Goal: Task Accomplishment & Management: Manage account settings

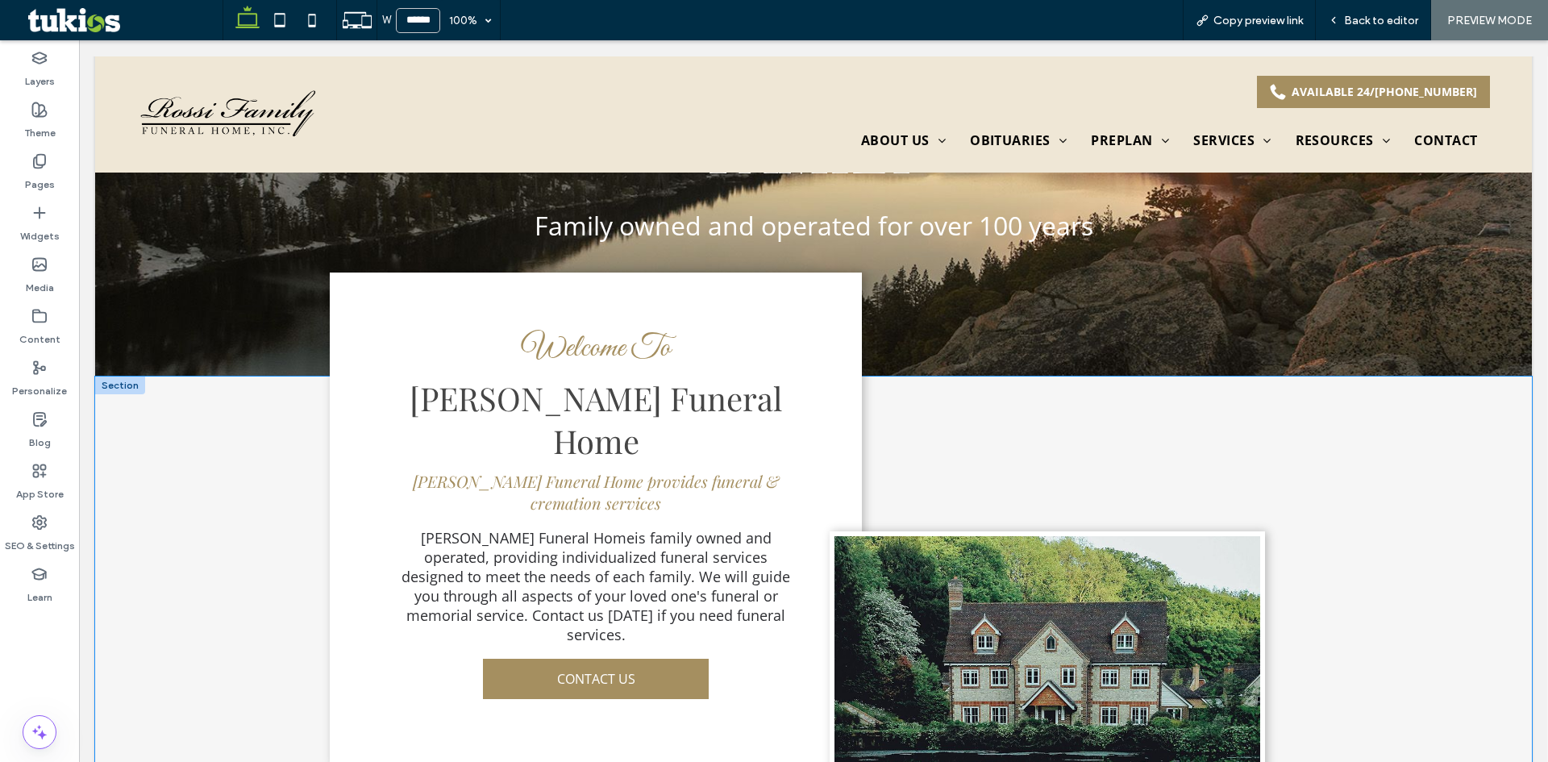
scroll to position [322, 0]
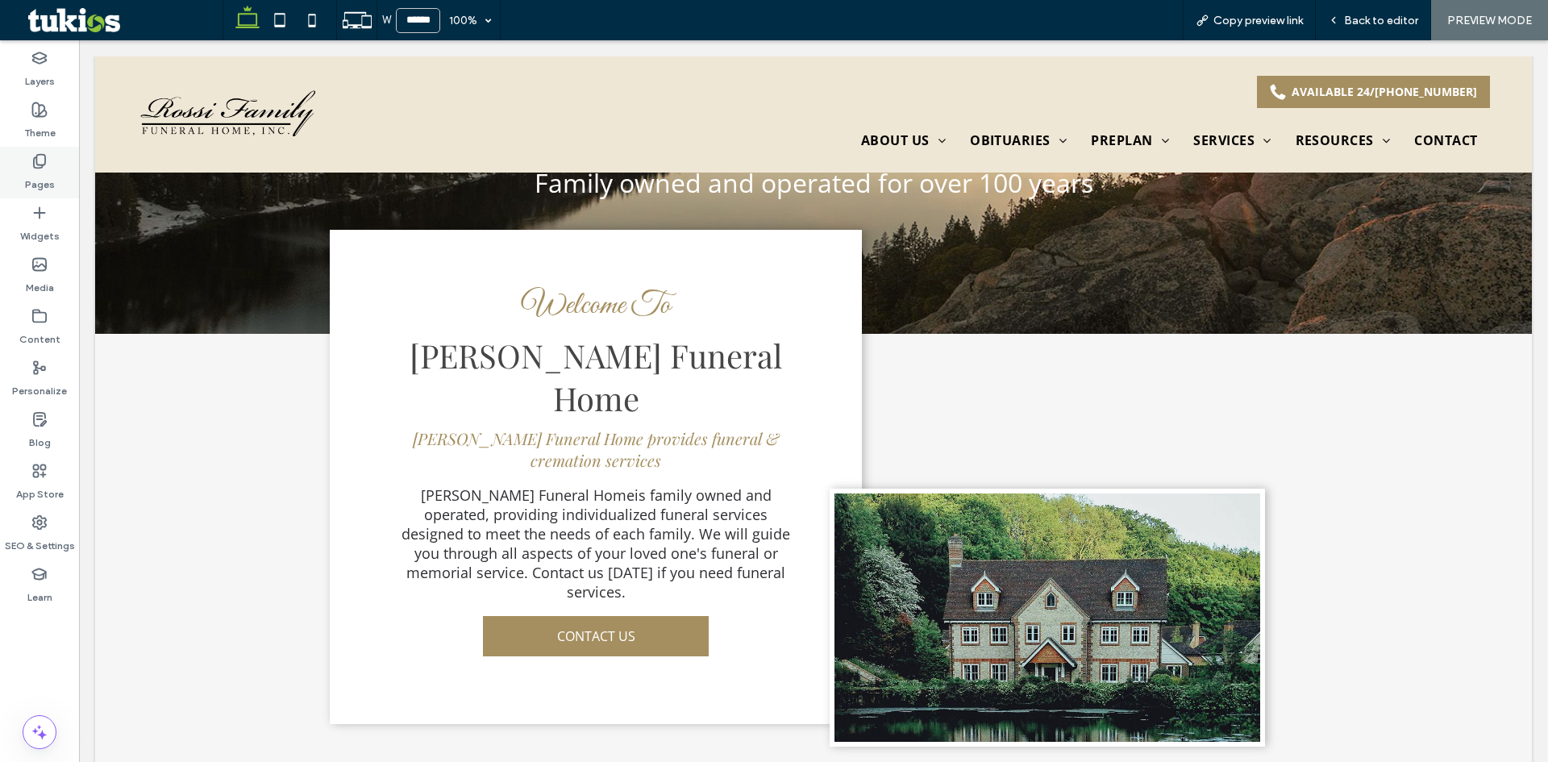
click at [25, 181] on label "Pages" at bounding box center [40, 180] width 30 height 23
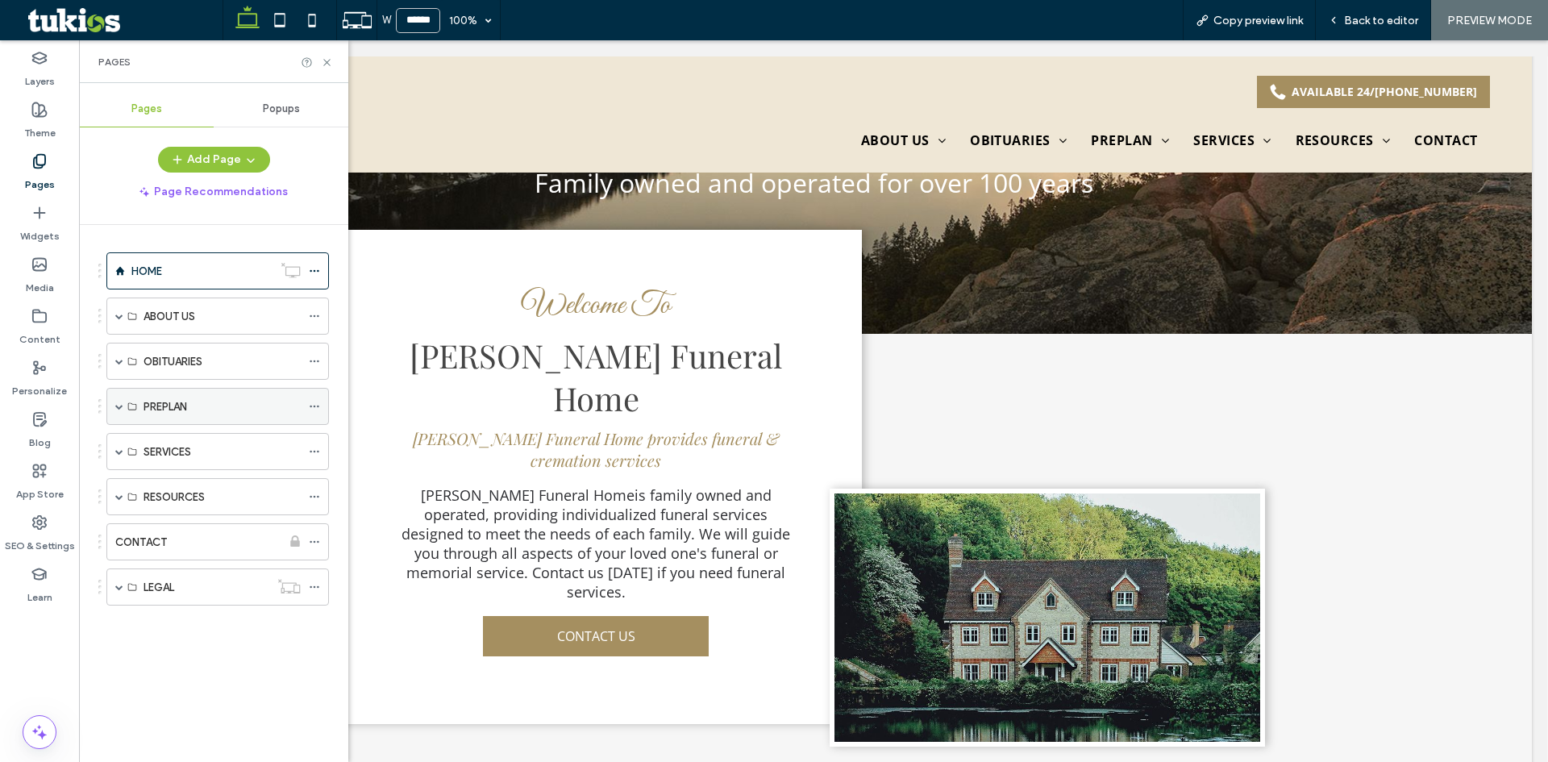
click at [119, 407] on span at bounding box center [119, 406] width 8 height 8
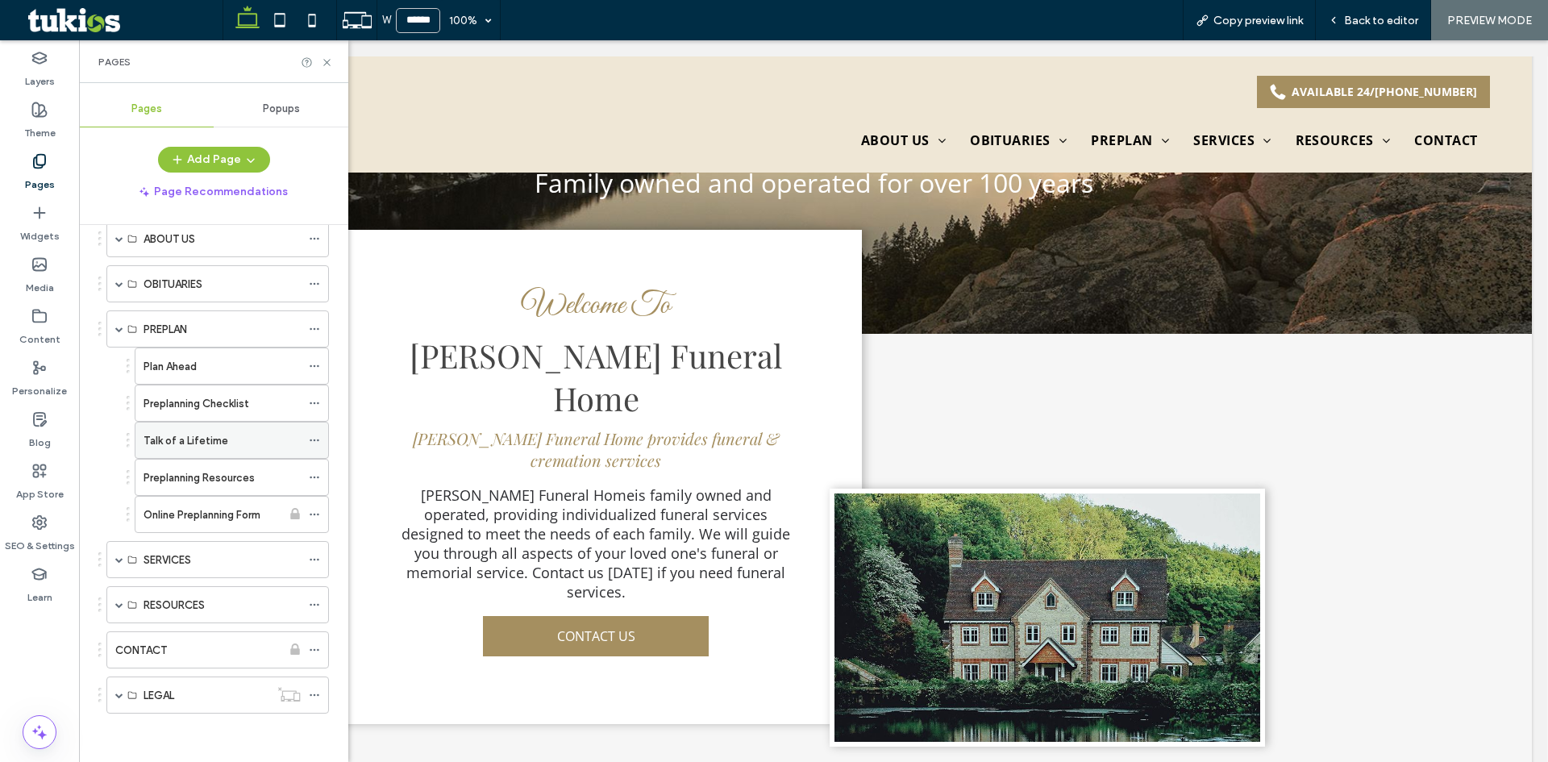
scroll to position [0, 0]
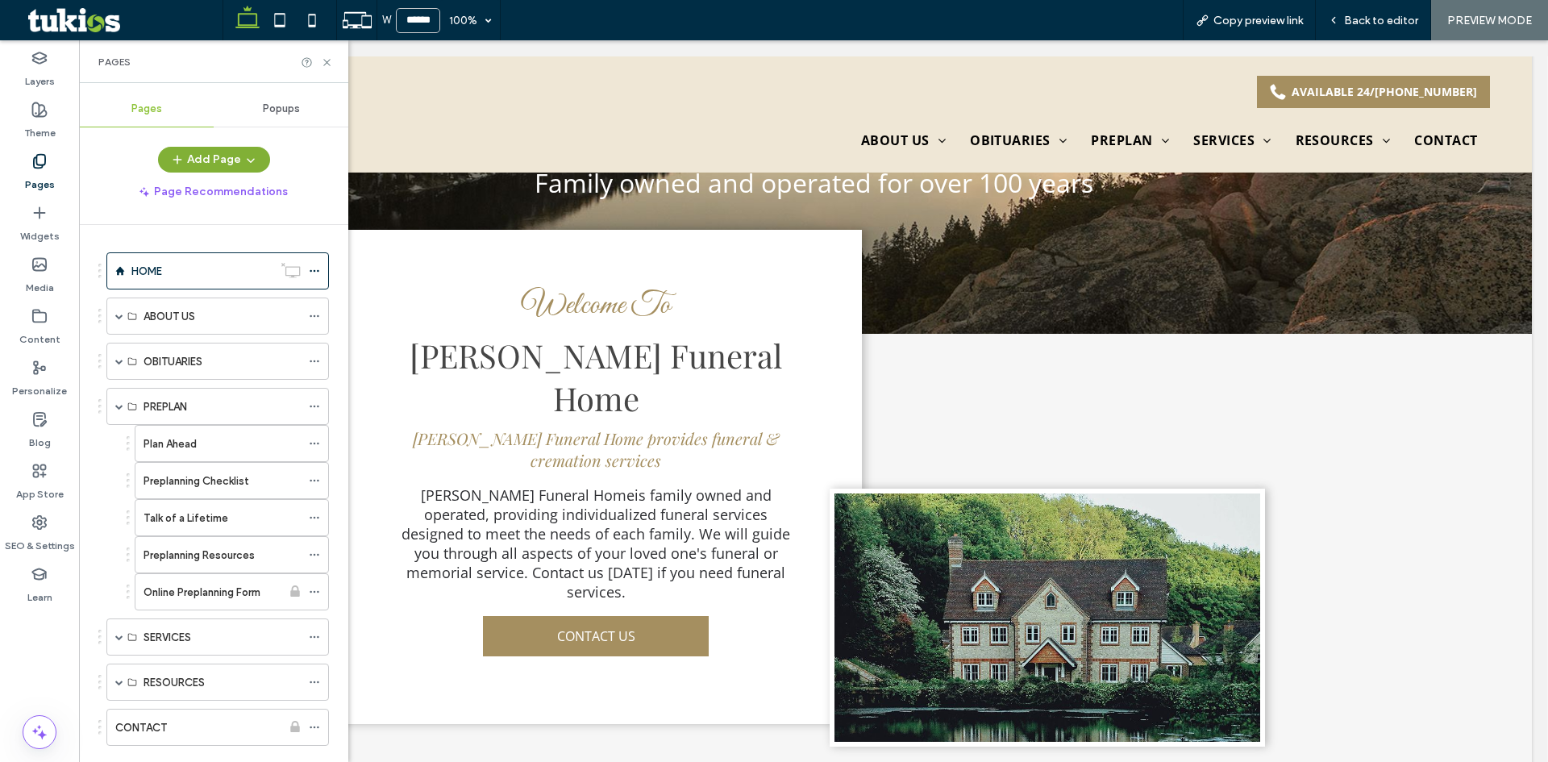
click at [217, 159] on button "Add Page" at bounding box center [214, 160] width 112 height 26
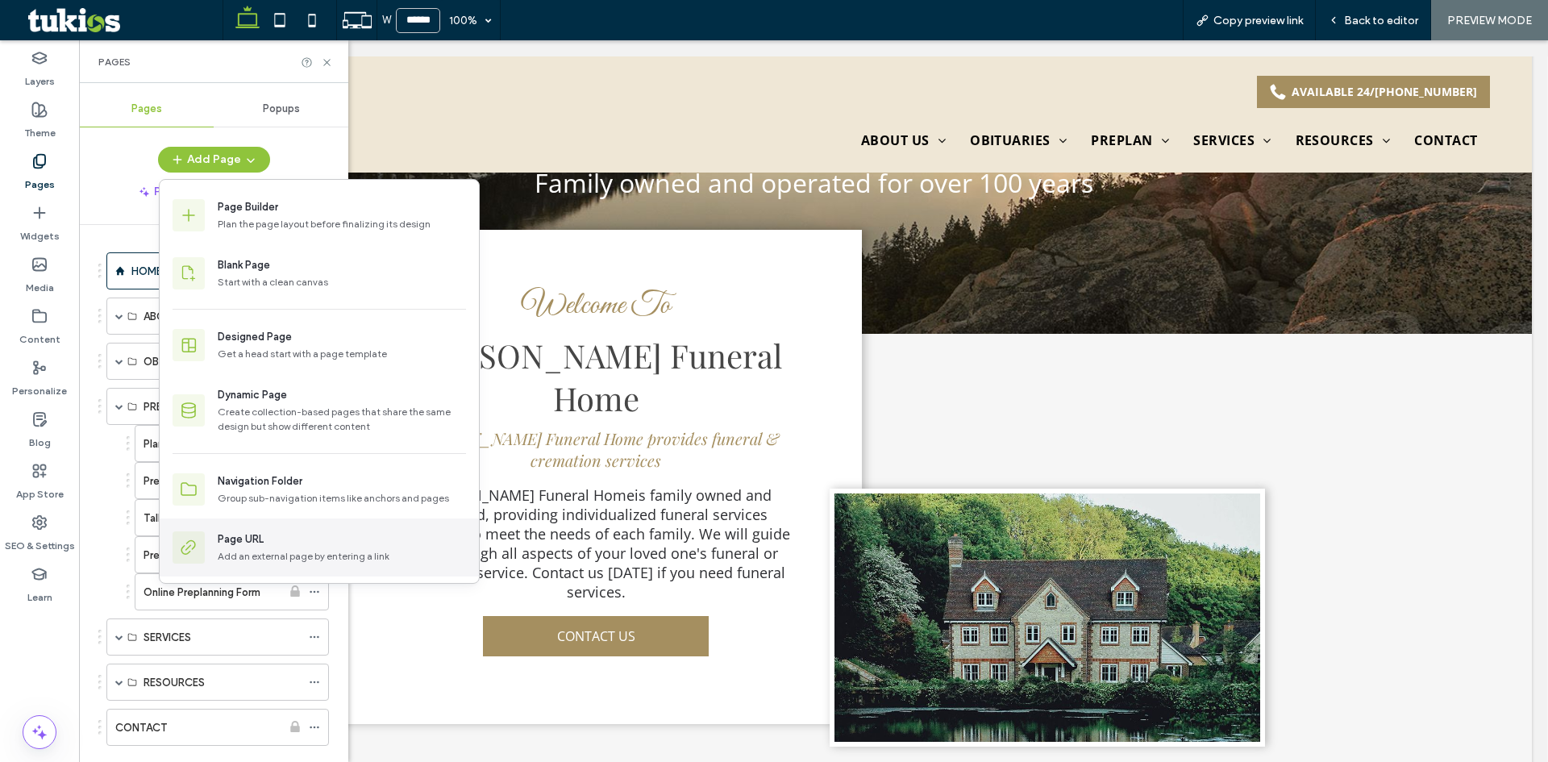
click at [252, 536] on div "Page URL" at bounding box center [241, 539] width 46 height 16
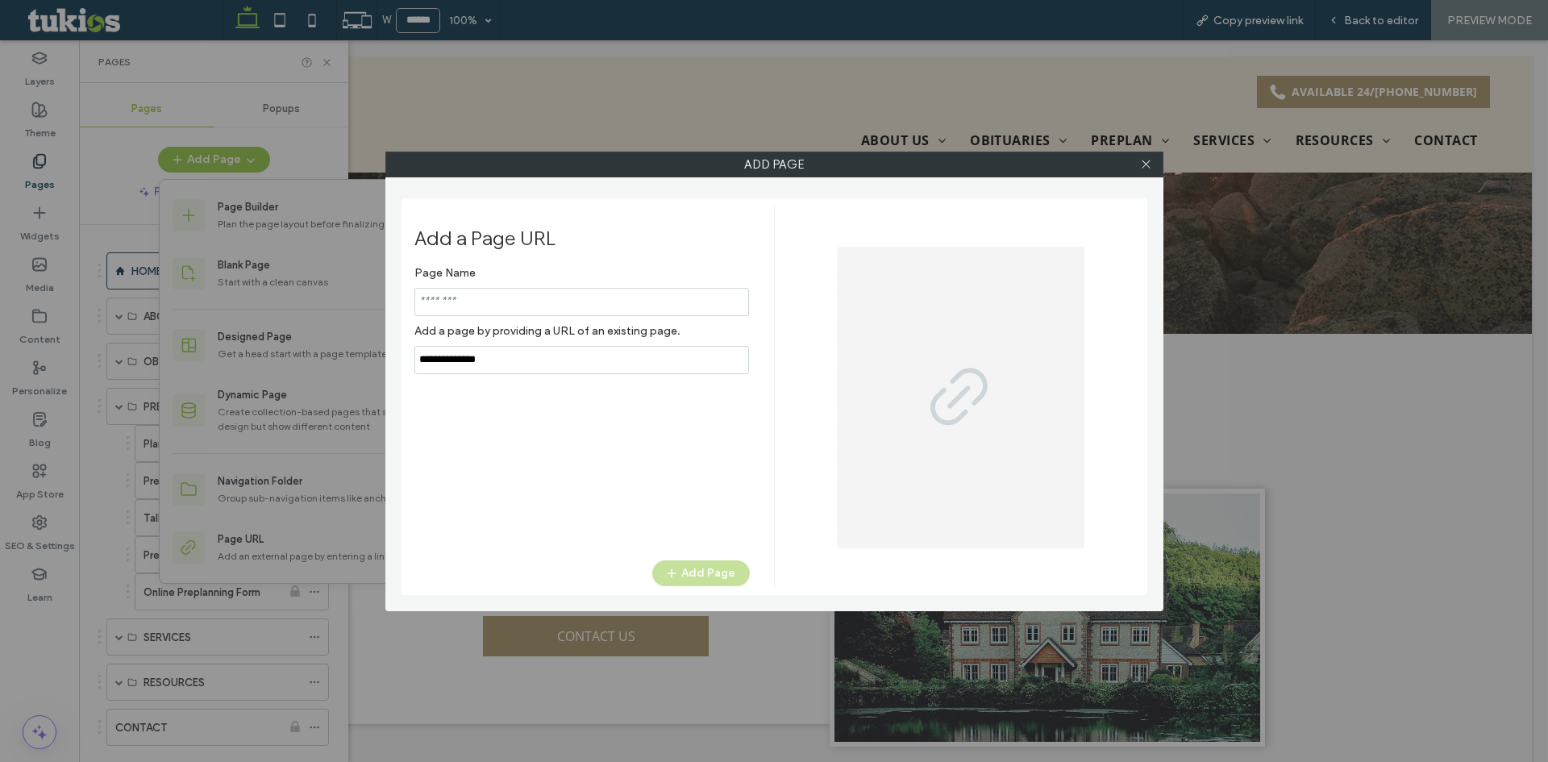
drag, startPoint x: 606, startPoint y: 364, endPoint x: 254, endPoint y: 338, distance: 353.2
click at [255, 338] on div "Add Page Add a Page URL Page Name Add a page by providing a URL of an existing …" at bounding box center [774, 381] width 1548 height 762
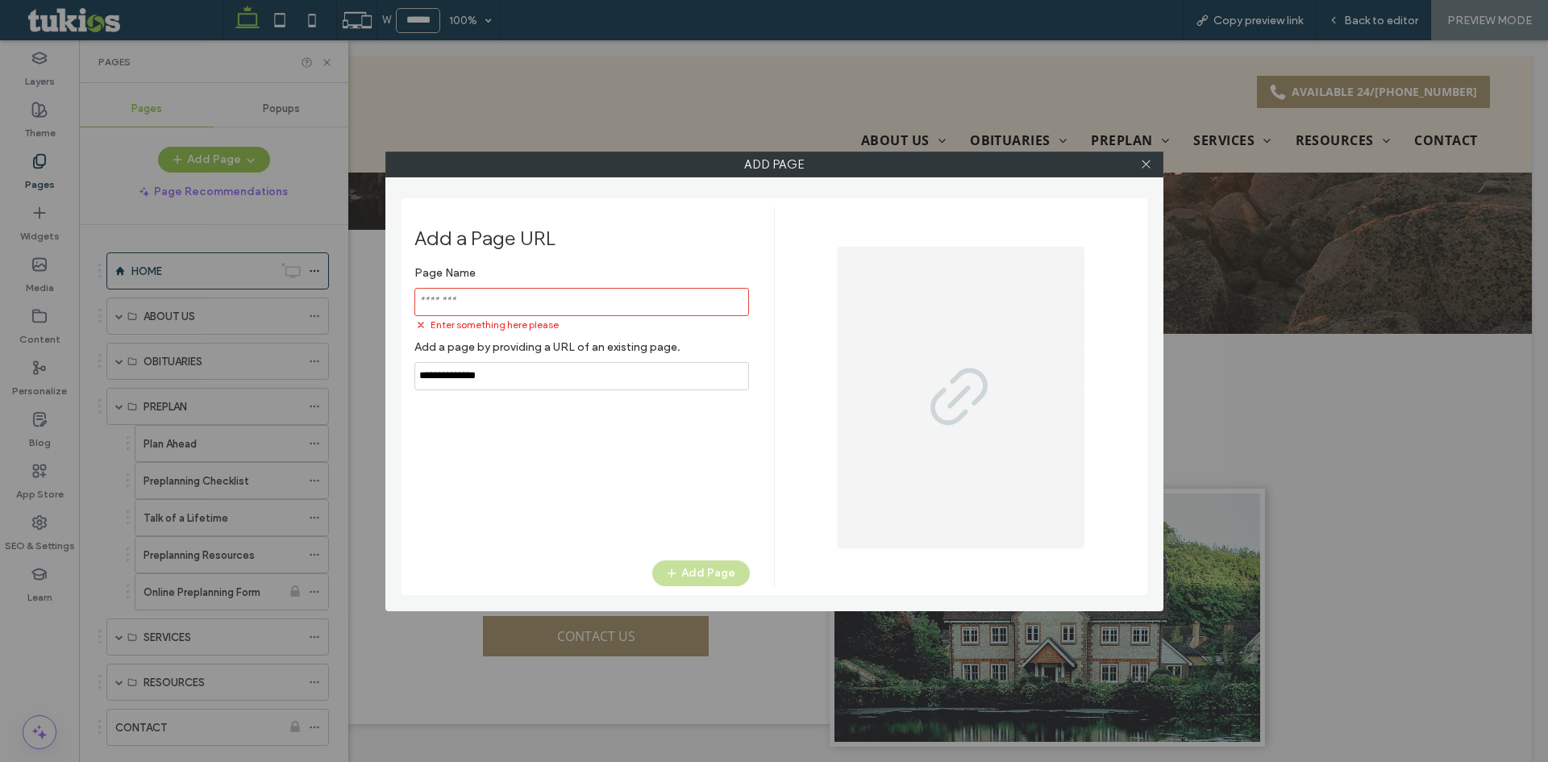
paste input "**********"
type input "**********"
click at [552, 308] on input "notEmpty" at bounding box center [581, 302] width 335 height 28
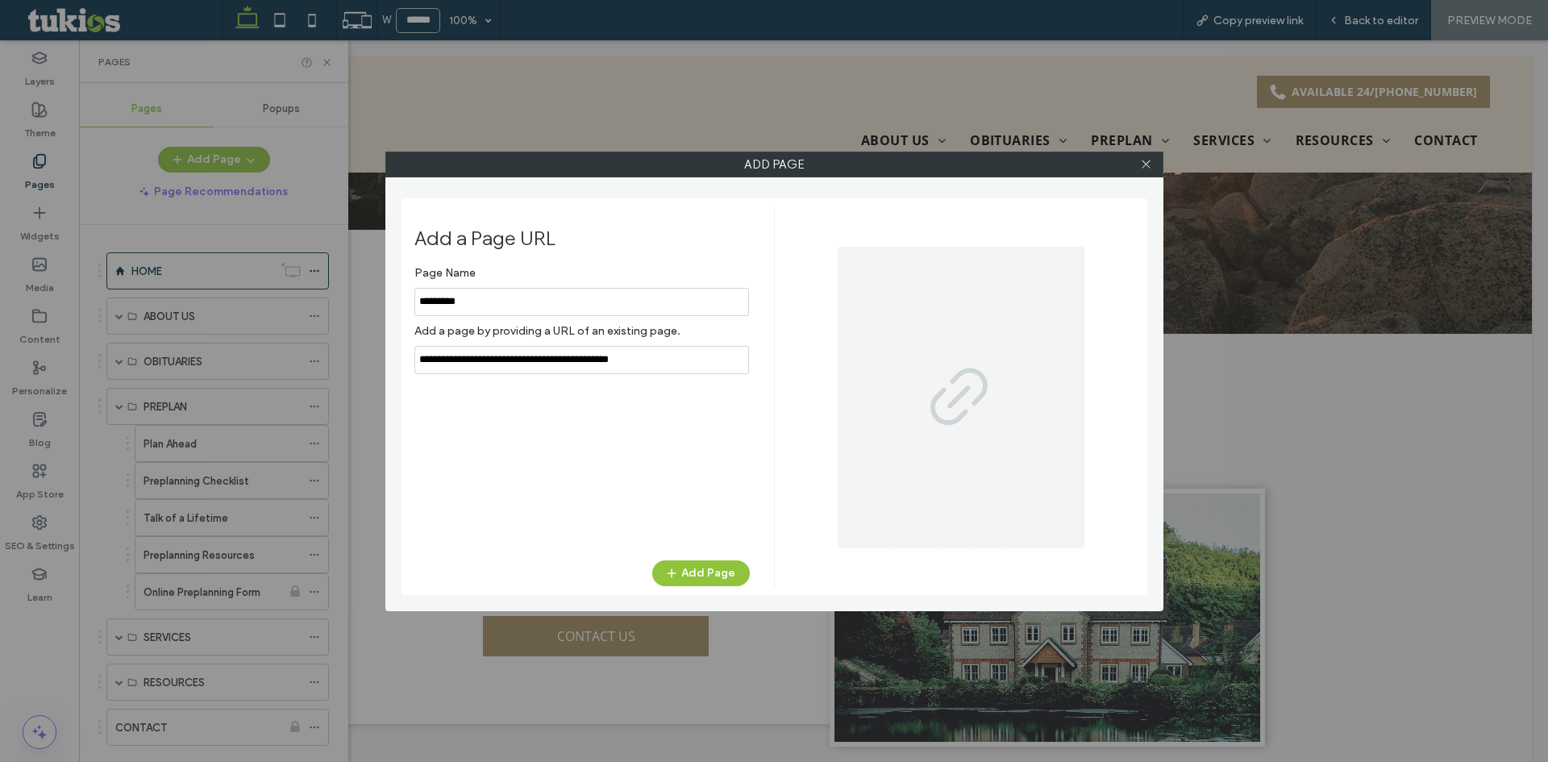
click at [417, 304] on input "notEmpty" at bounding box center [581, 302] width 335 height 28
click at [446, 302] on input "notEmpty" at bounding box center [581, 302] width 335 height 28
type input "*********"
click at [702, 571] on button "Add Page" at bounding box center [701, 573] width 98 height 26
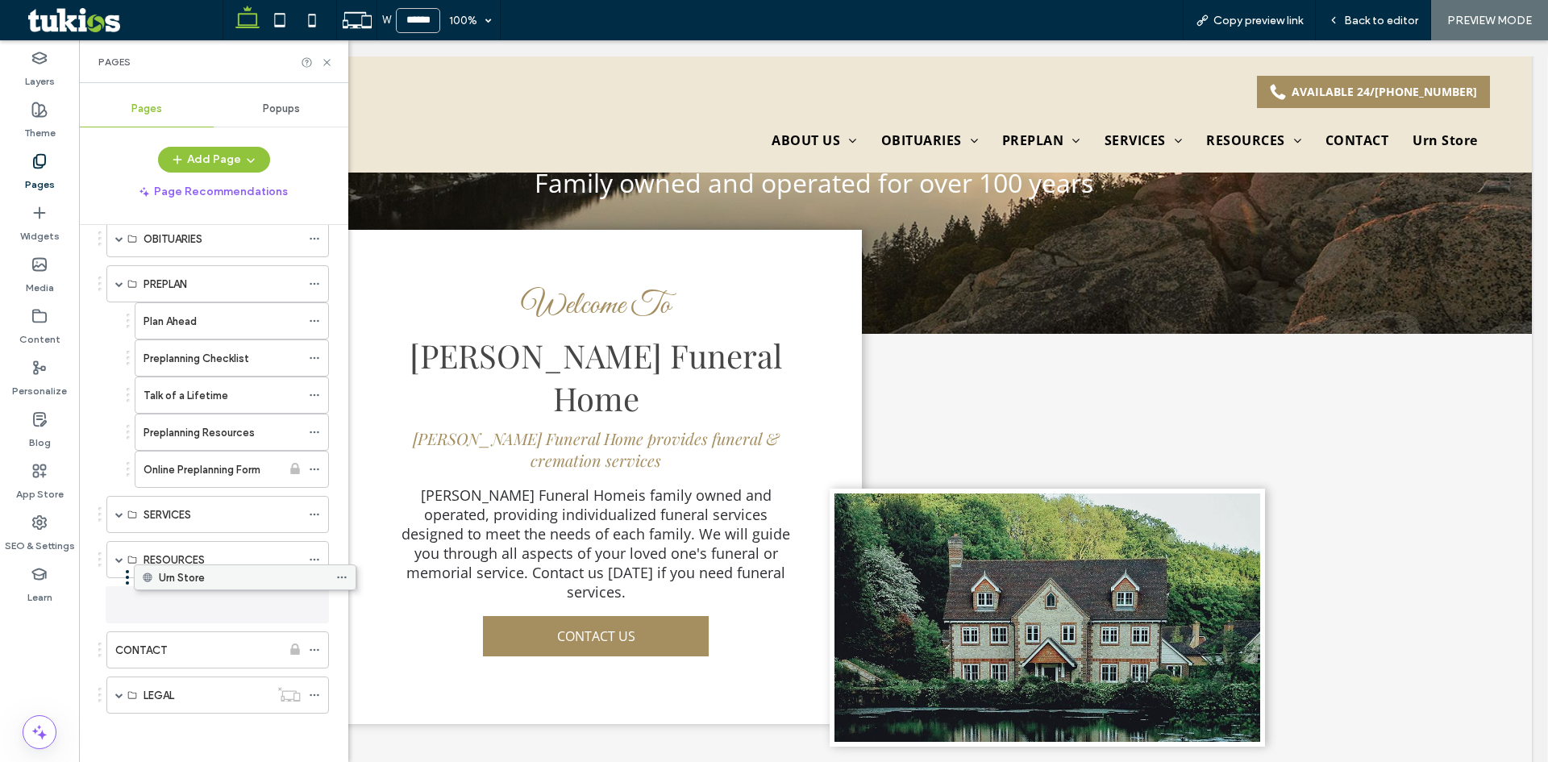
scroll to position [114, 0]
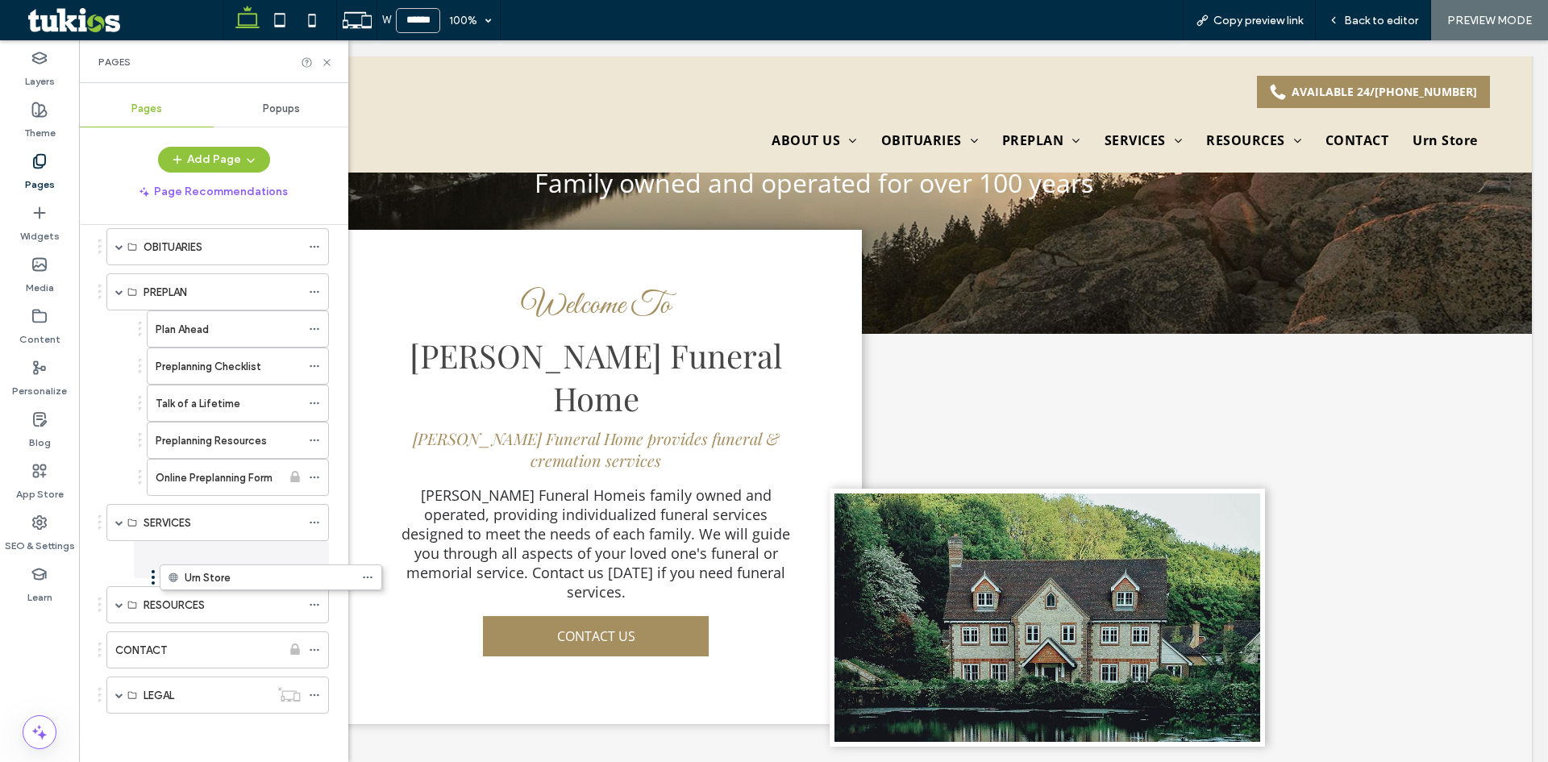
drag, startPoint x: 223, startPoint y: 703, endPoint x: 276, endPoint y: 583, distance: 131.1
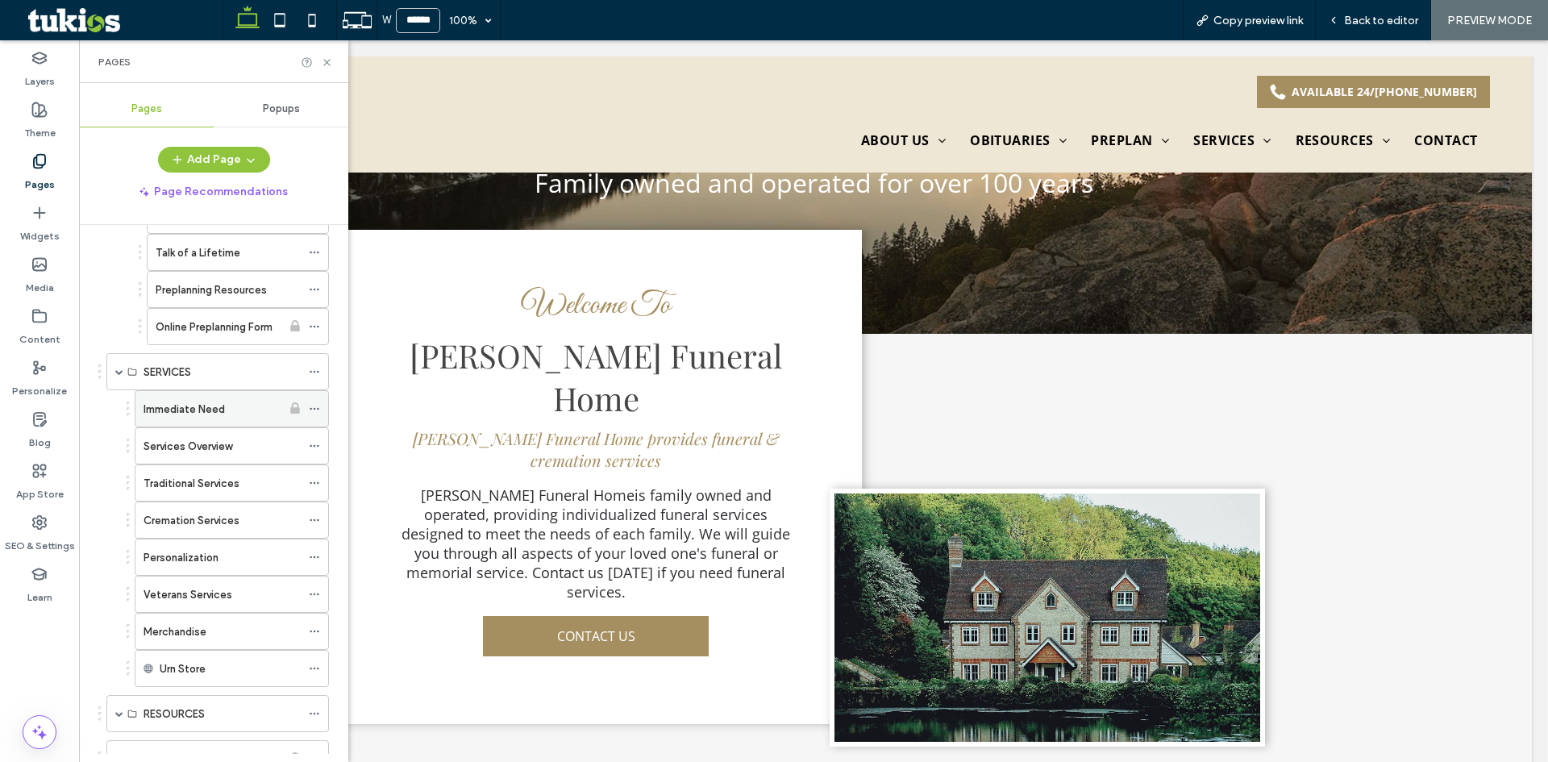
scroll to position [284, 0]
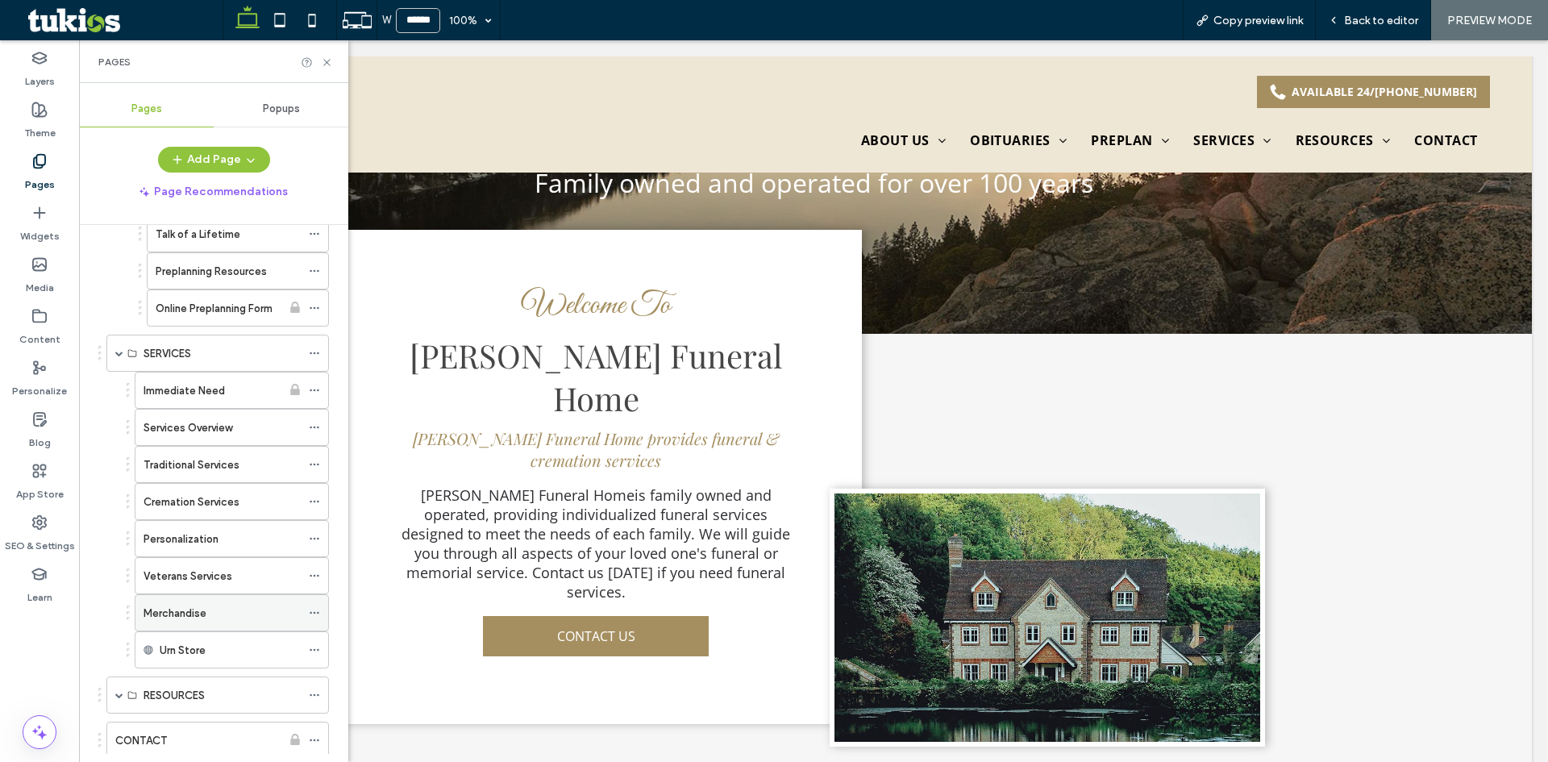
click at [310, 612] on icon at bounding box center [314, 612] width 11 height 11
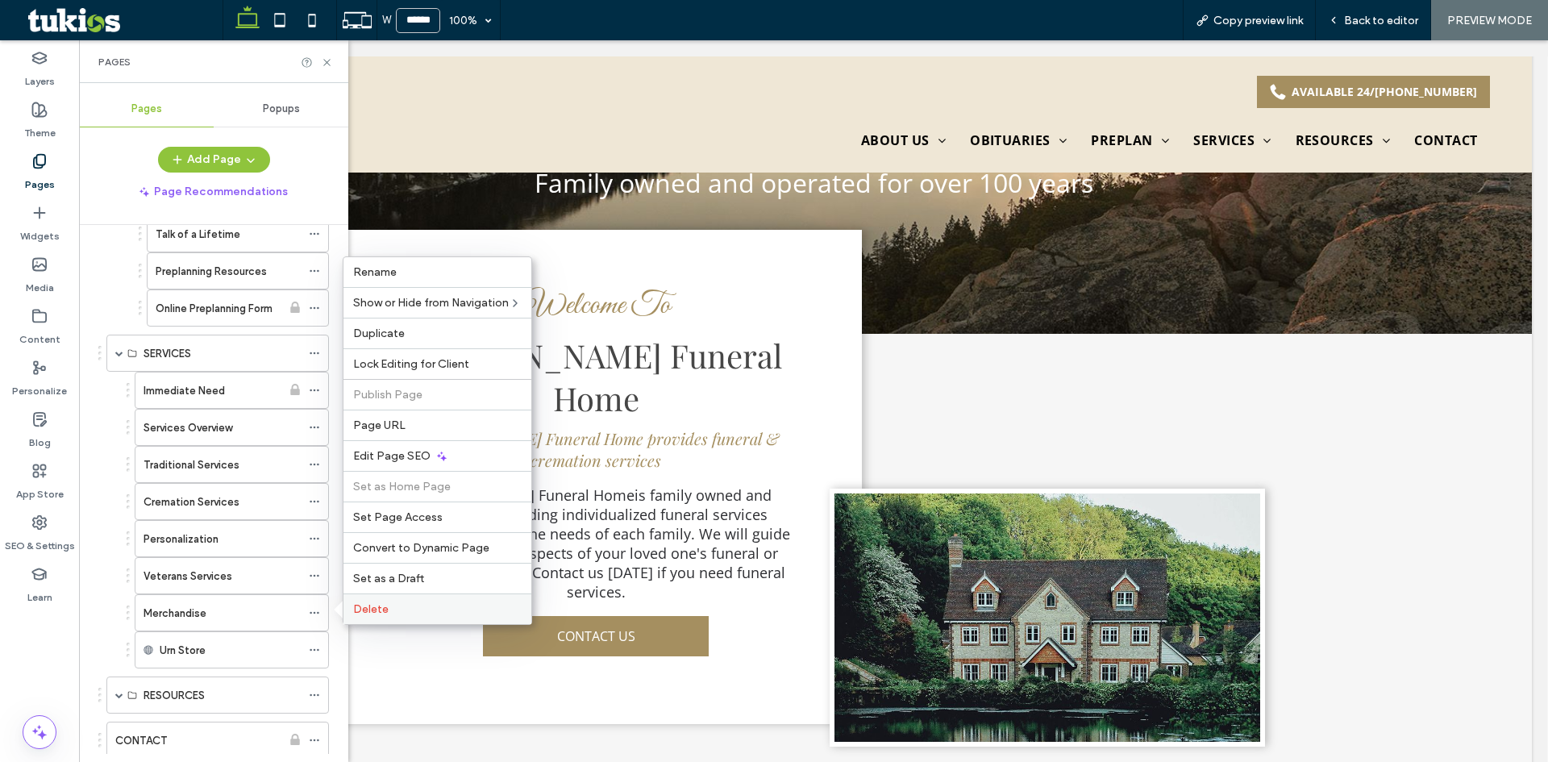
click at [364, 609] on span "Delete" at bounding box center [370, 609] width 35 height 14
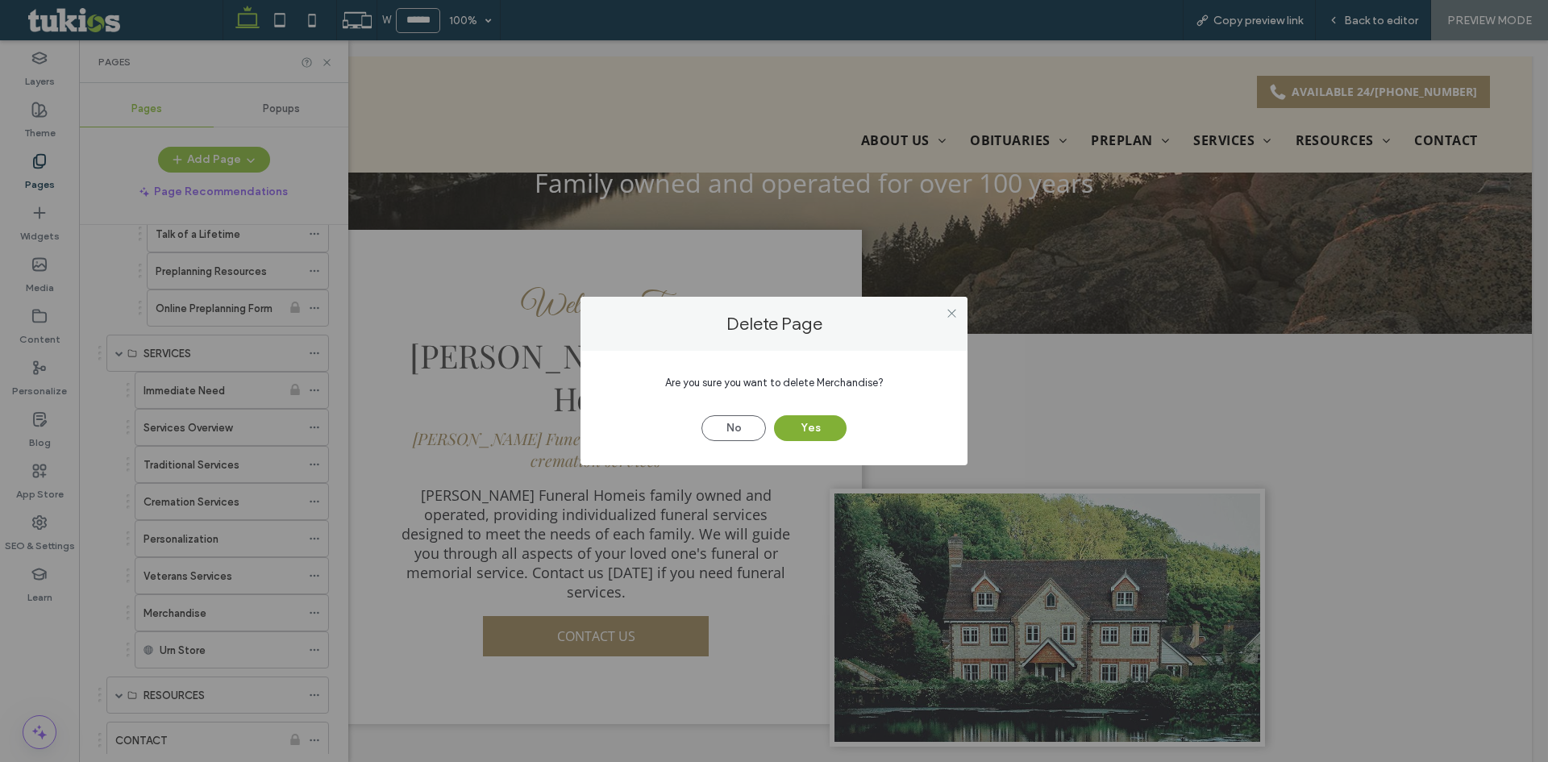
click at [827, 430] on button "Yes" at bounding box center [810, 428] width 73 height 26
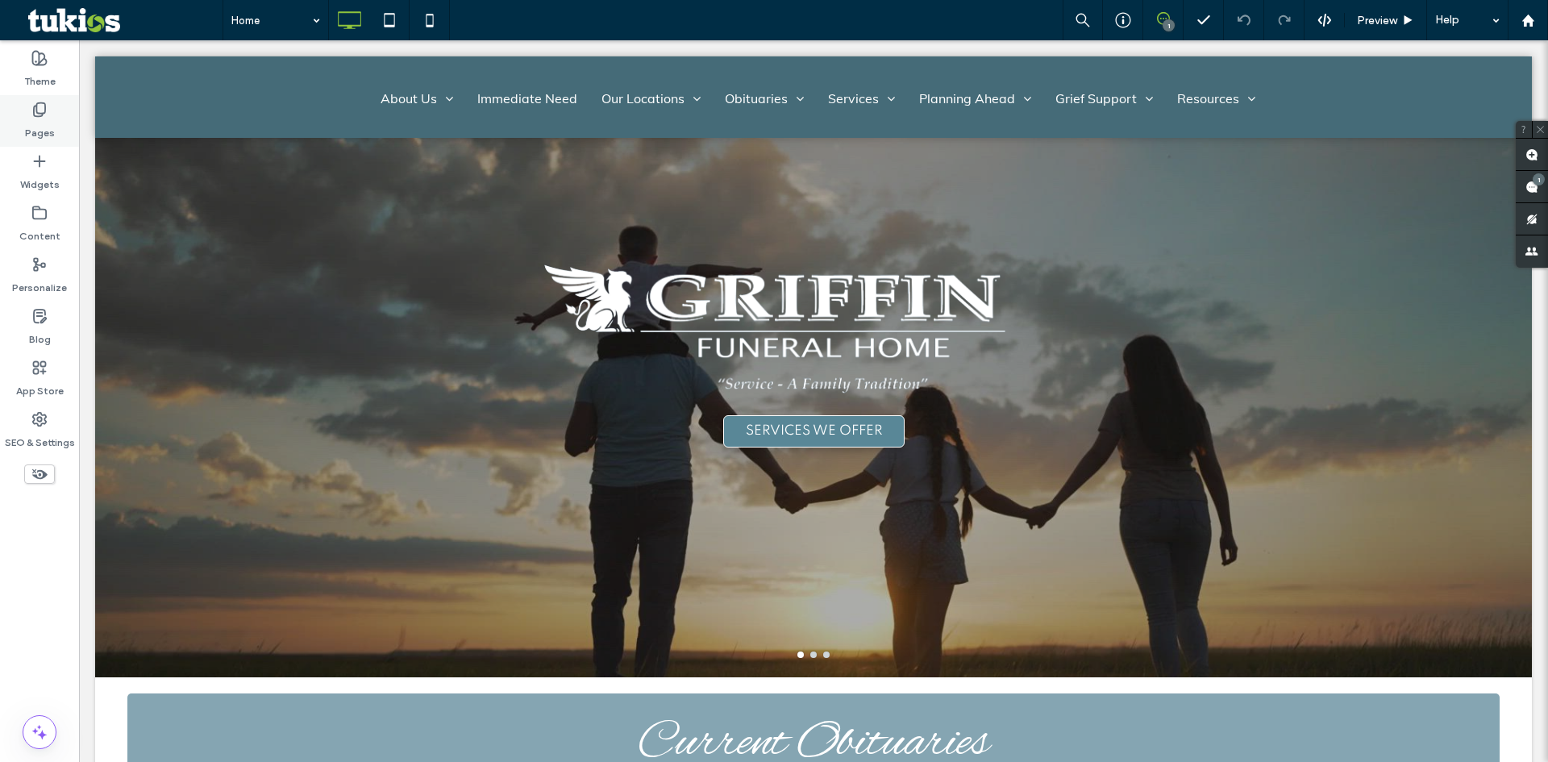
click at [70, 136] on div "Pages" at bounding box center [39, 121] width 79 height 52
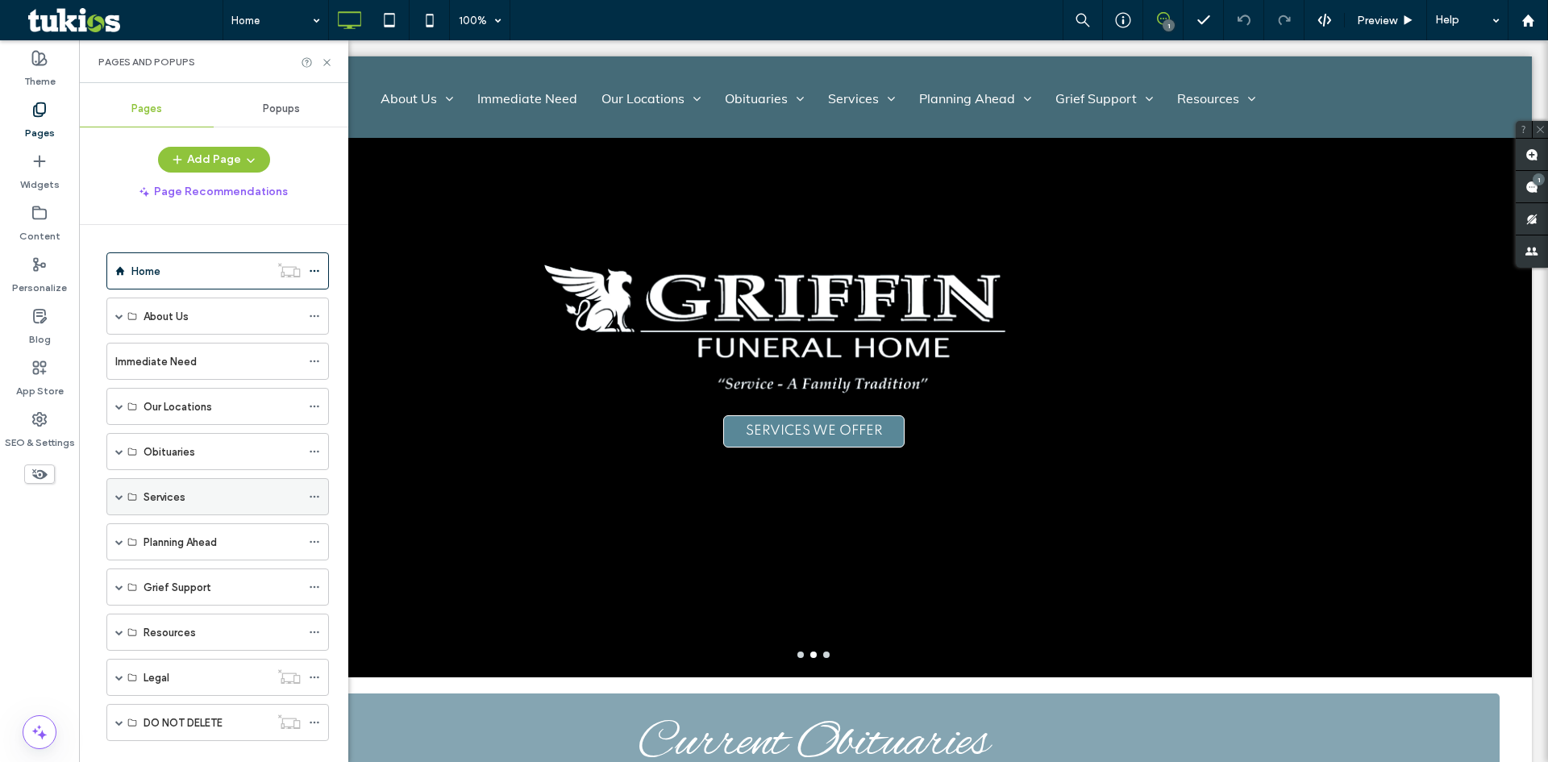
click at [119, 494] on span at bounding box center [119, 497] width 8 height 8
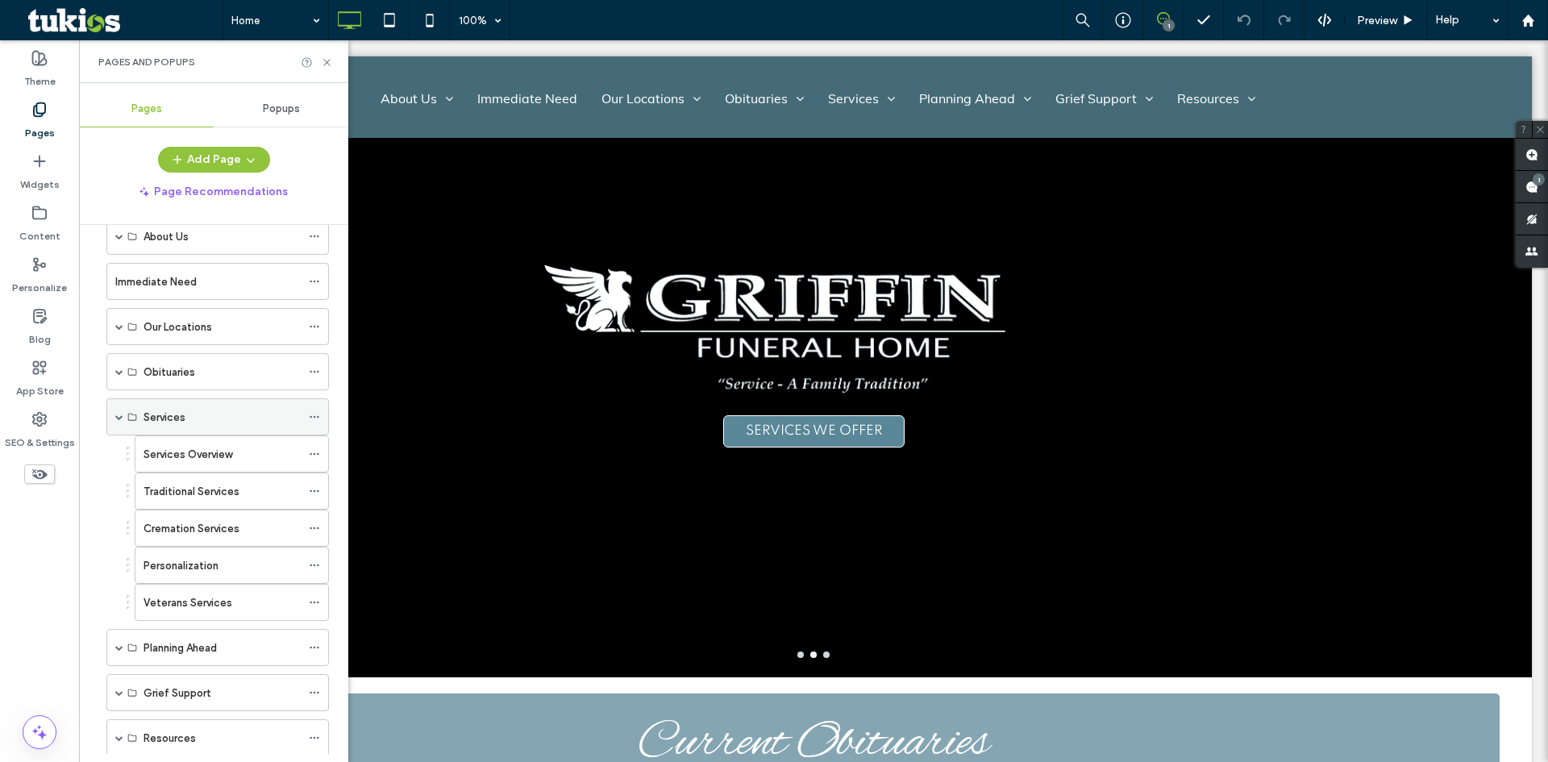
scroll to position [81, 0]
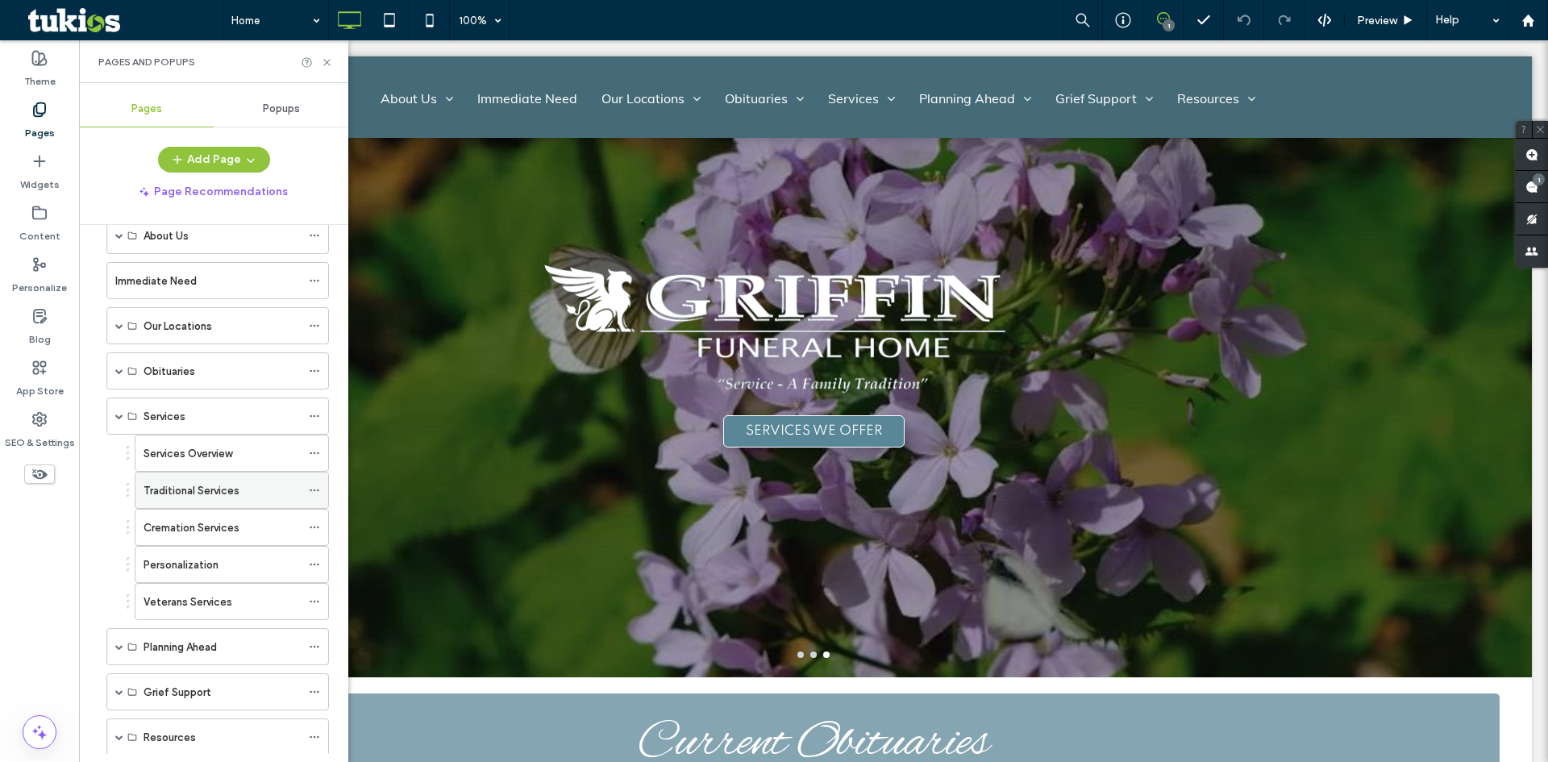
click at [313, 493] on icon at bounding box center [314, 490] width 11 height 11
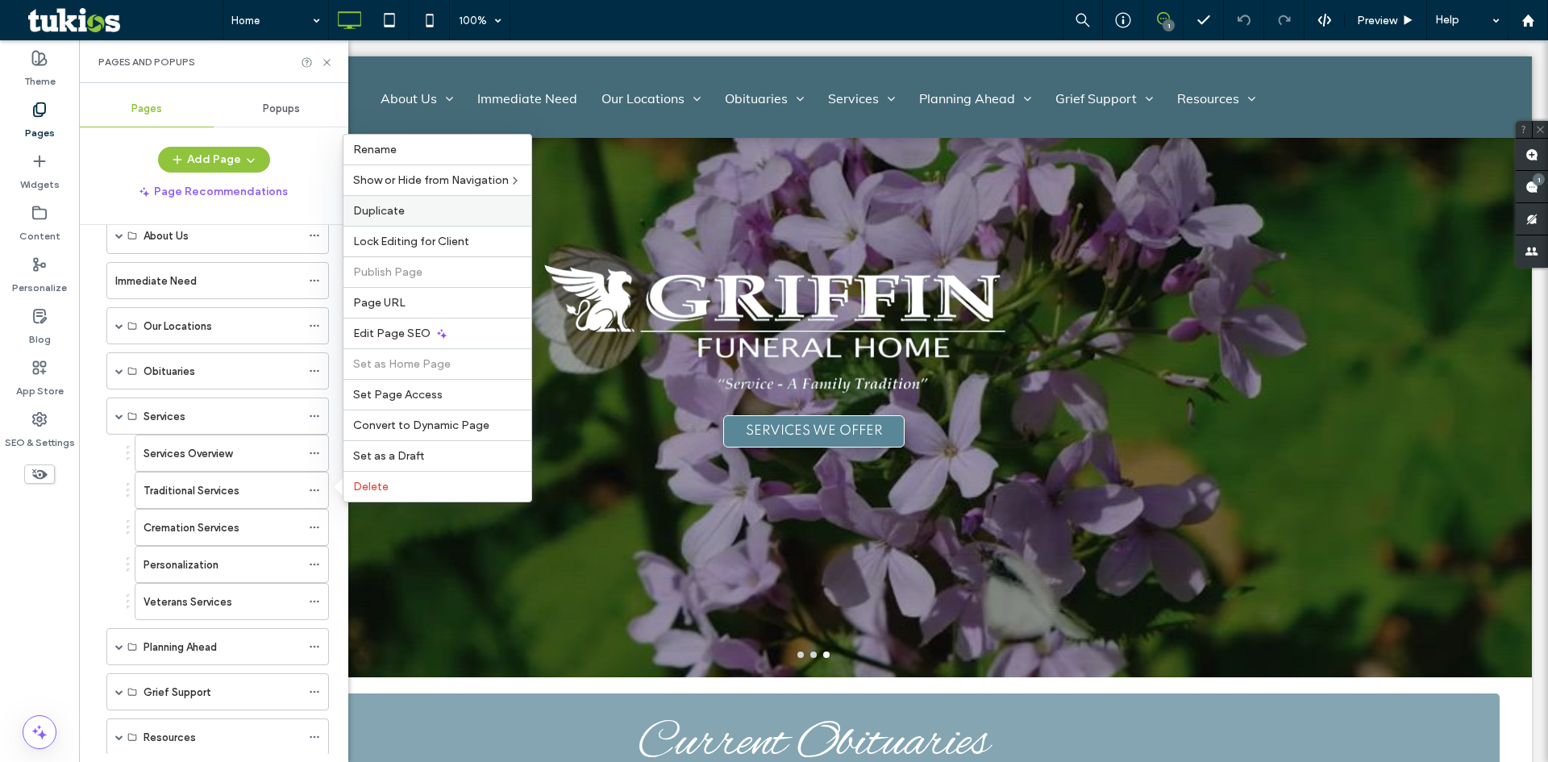
click at [437, 214] on label "Duplicate" at bounding box center [437, 211] width 168 height 14
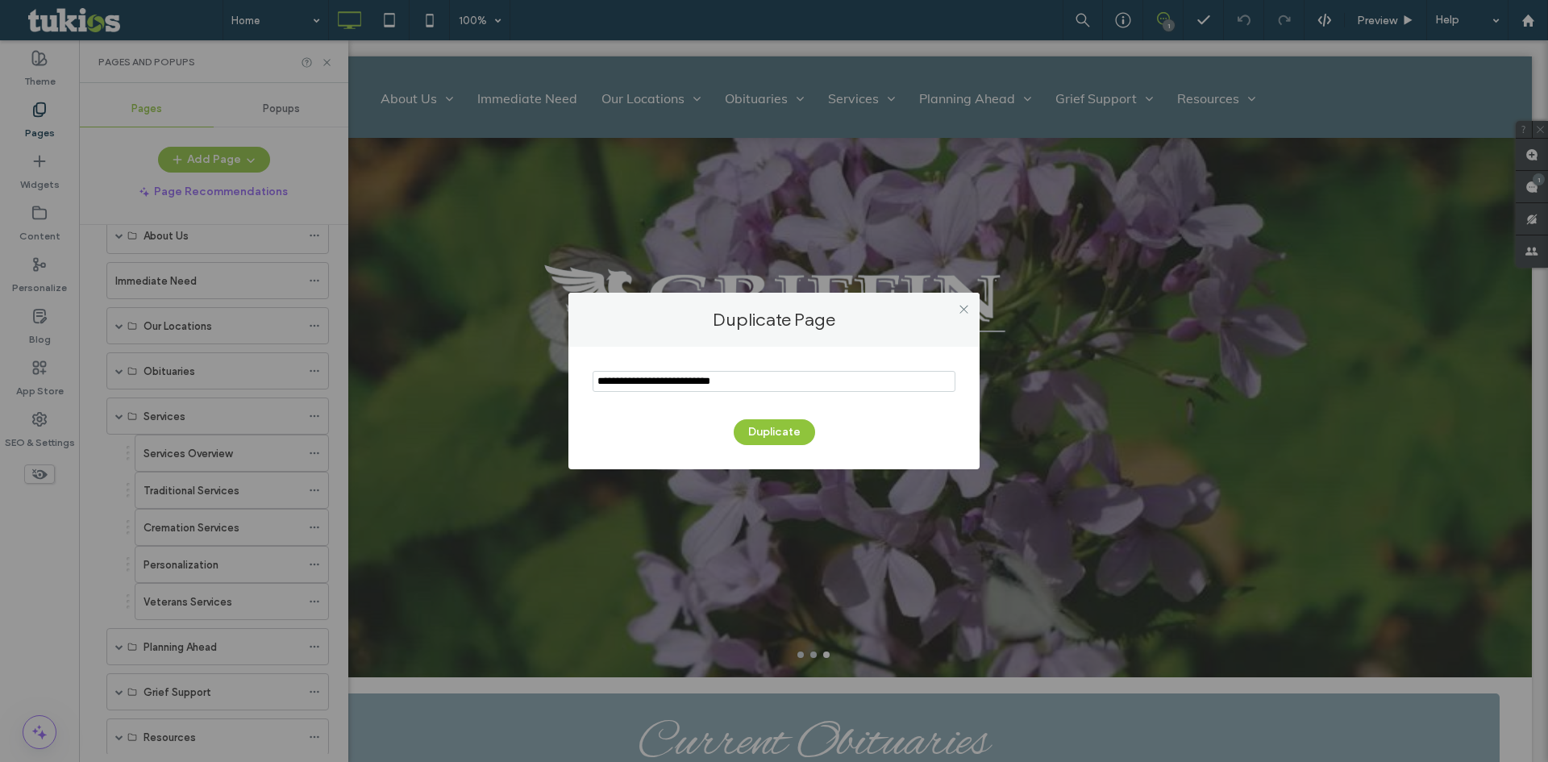
drag, startPoint x: 746, startPoint y: 375, endPoint x: 535, endPoint y: 404, distance: 212.4
click at [539, 404] on div "Duplicate Page Duplicate" at bounding box center [774, 381] width 1548 height 762
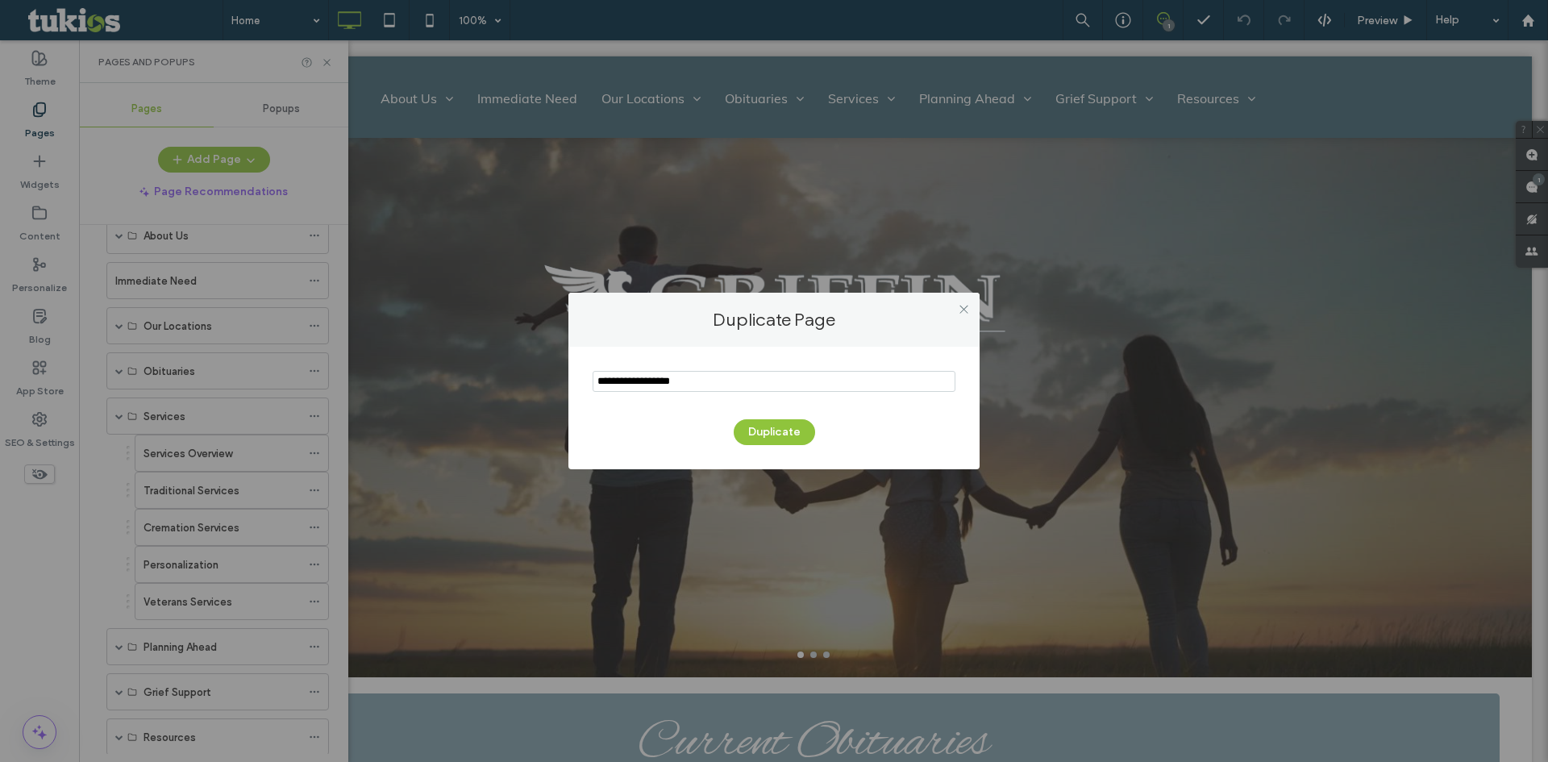
type input "**********"
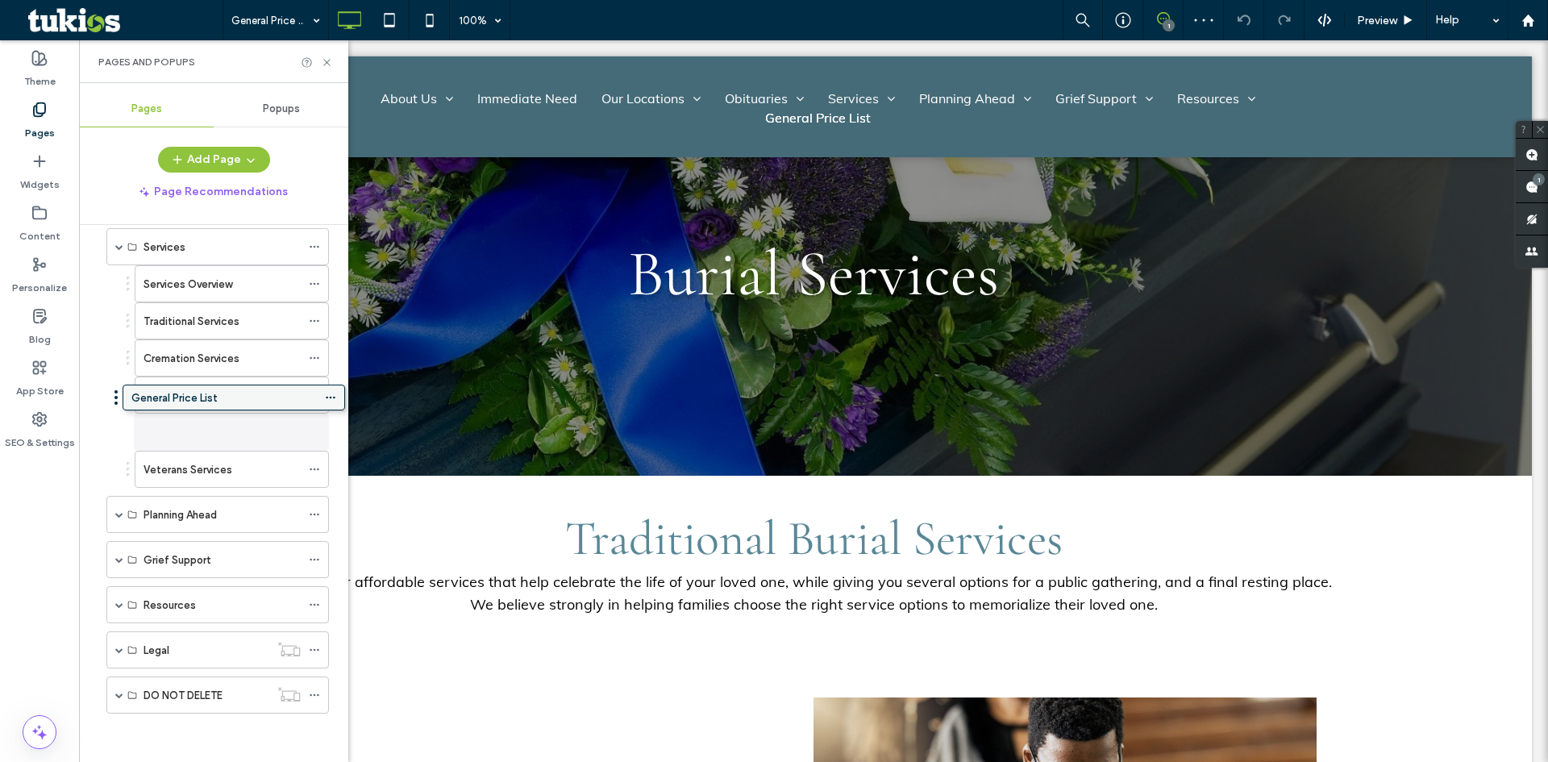
scroll to position [250, 0]
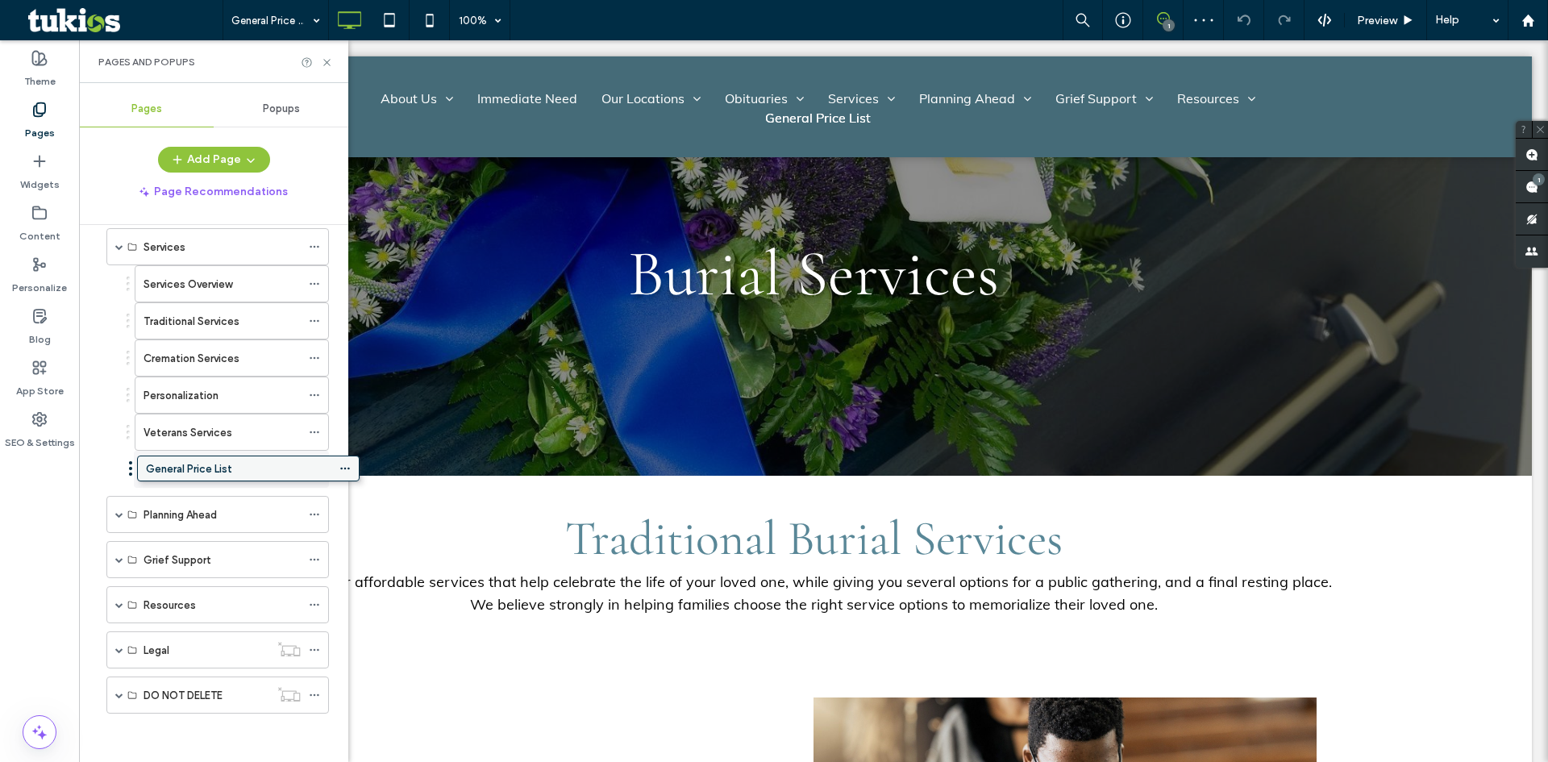
drag, startPoint x: 206, startPoint y: 663, endPoint x: 234, endPoint y: 475, distance: 189.9
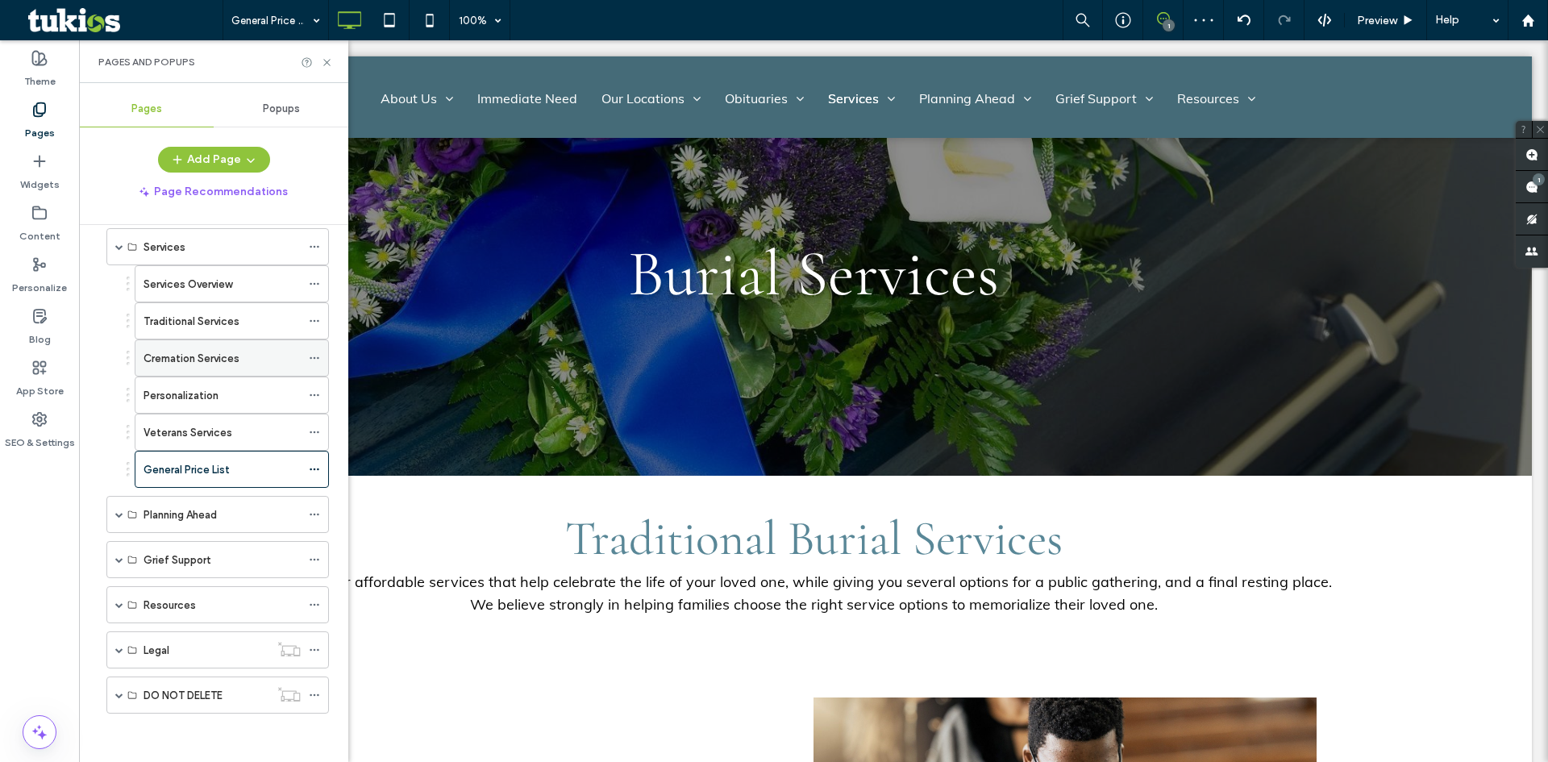
click at [230, 359] on label "Cremation Services" at bounding box center [191, 358] width 96 height 28
click at [221, 389] on div "Personalization" at bounding box center [221, 395] width 157 height 17
click at [220, 438] on label "Veterans Services" at bounding box center [187, 432] width 89 height 28
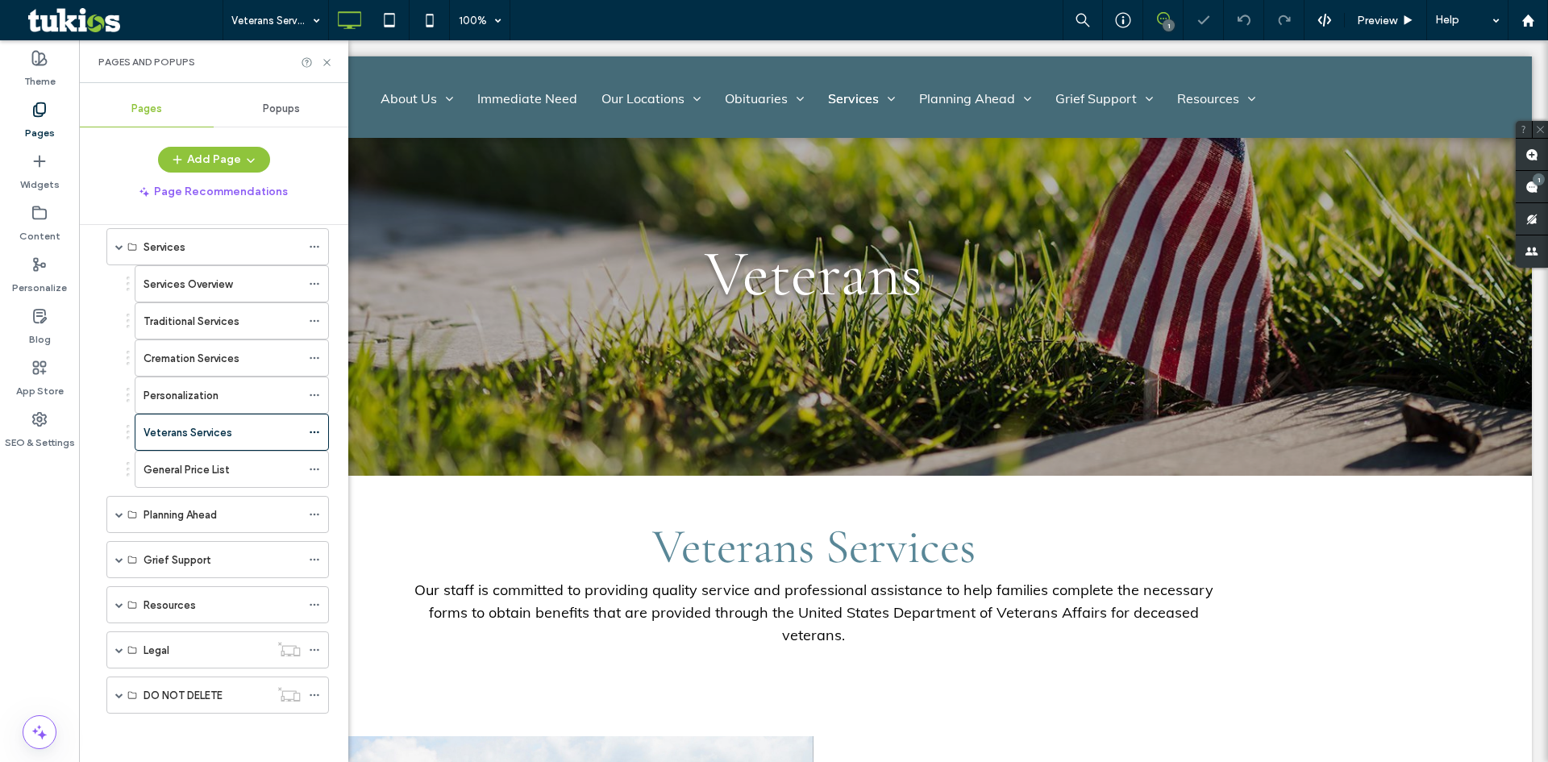
click at [214, 470] on label "General Price List" at bounding box center [186, 469] width 86 height 28
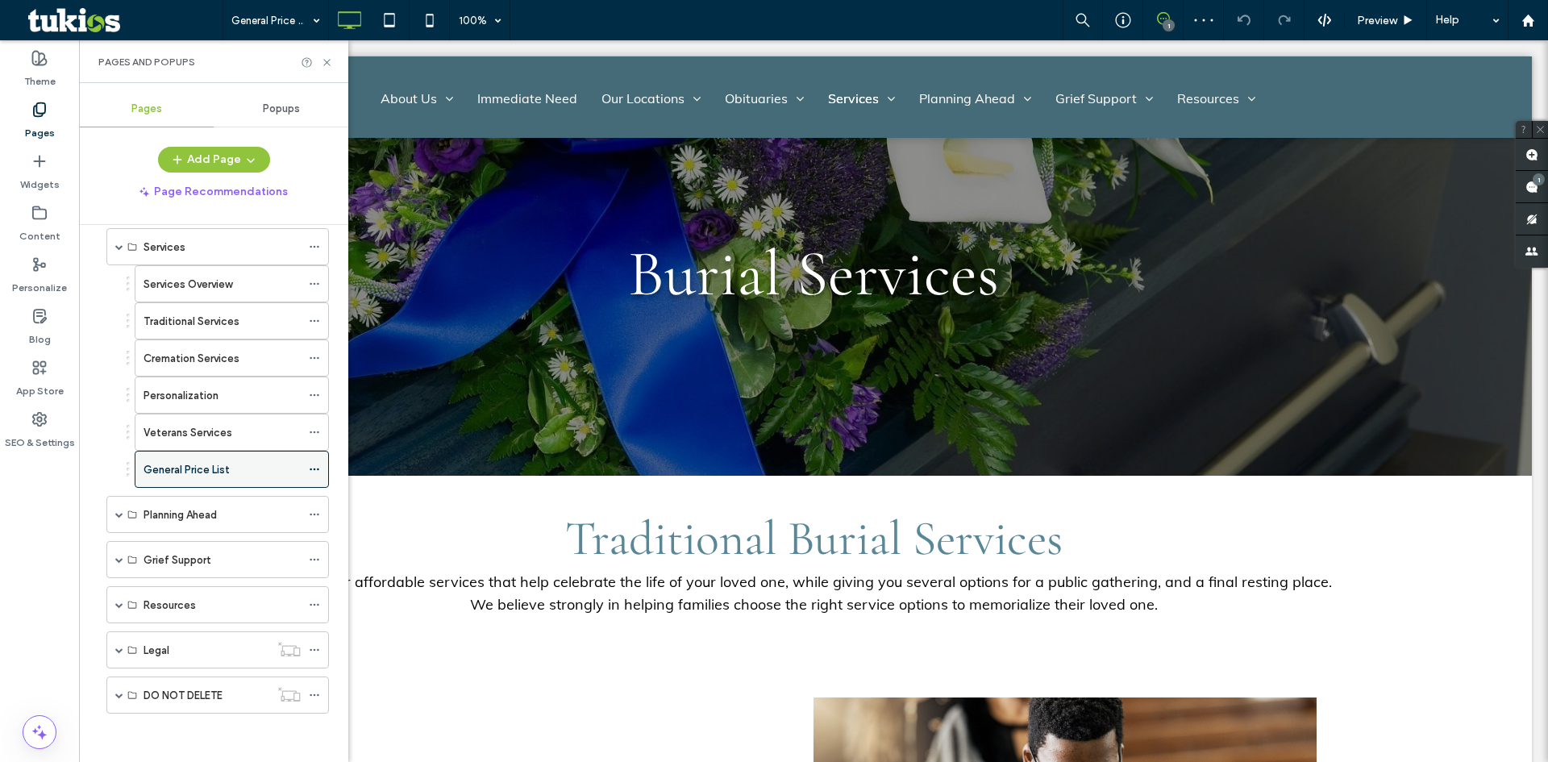
click at [317, 464] on icon at bounding box center [314, 469] width 11 height 11
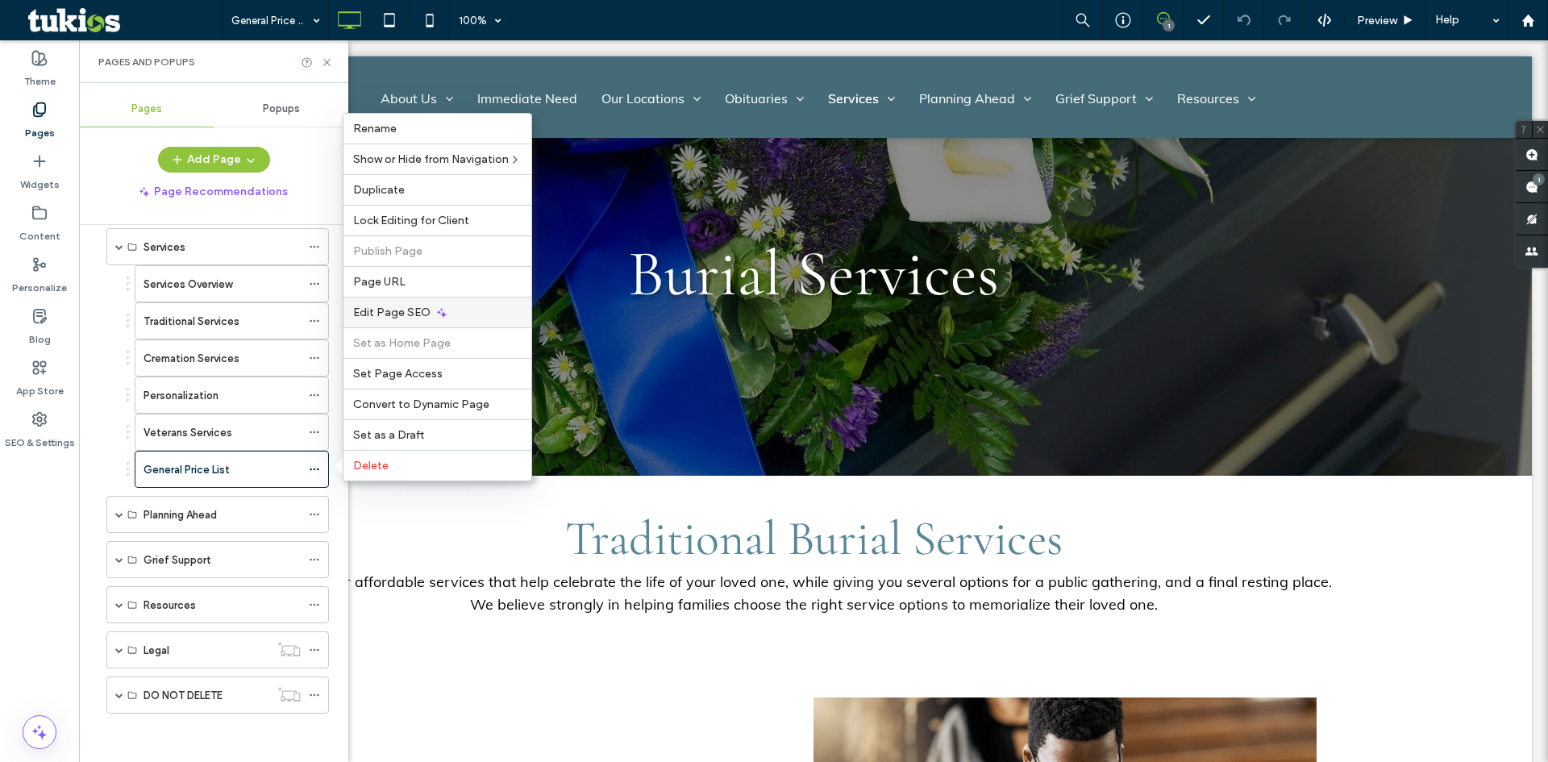
click at [395, 310] on span "Edit Page SEO" at bounding box center [391, 313] width 77 height 14
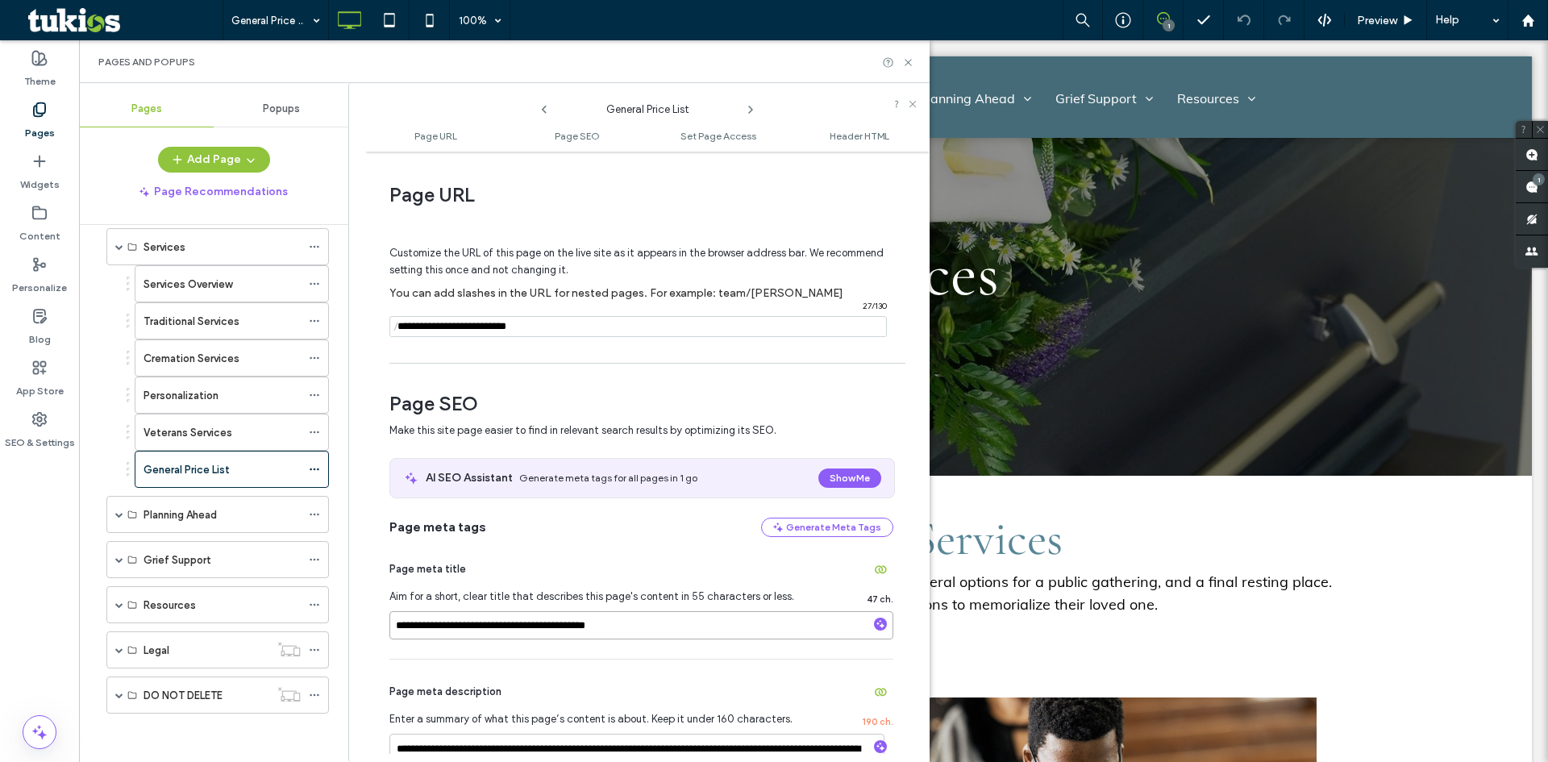
drag, startPoint x: 489, startPoint y: 627, endPoint x: 0, endPoint y: 564, distance: 492.7
click at [0, 564] on div "Theme Pages Widgets Content Personalize Blog App Store SEO & Settings Pages and…" at bounding box center [39, 401] width 79 height 722
type input "**********"
click at [622, 558] on div "Page meta title" at bounding box center [641, 569] width 504 height 26
click at [913, 67] on icon at bounding box center [908, 62] width 12 height 12
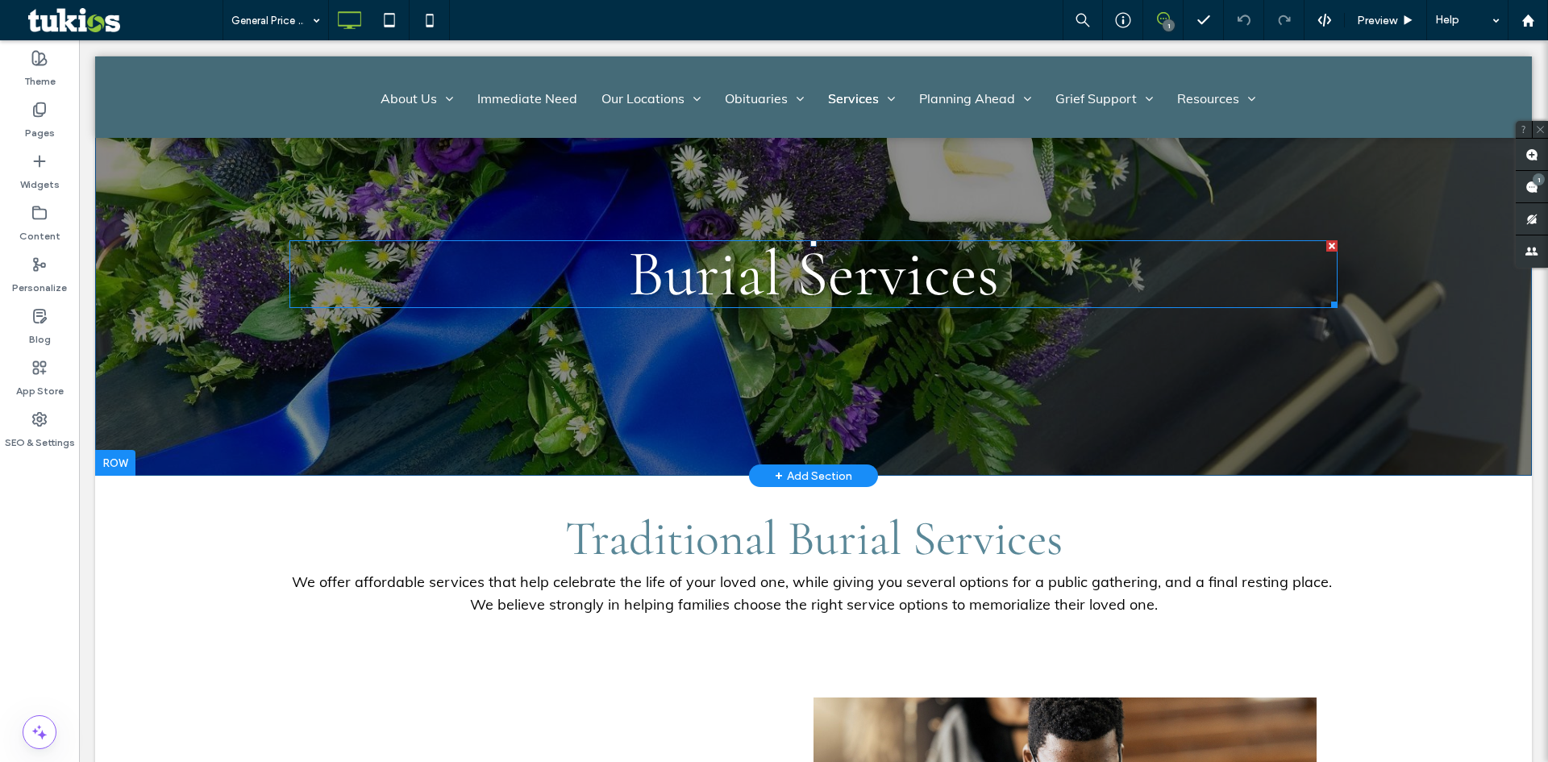
click at [758, 278] on span "Burial Services" at bounding box center [813, 274] width 371 height 78
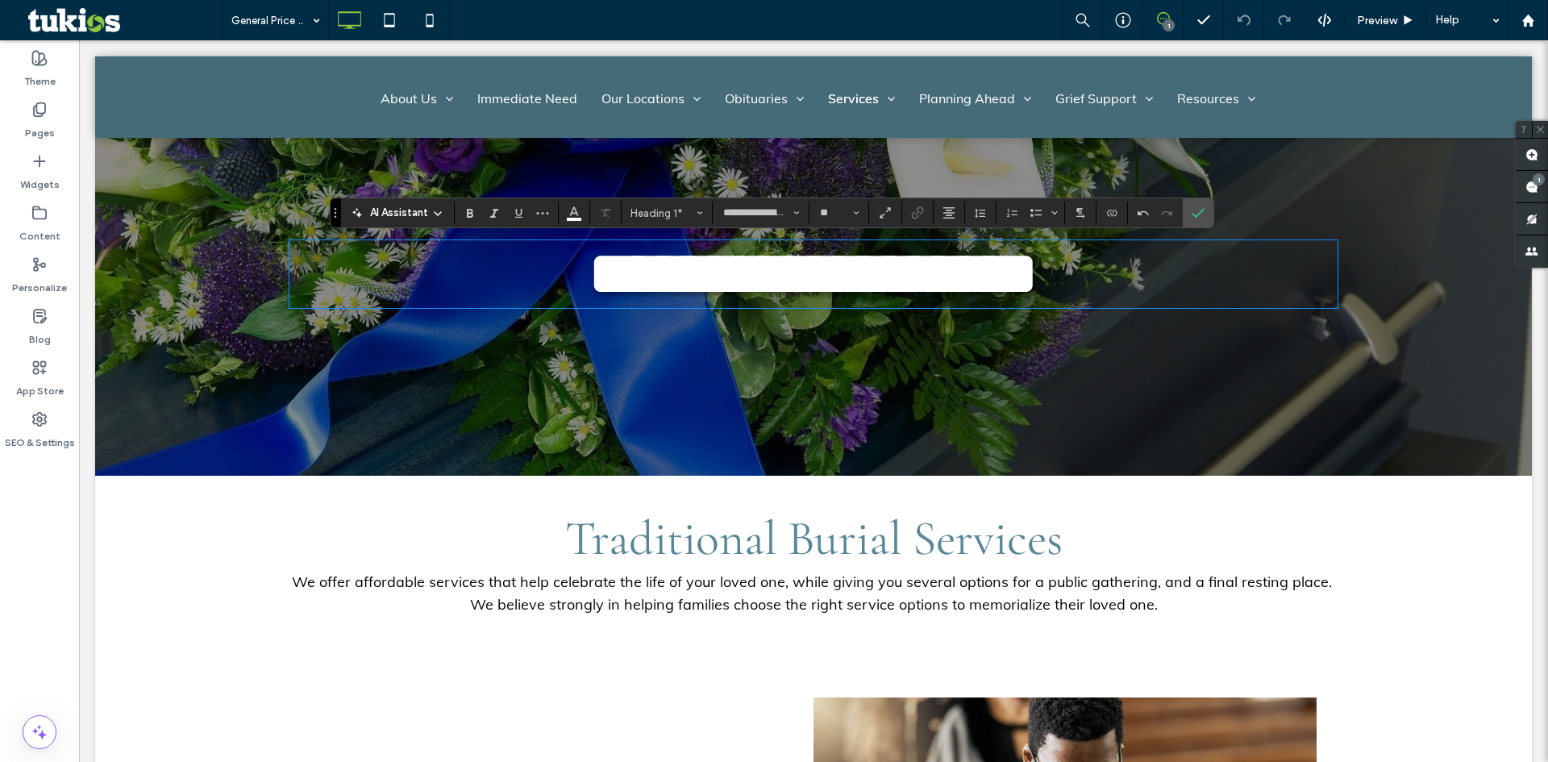
click at [965, 540] on span "Traditional Burial Services" at bounding box center [813, 538] width 497 height 58
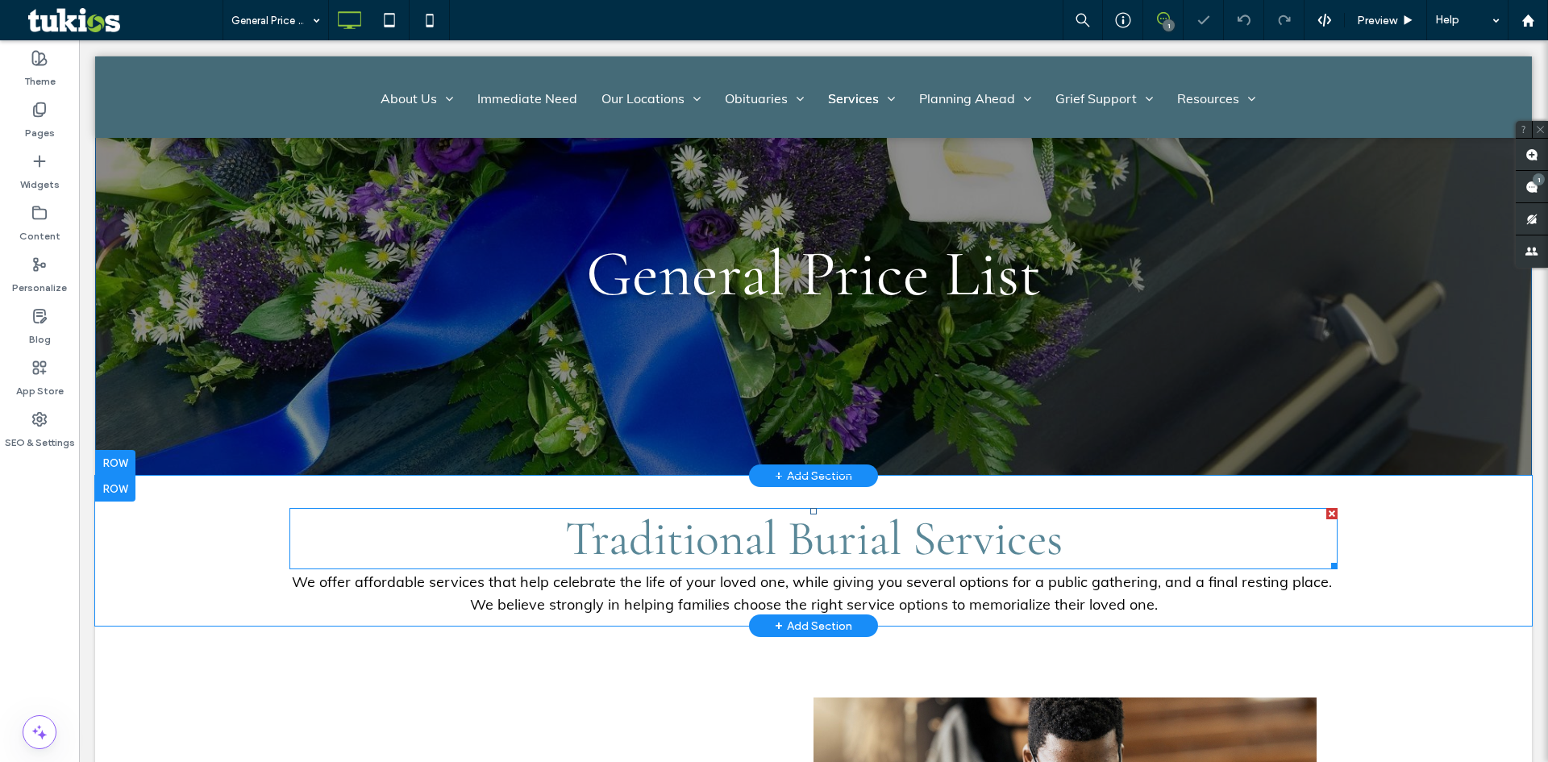
click at [965, 540] on span "Traditional Burial Services" at bounding box center [813, 538] width 497 height 58
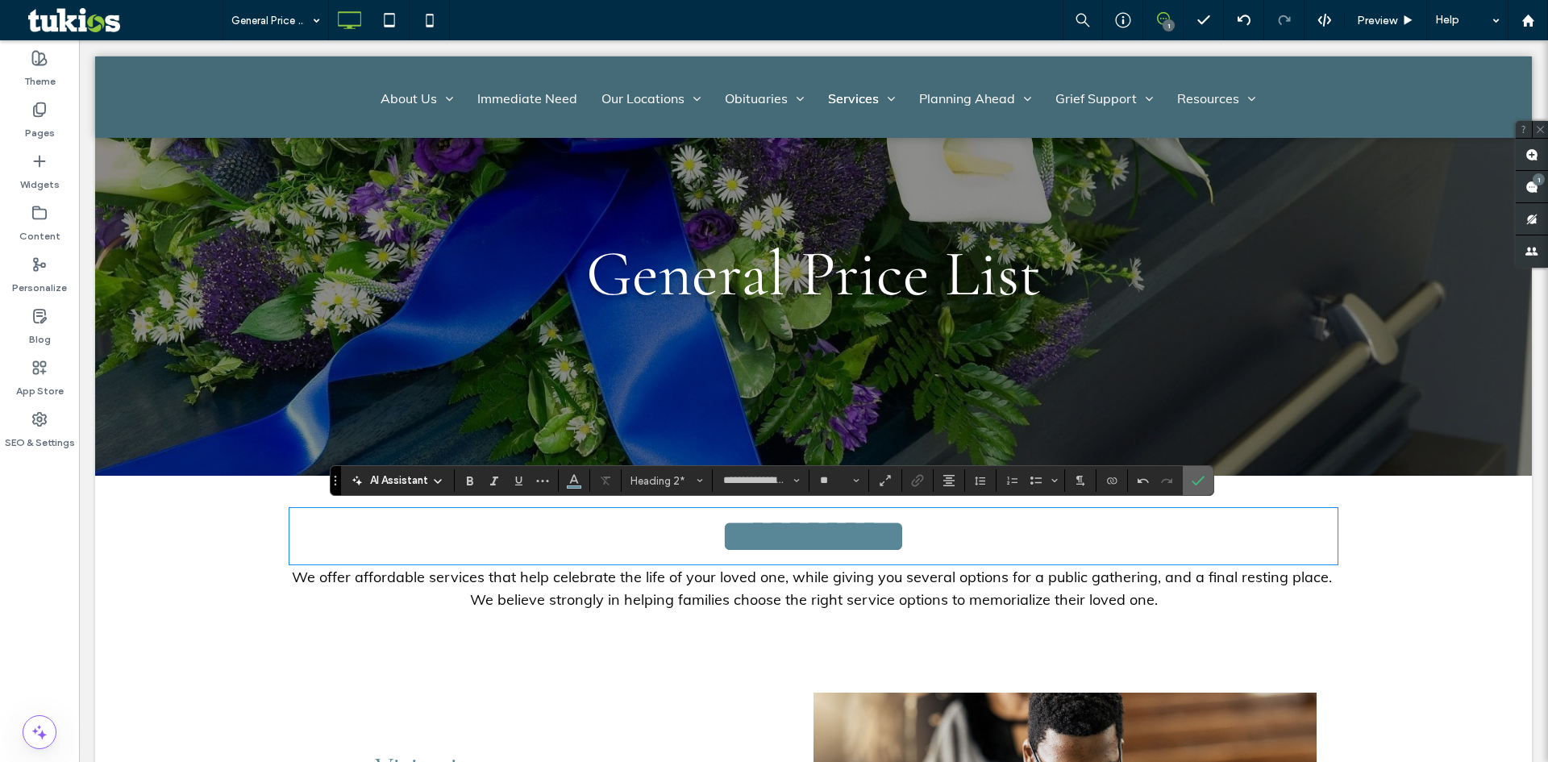
click at [1200, 476] on icon "Confirm" at bounding box center [1198, 480] width 13 height 13
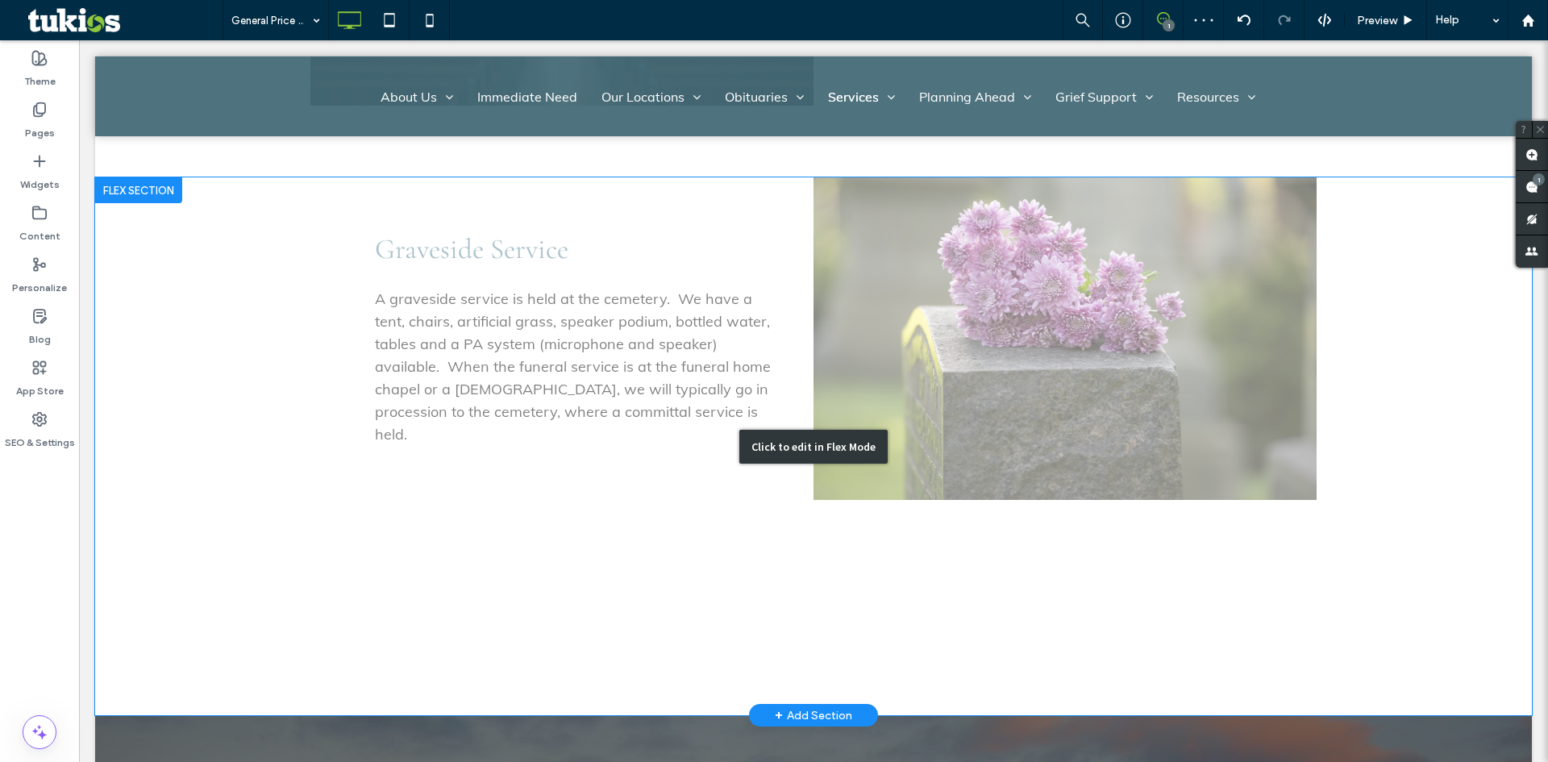
scroll to position [1290, 0]
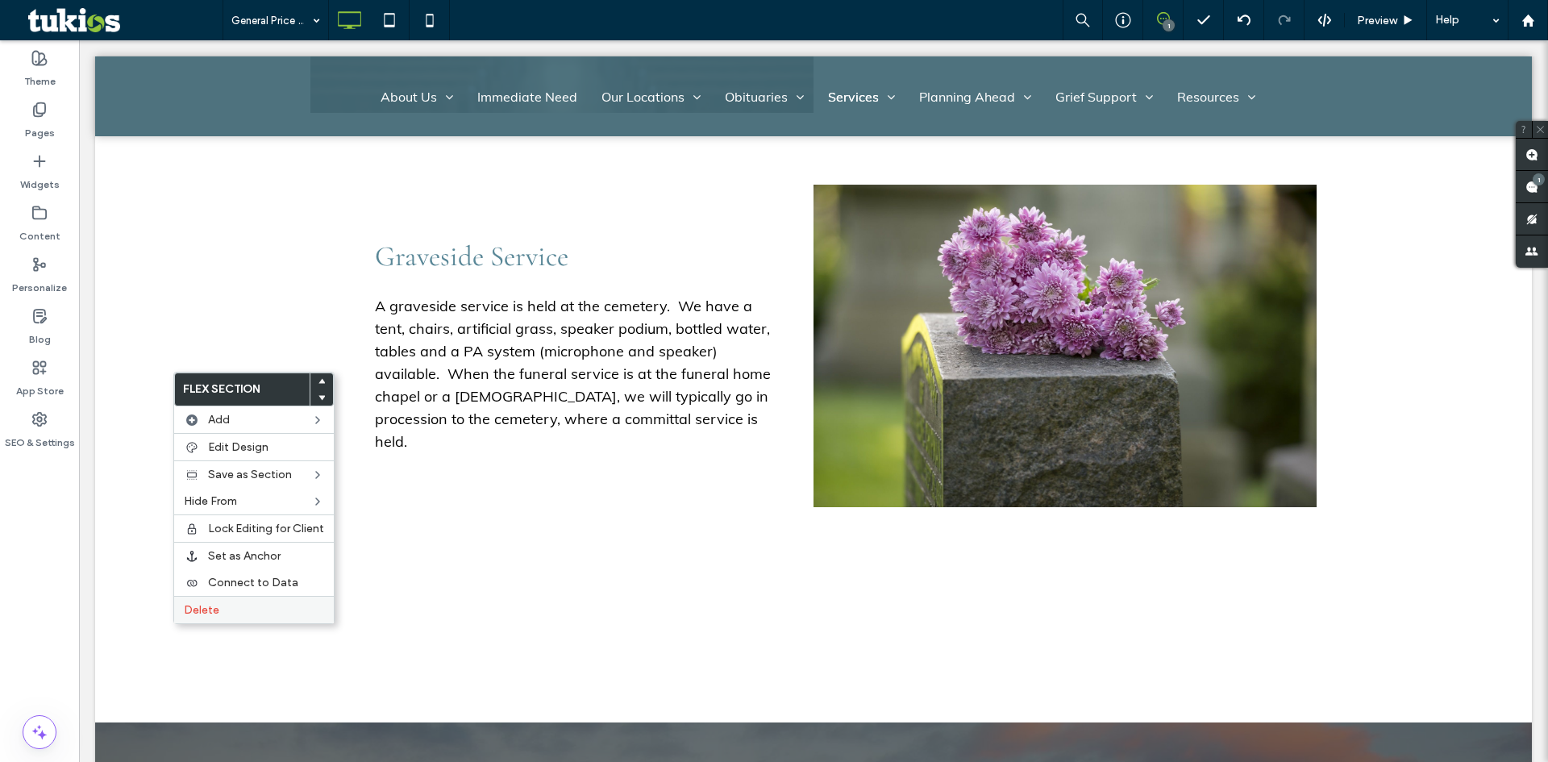
click at [235, 612] on label "Delete" at bounding box center [254, 610] width 140 height 14
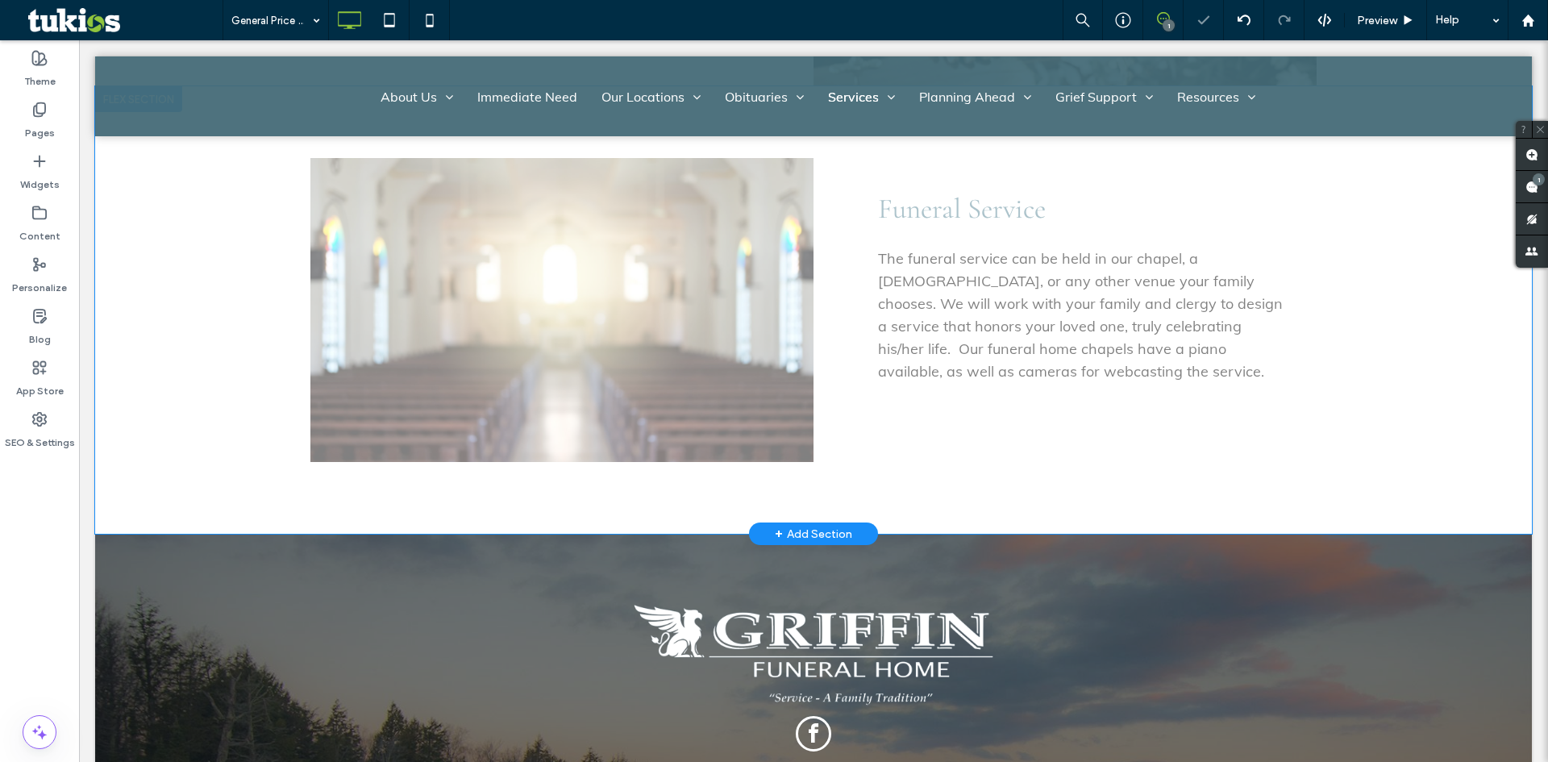
scroll to position [887, 0]
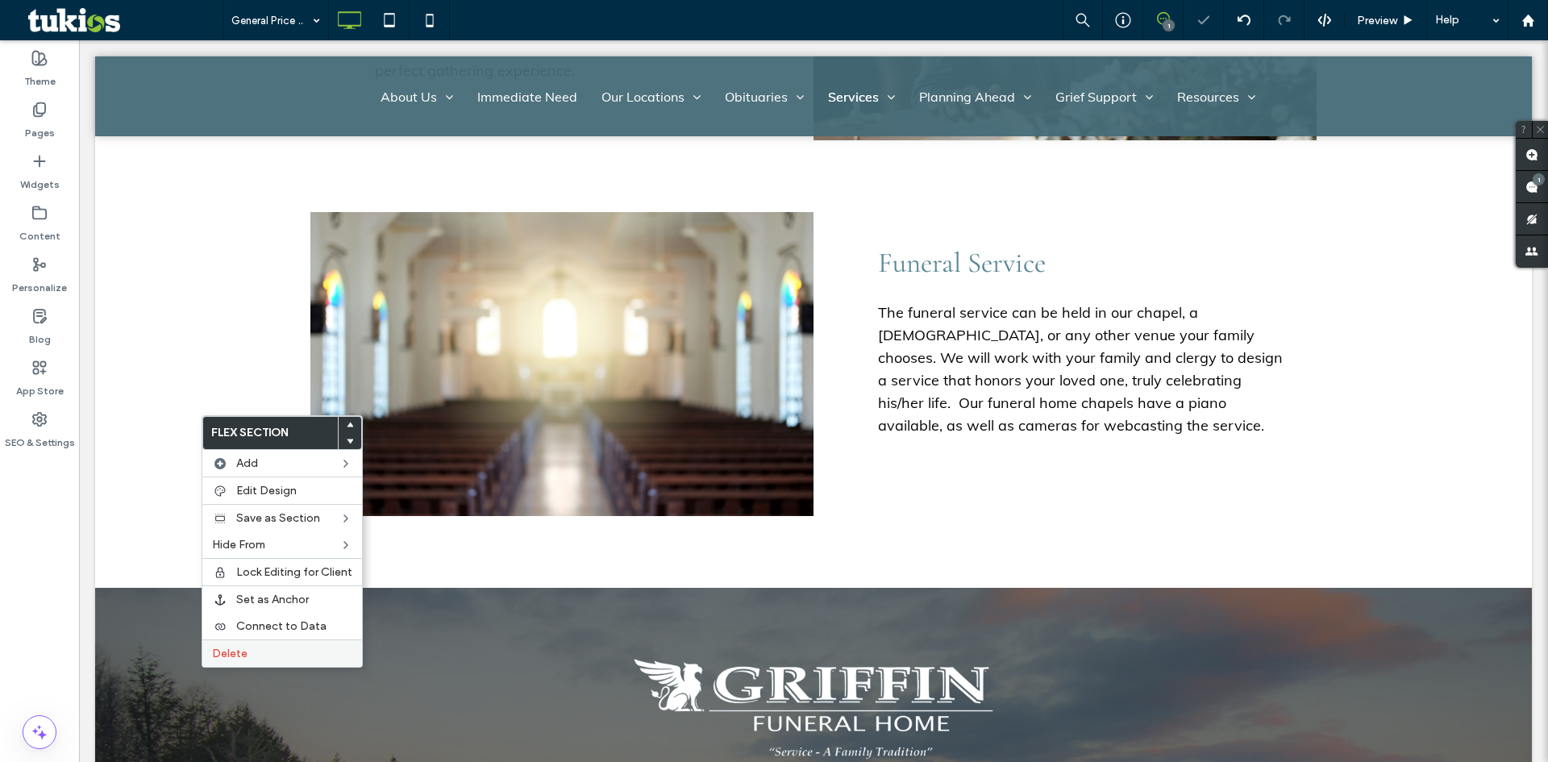
click at [248, 651] on label "Delete" at bounding box center [282, 654] width 140 height 14
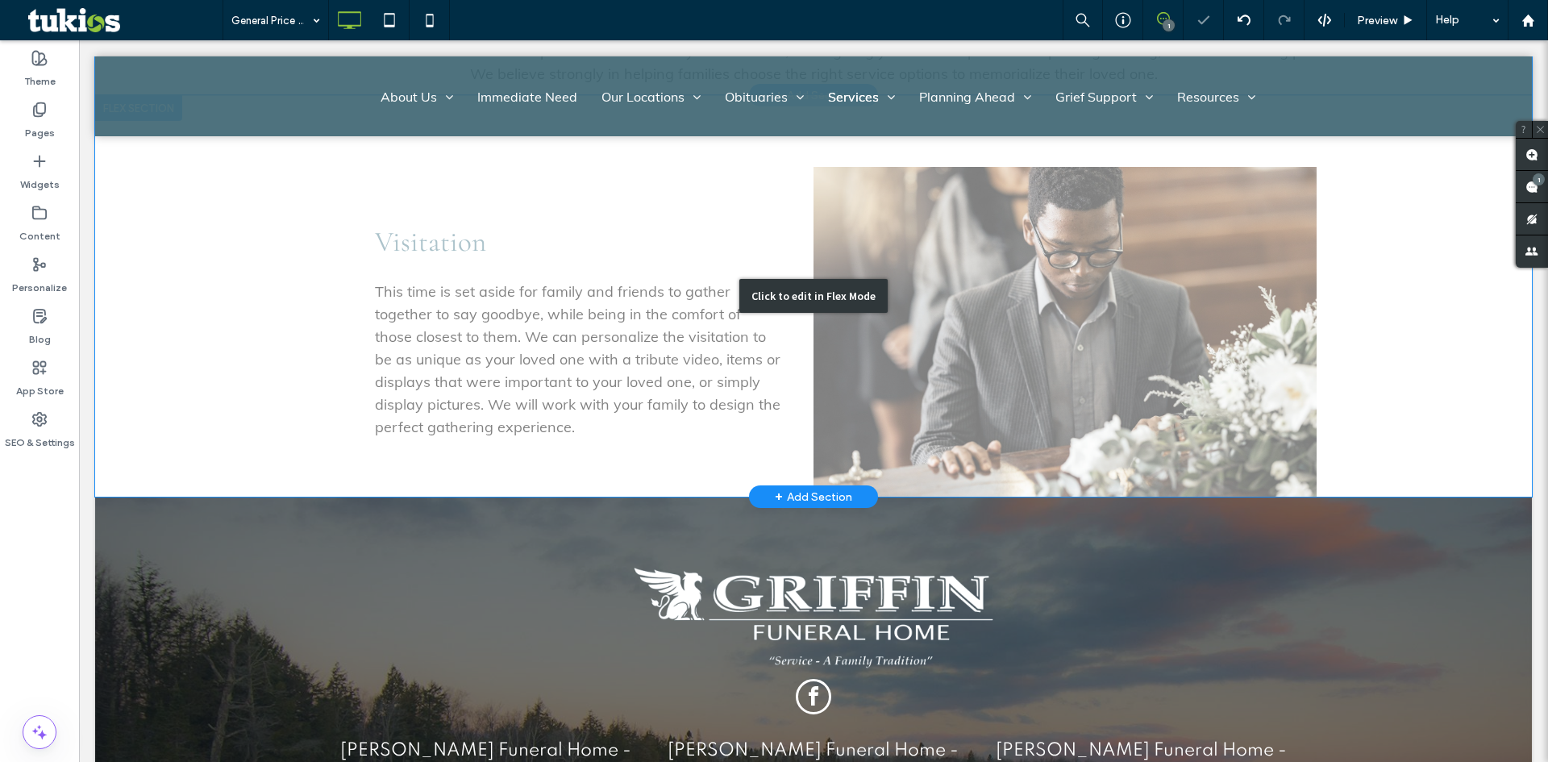
scroll to position [484, 0]
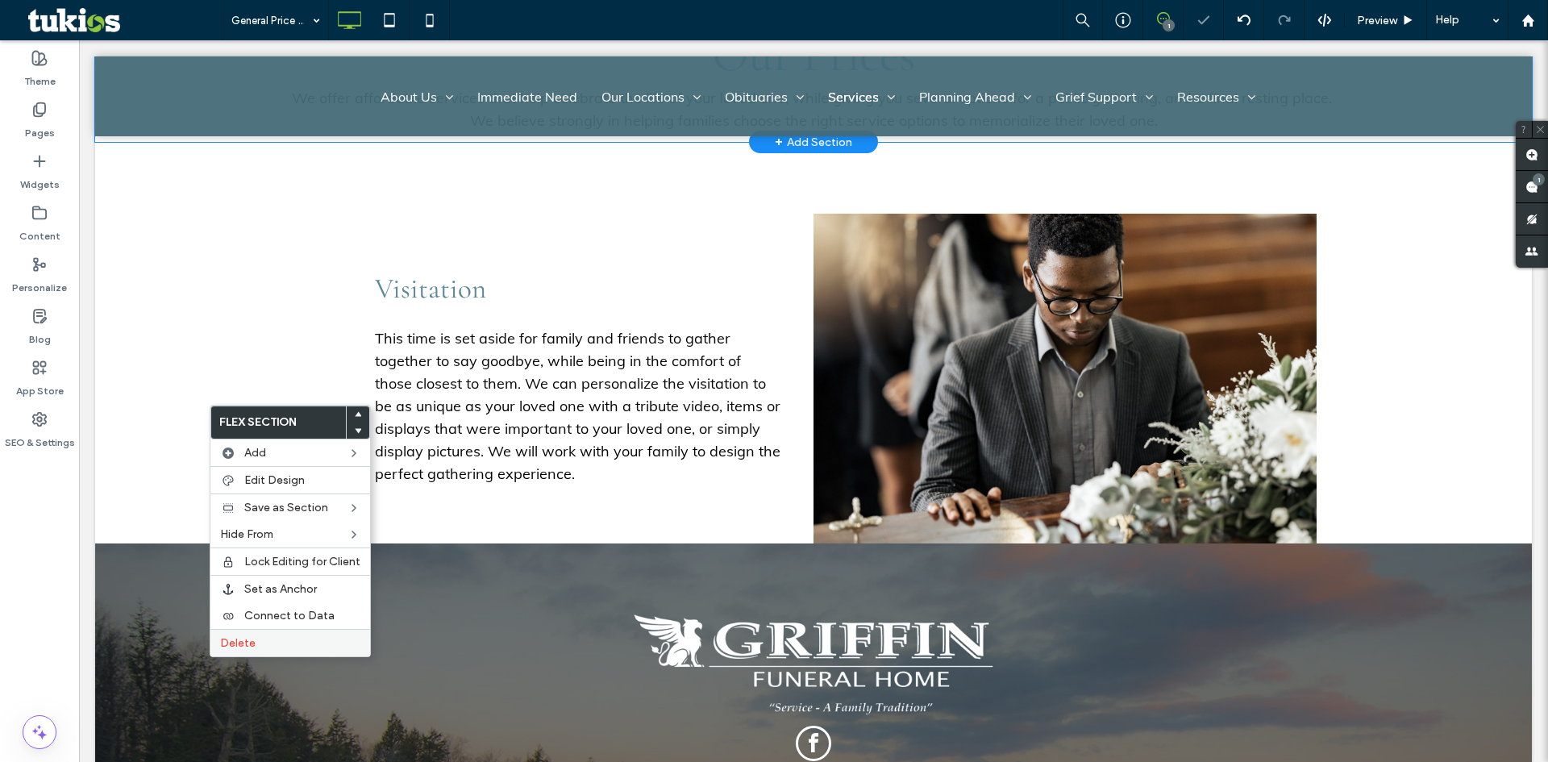
click at [304, 643] on label "Delete" at bounding box center [290, 643] width 140 height 14
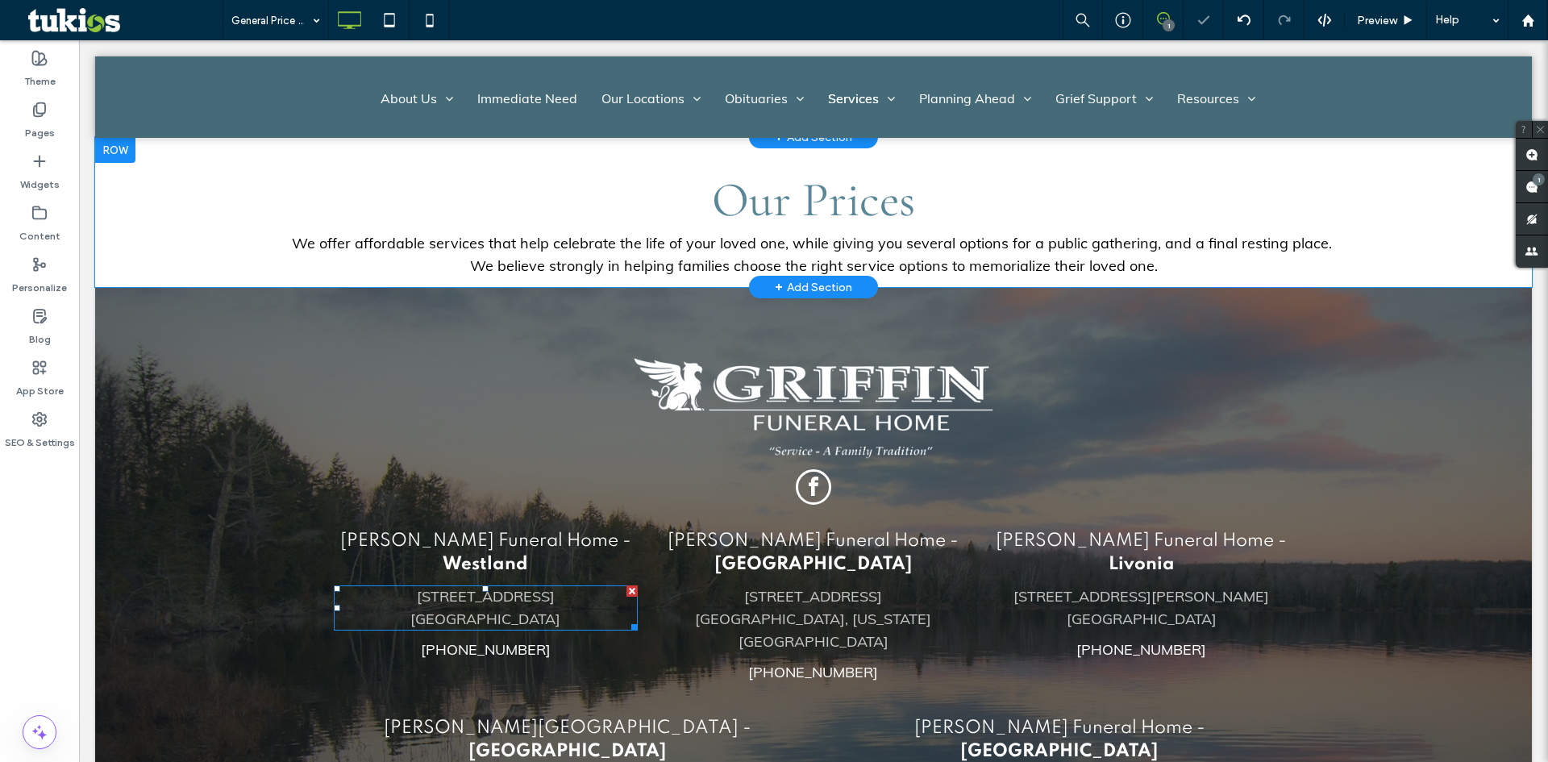
scroll to position [81, 0]
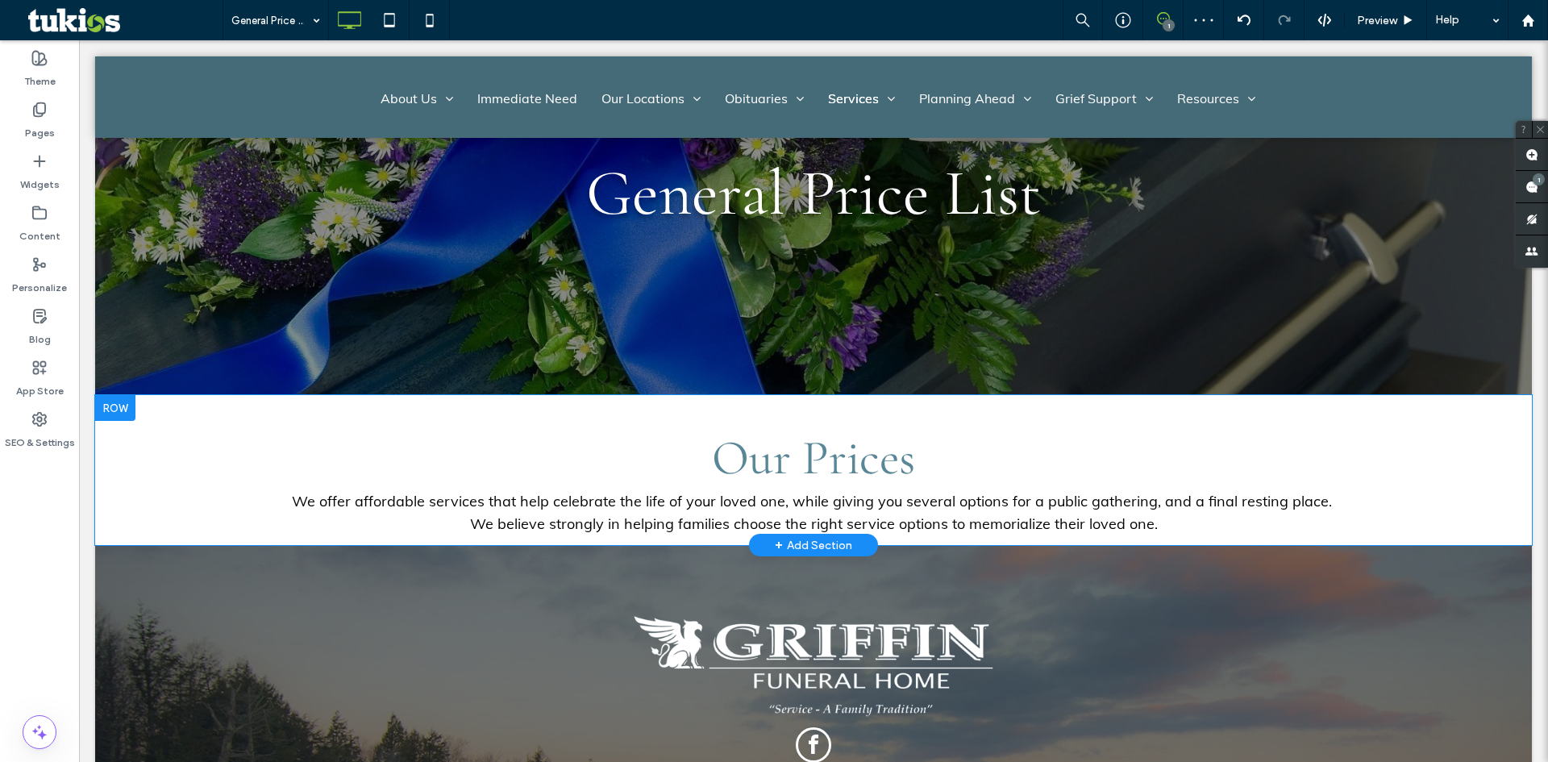
click at [1404, 493] on div "Our Prices We offer affordable services that help celebrate the life of your lo…" at bounding box center [813, 470] width 1437 height 150
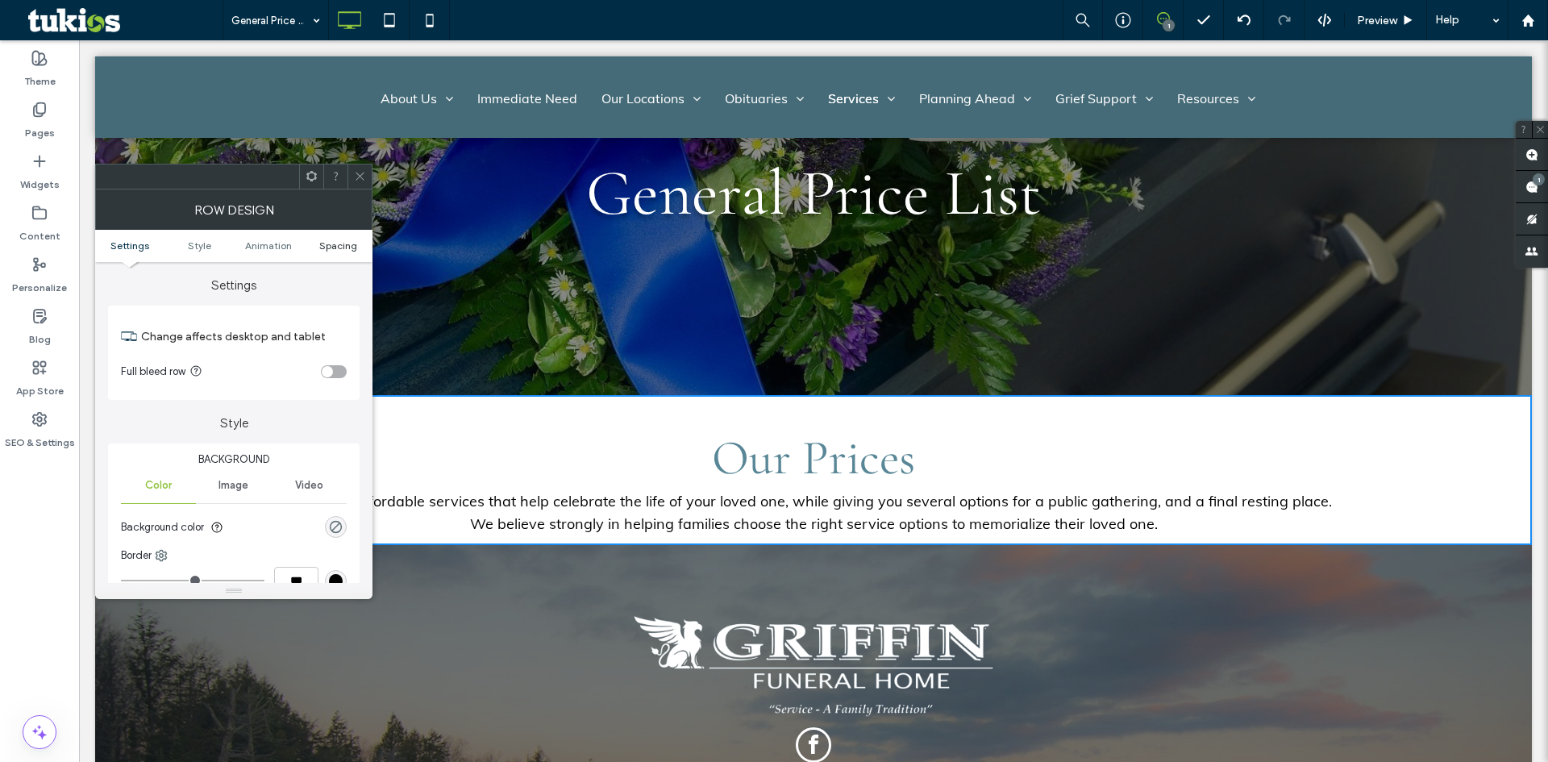
click at [335, 247] on span "Spacing" at bounding box center [338, 245] width 38 height 12
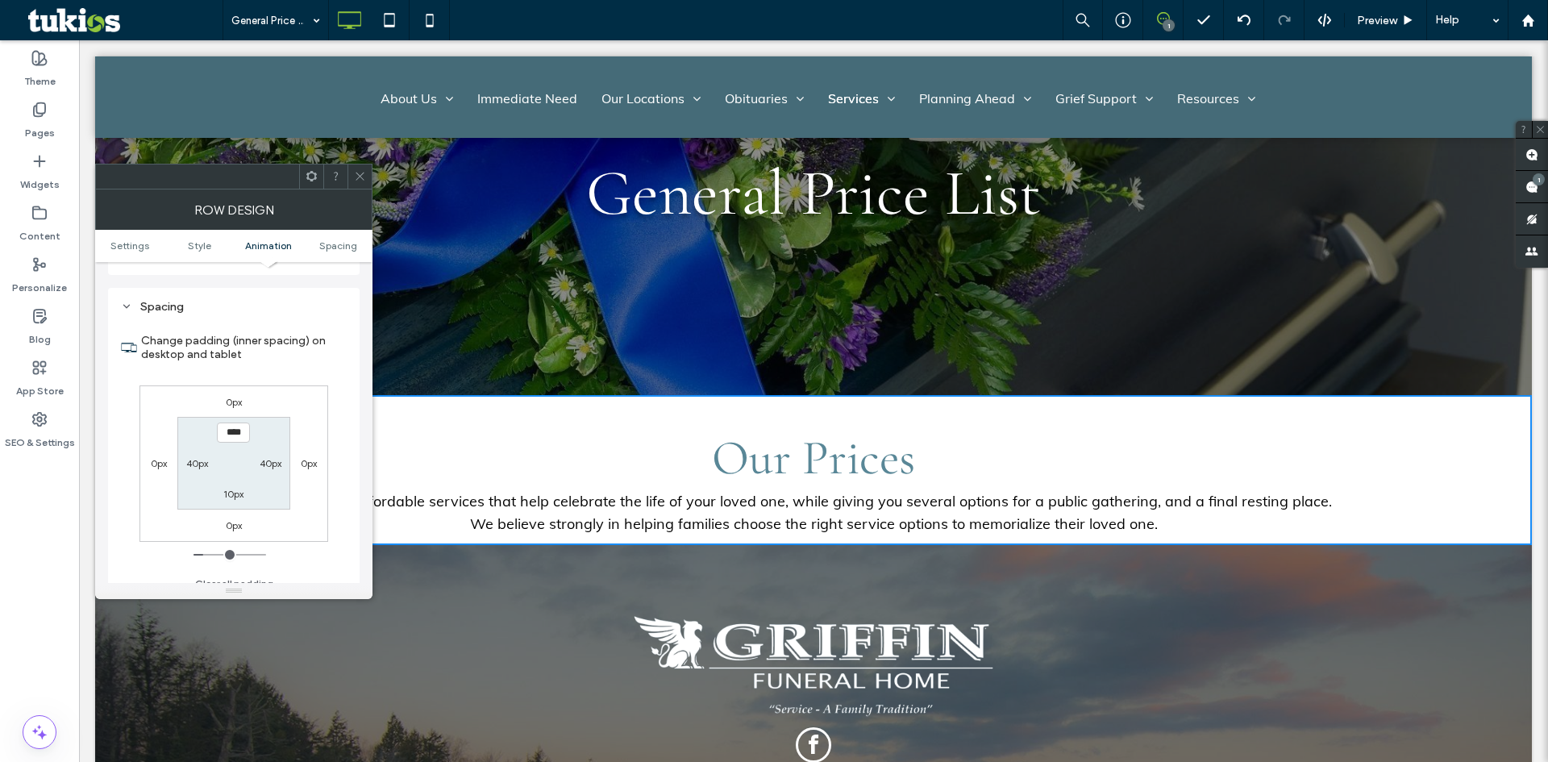
scroll to position [455, 0]
click at [234, 476] on label "10px" at bounding box center [233, 481] width 20 height 12
type input "**"
click at [229, 483] on input "****" at bounding box center [233, 481] width 33 height 20
type input "*****"
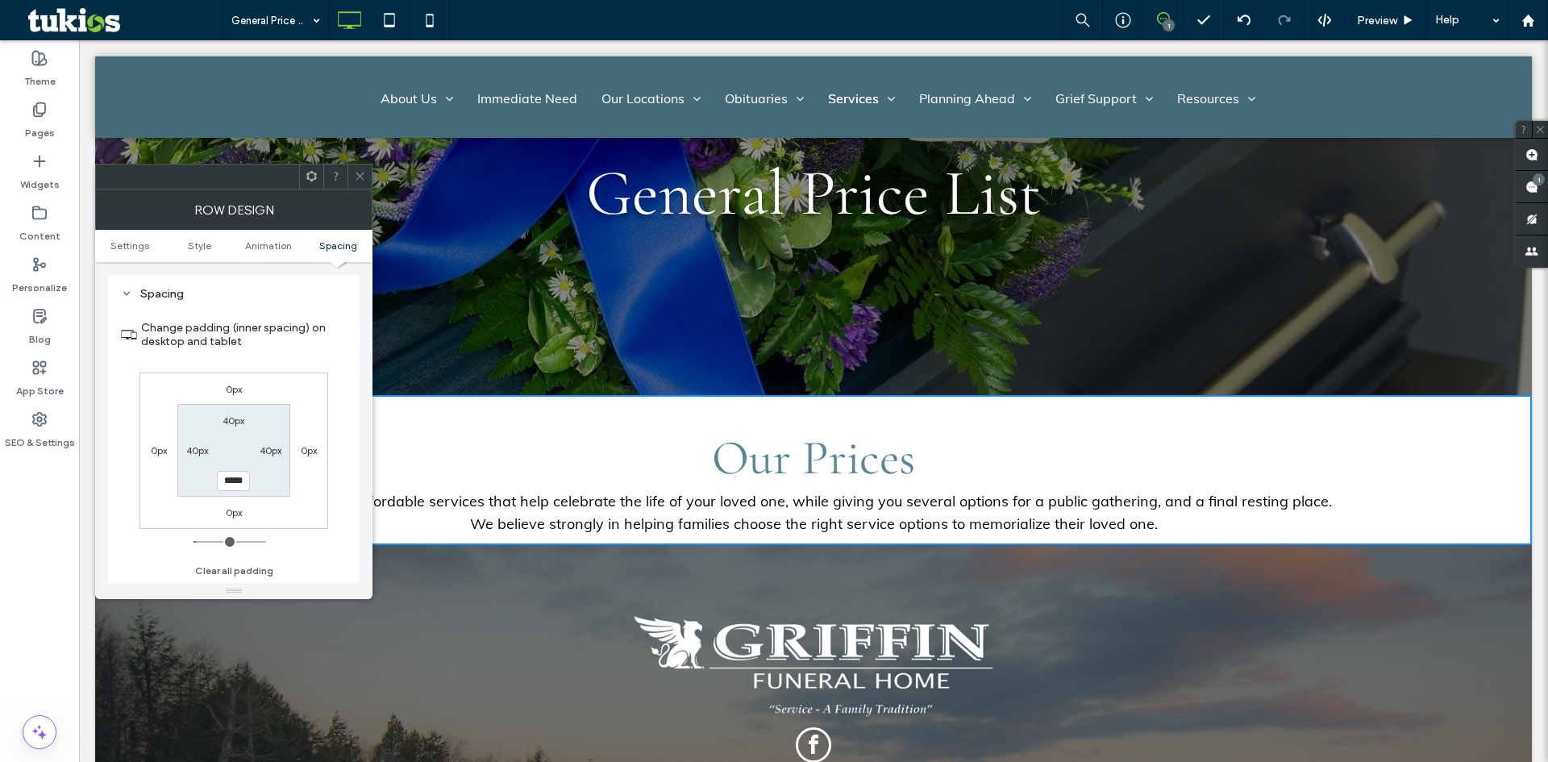
type input "***"
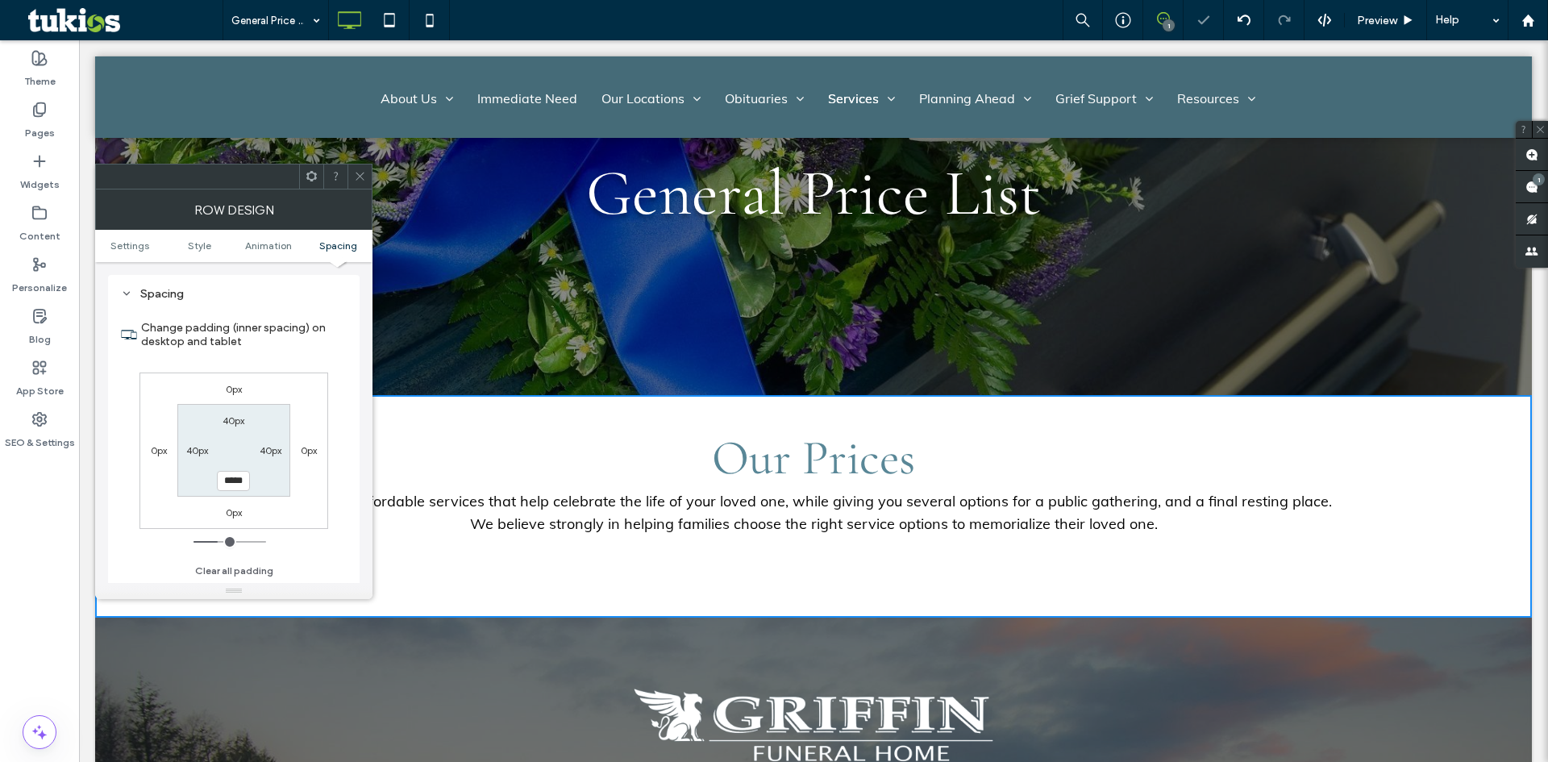
click at [351, 177] on div at bounding box center [359, 176] width 24 height 24
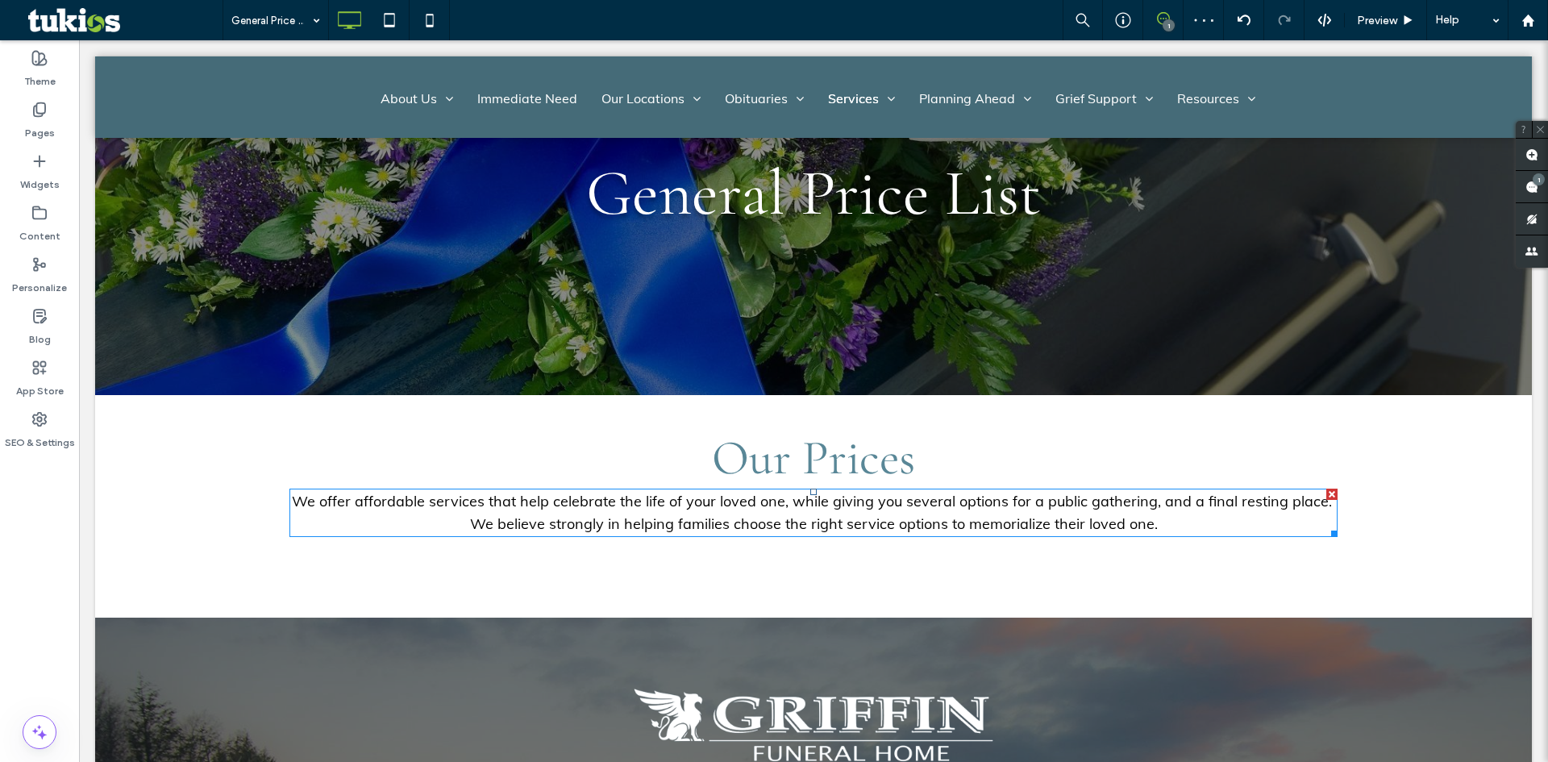
click at [1328, 494] on div at bounding box center [1331, 494] width 11 height 11
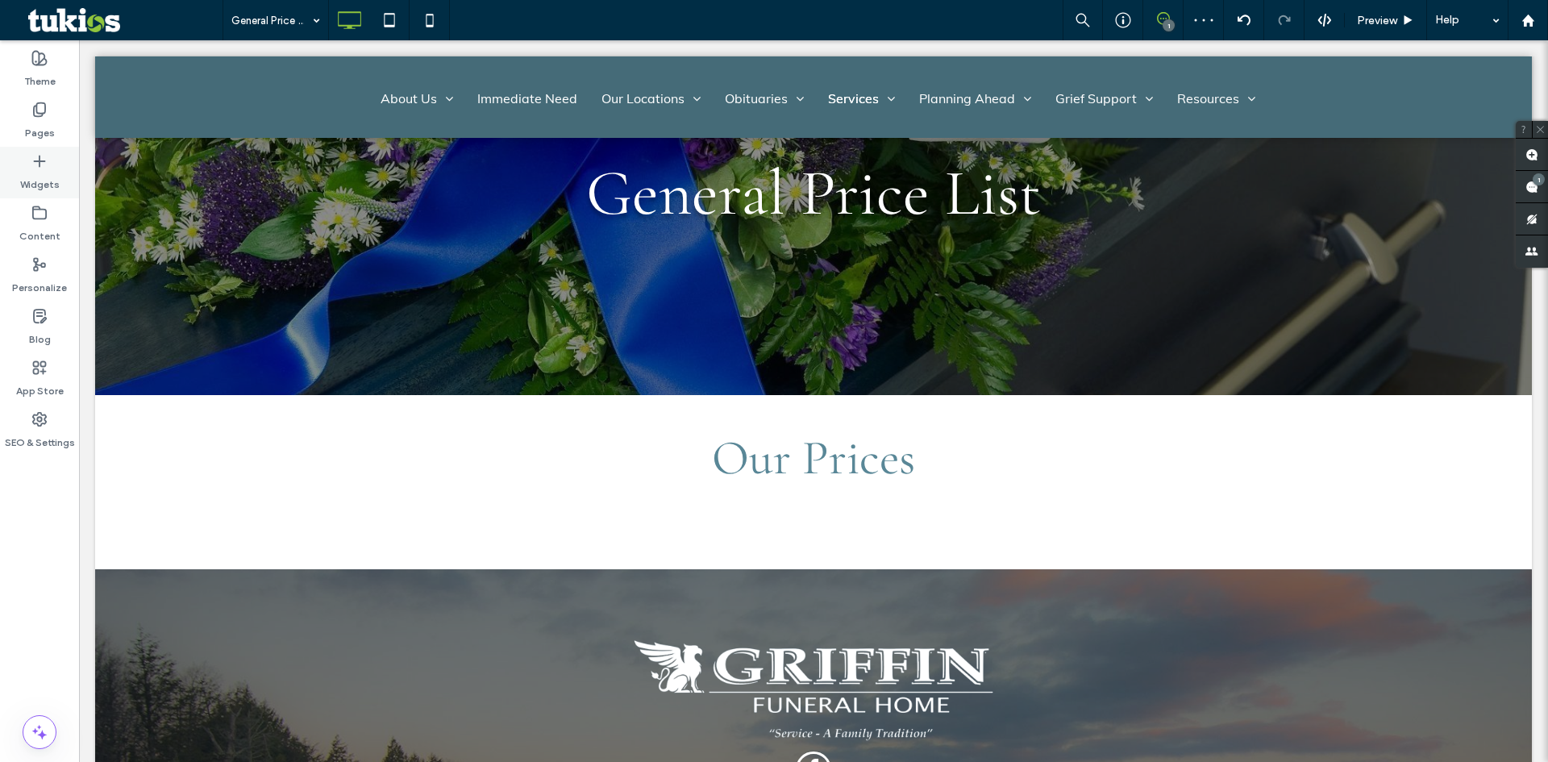
click at [45, 175] on label "Widgets" at bounding box center [40, 180] width 40 height 23
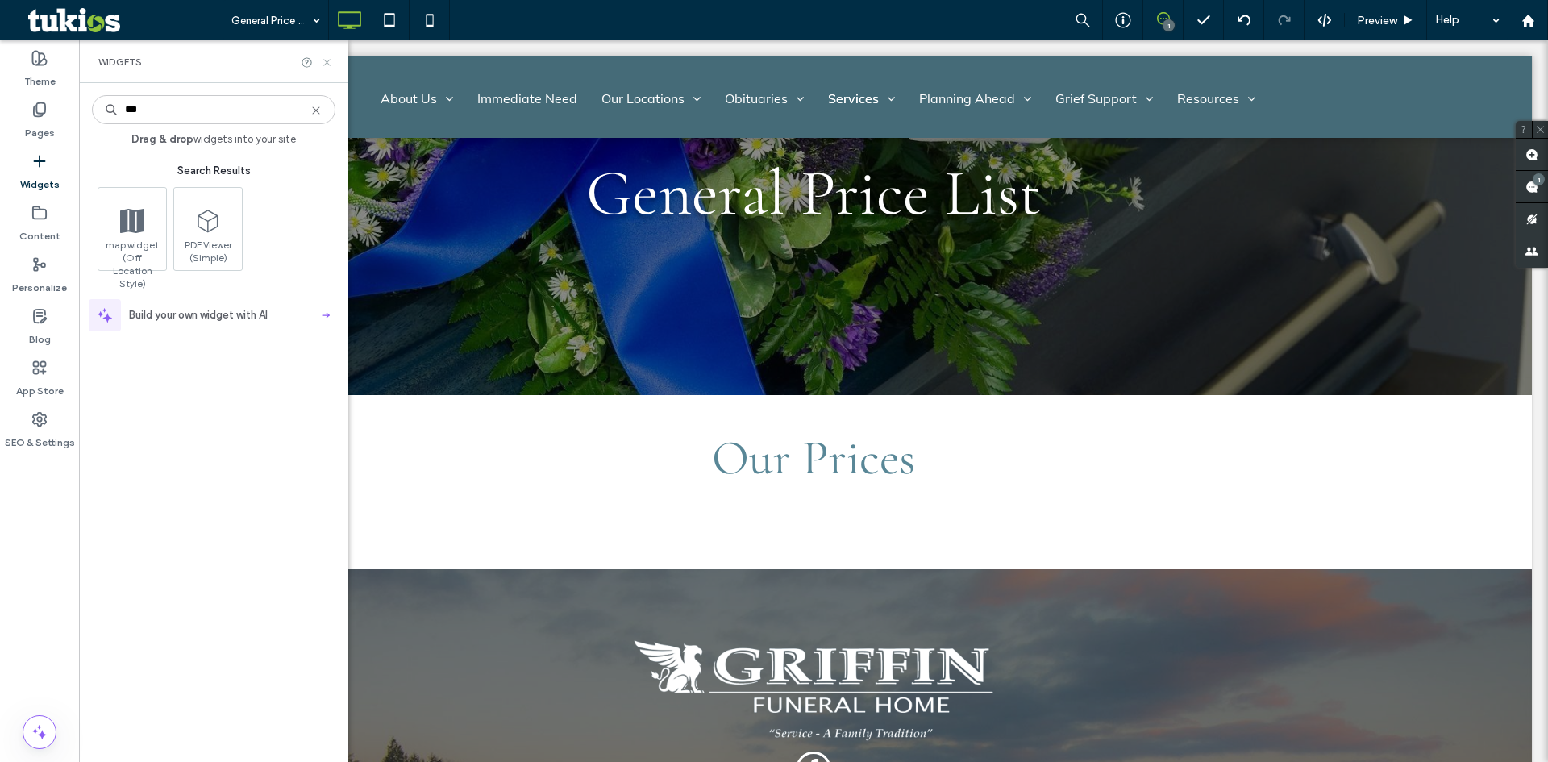
type input "***"
click at [325, 63] on icon at bounding box center [327, 62] width 12 height 12
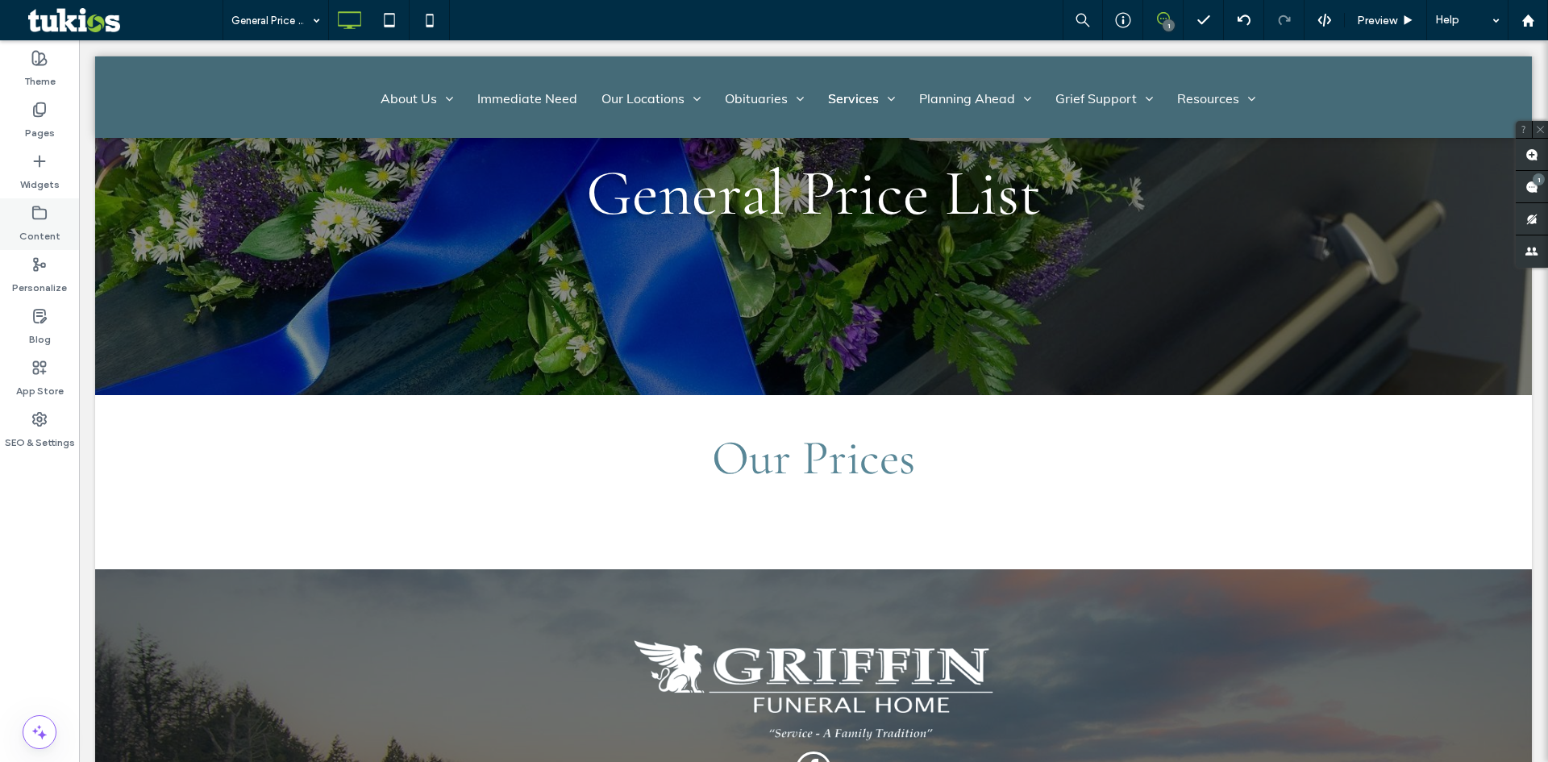
click at [28, 222] on label "Content" at bounding box center [39, 232] width 41 height 23
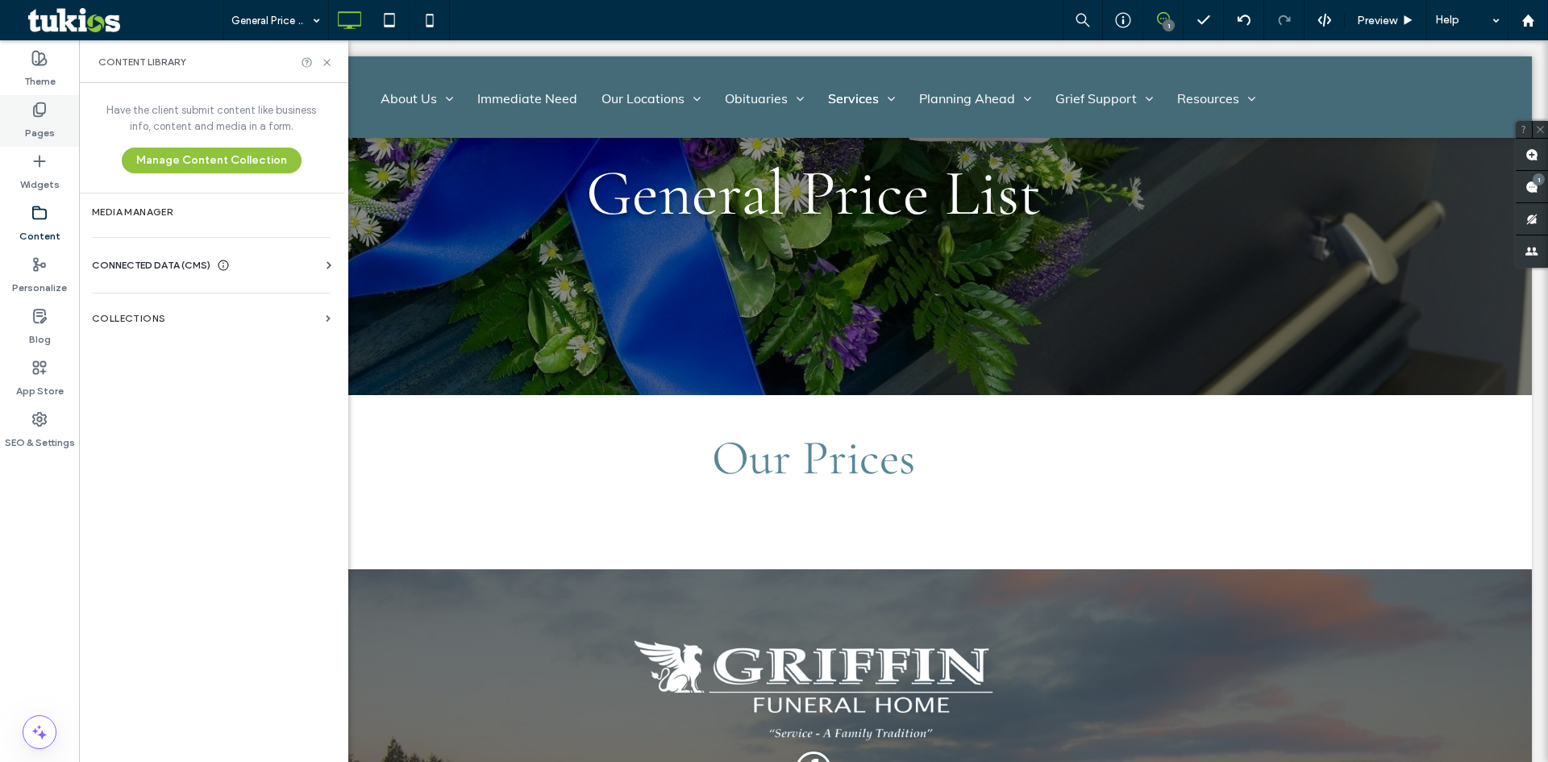
click at [32, 123] on label "Pages" at bounding box center [40, 129] width 30 height 23
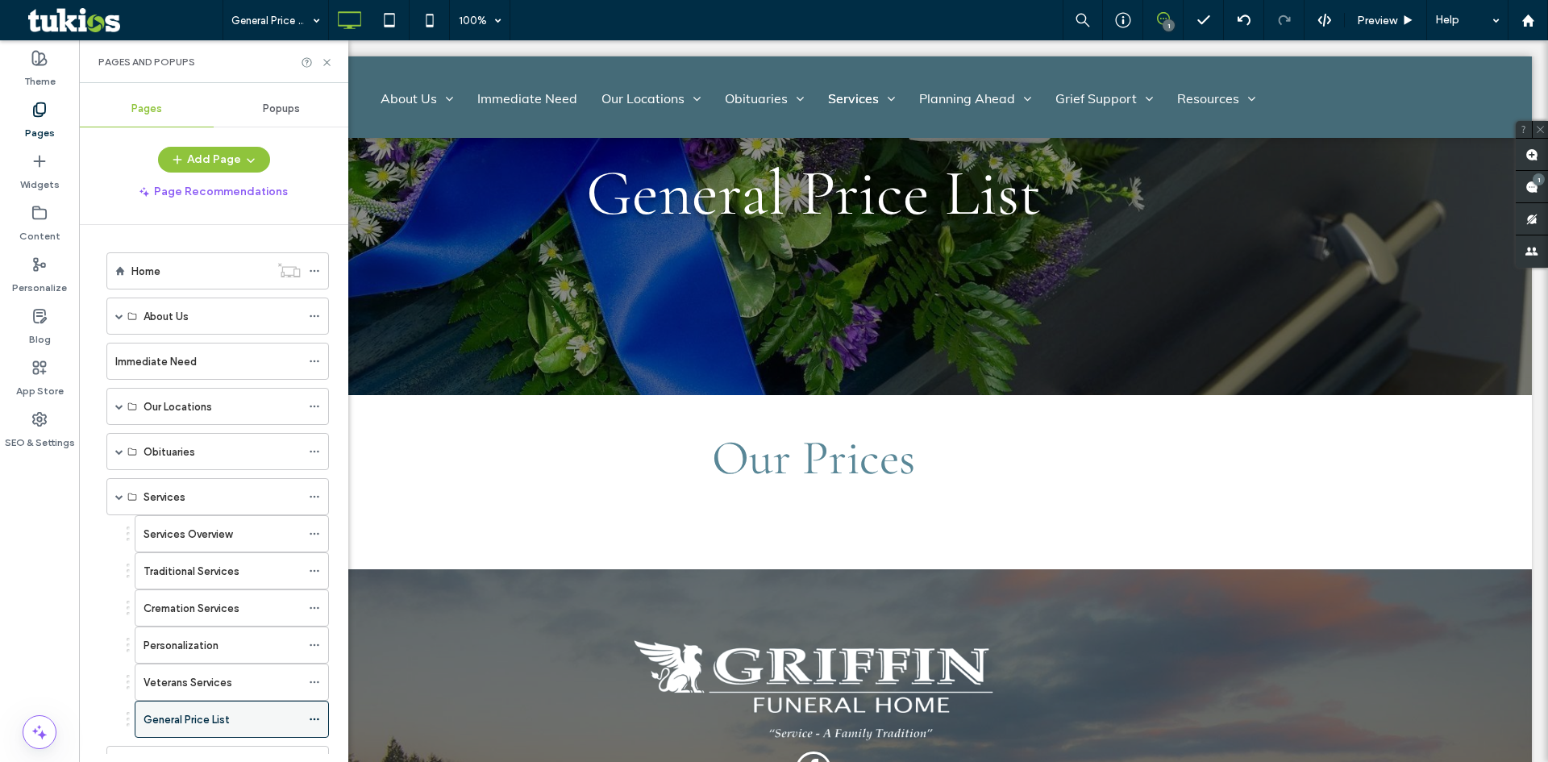
click at [313, 717] on icon at bounding box center [314, 718] width 11 height 11
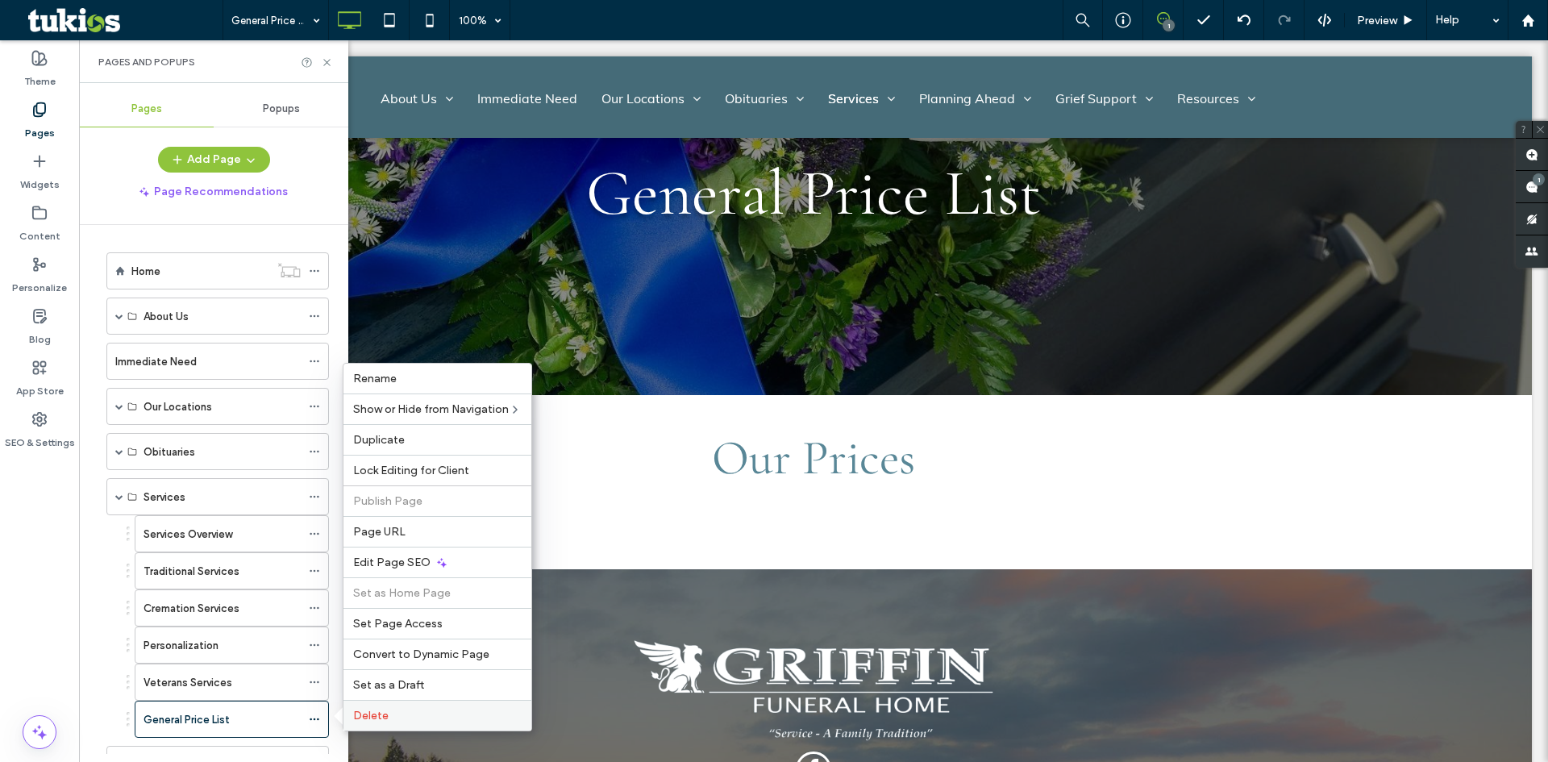
click at [417, 710] on label "Delete" at bounding box center [437, 716] width 168 height 14
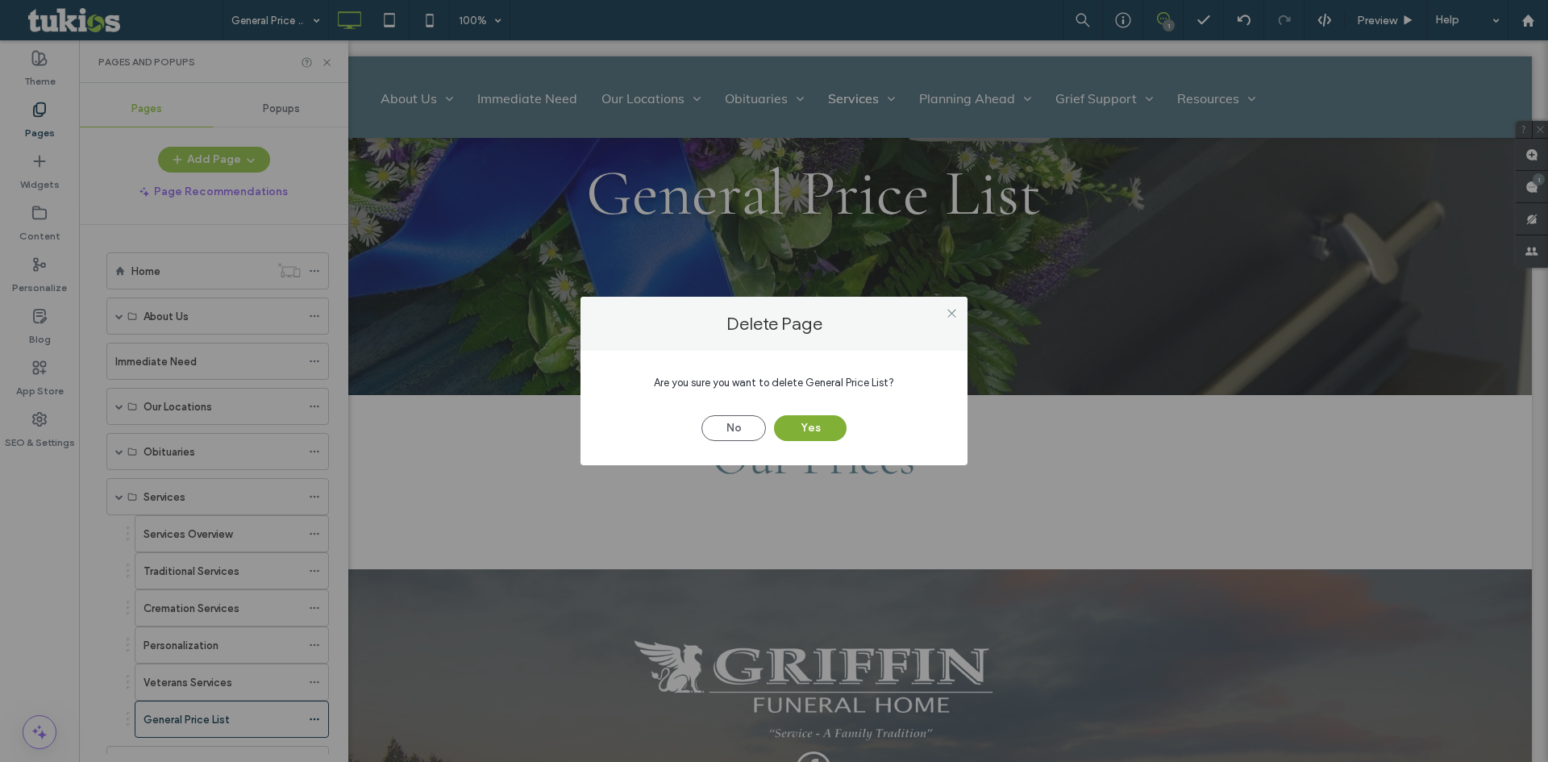
click at [817, 429] on button "Yes" at bounding box center [810, 428] width 73 height 26
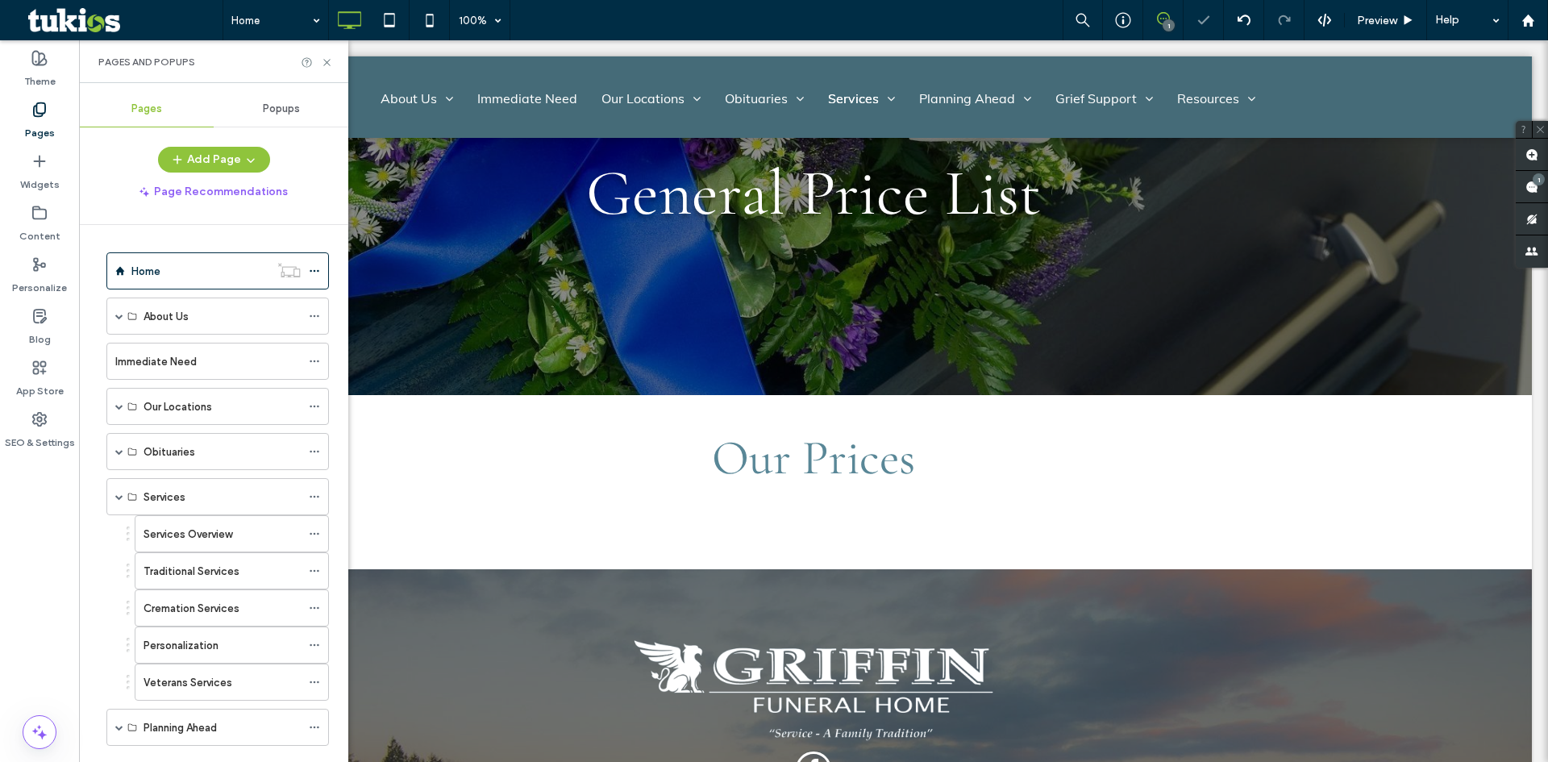
click at [32, 223] on div at bounding box center [774, 381] width 1548 height 762
click at [46, 240] on label "Content" at bounding box center [39, 232] width 41 height 23
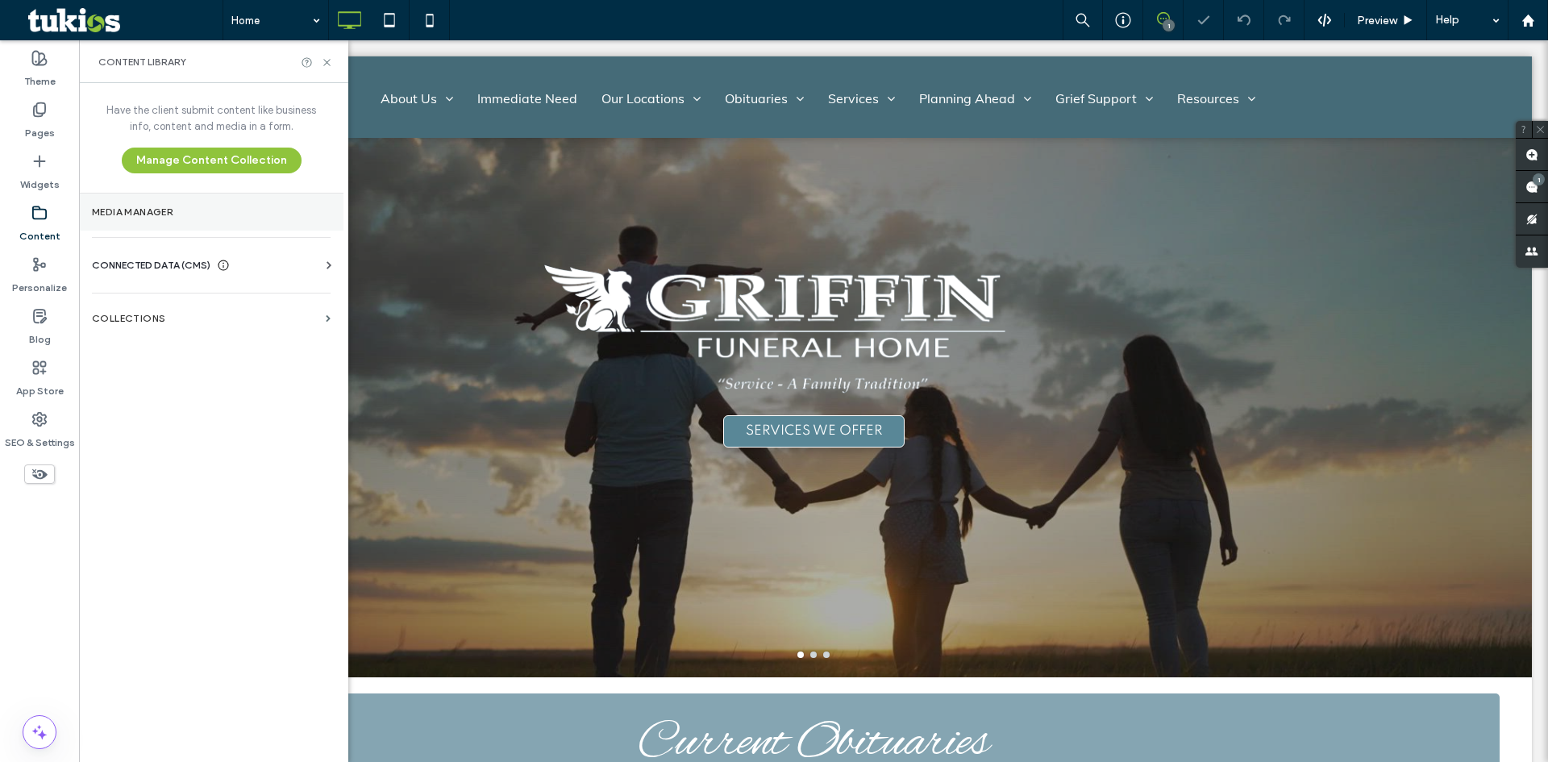
click at [177, 216] on label "Media Manager" at bounding box center [211, 211] width 239 height 11
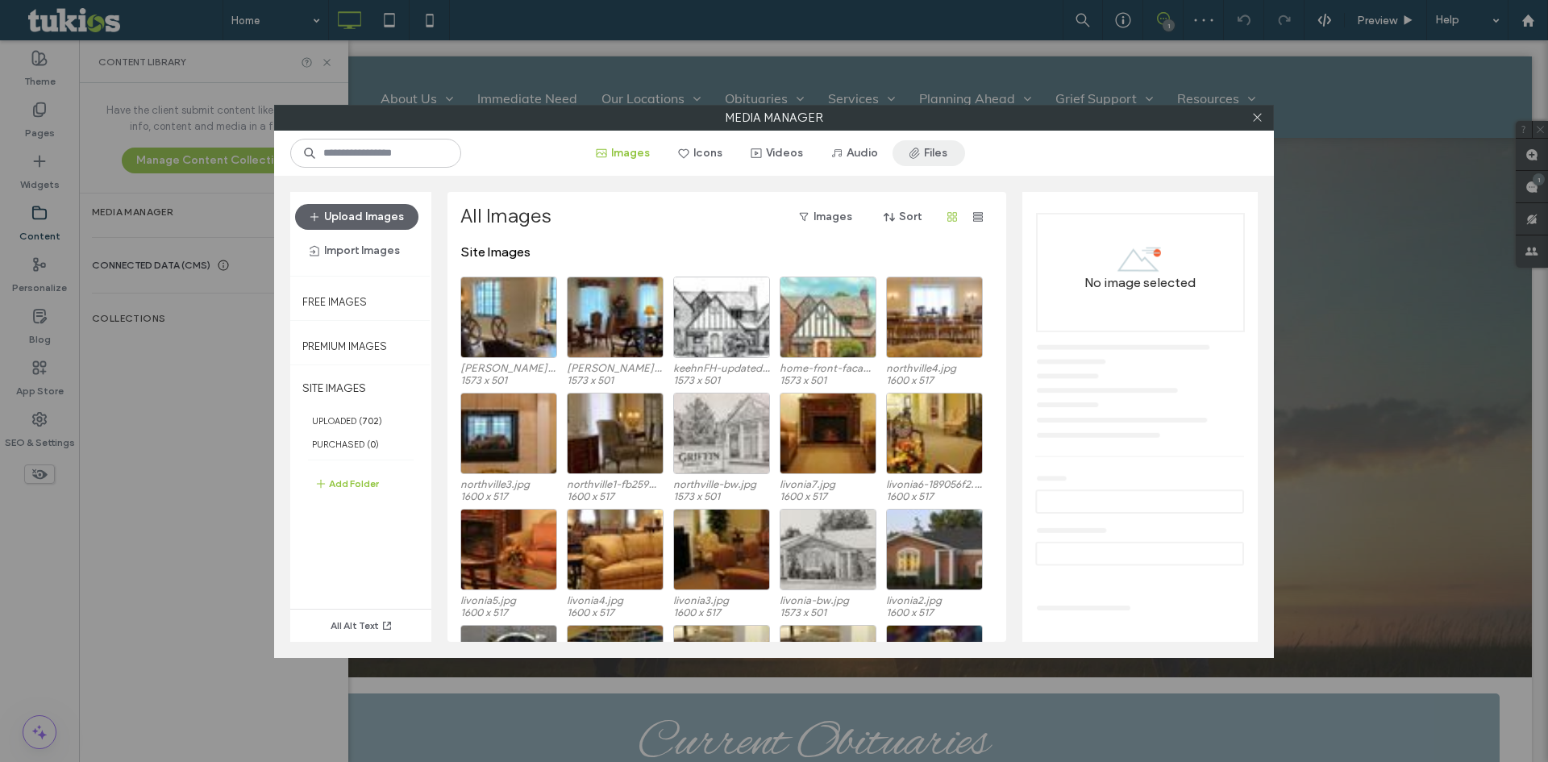
click at [945, 159] on button "Files" at bounding box center [928, 153] width 73 height 26
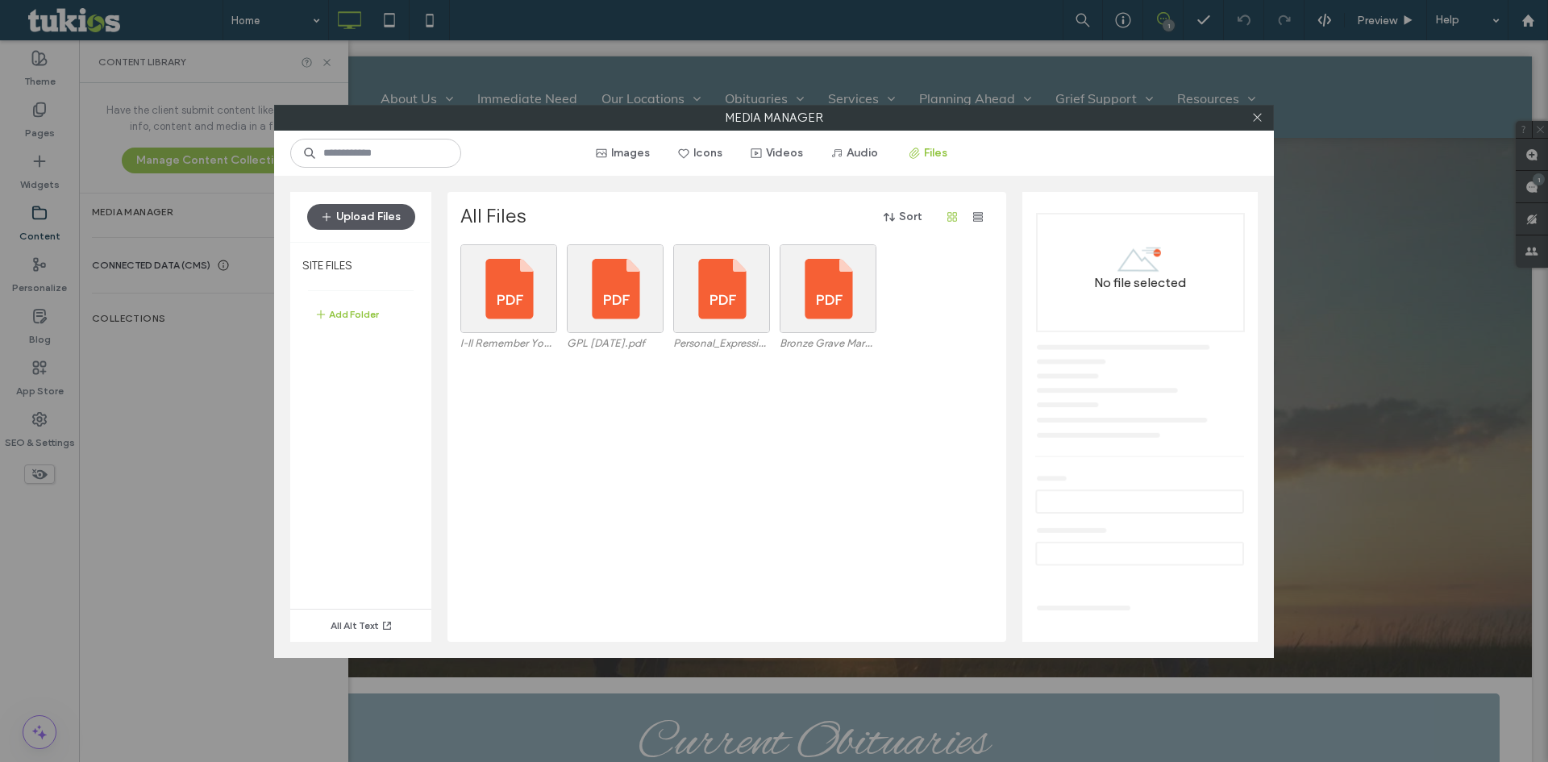
click at [372, 214] on button "Upload Files" at bounding box center [361, 217] width 108 height 26
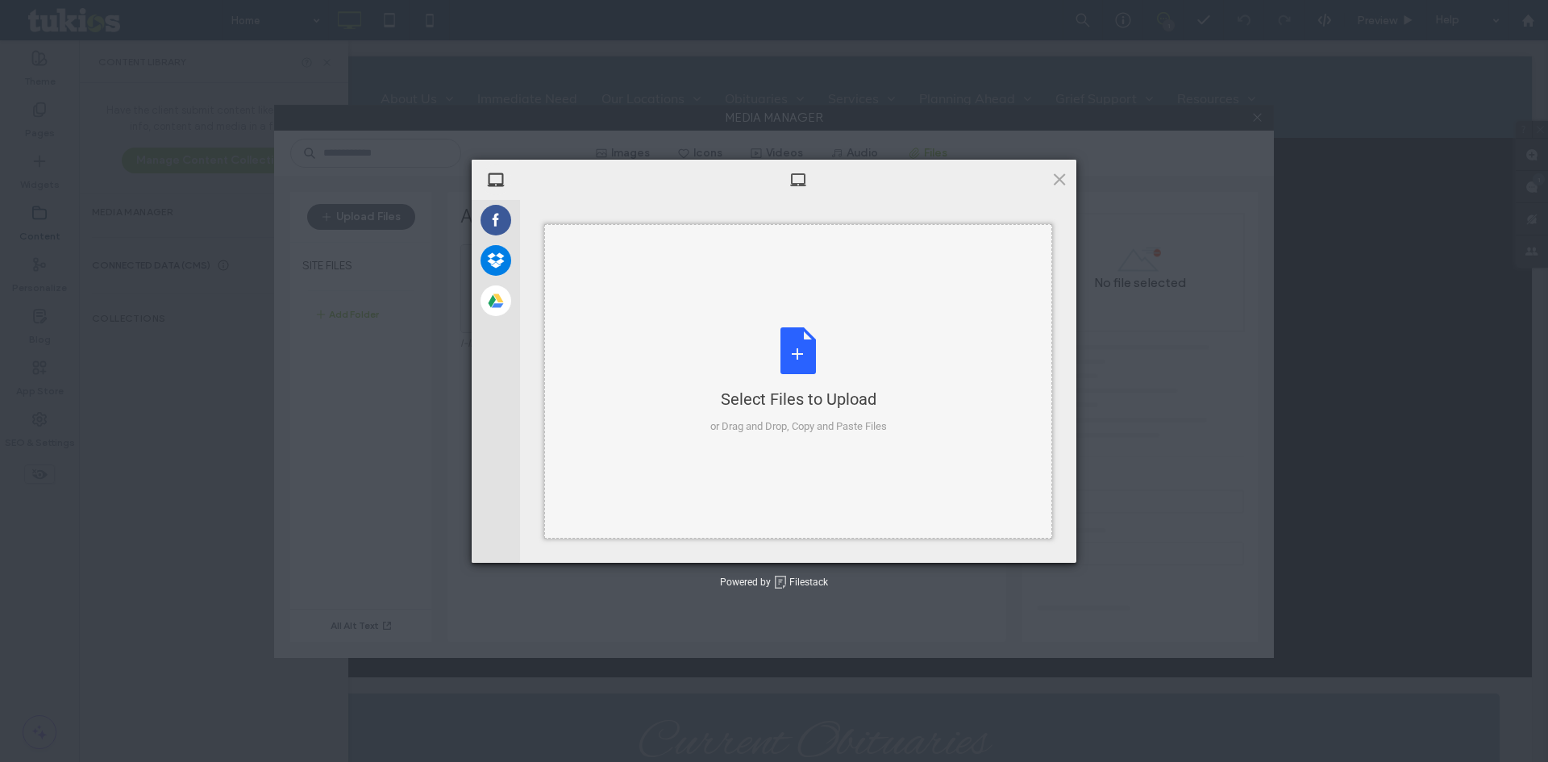
click at [726, 338] on div "Select Files to Upload or Drag and Drop, Copy and Paste Files" at bounding box center [798, 380] width 177 height 107
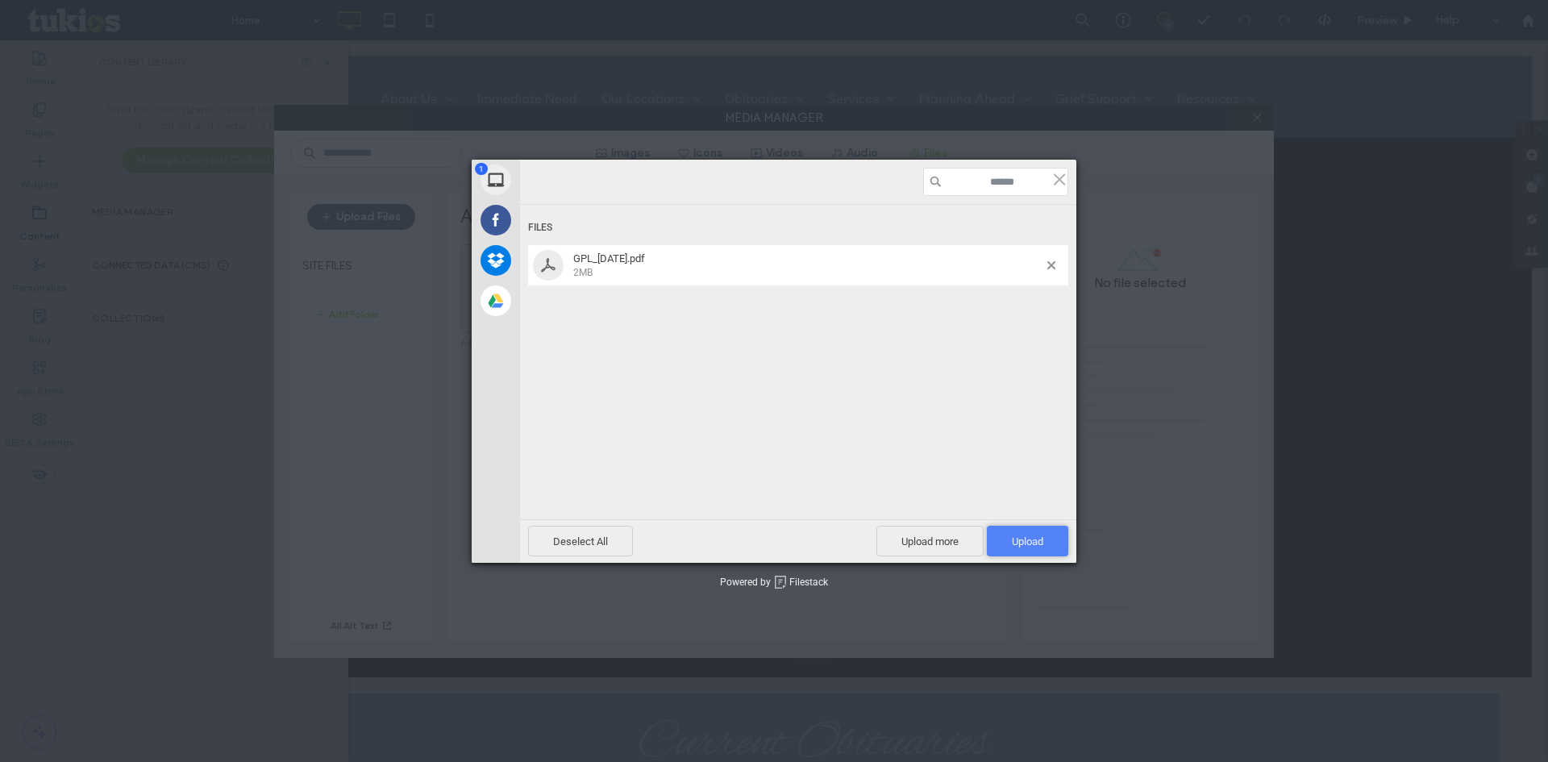
click at [1022, 539] on span "Upload 1" at bounding box center [1027, 541] width 31 height 12
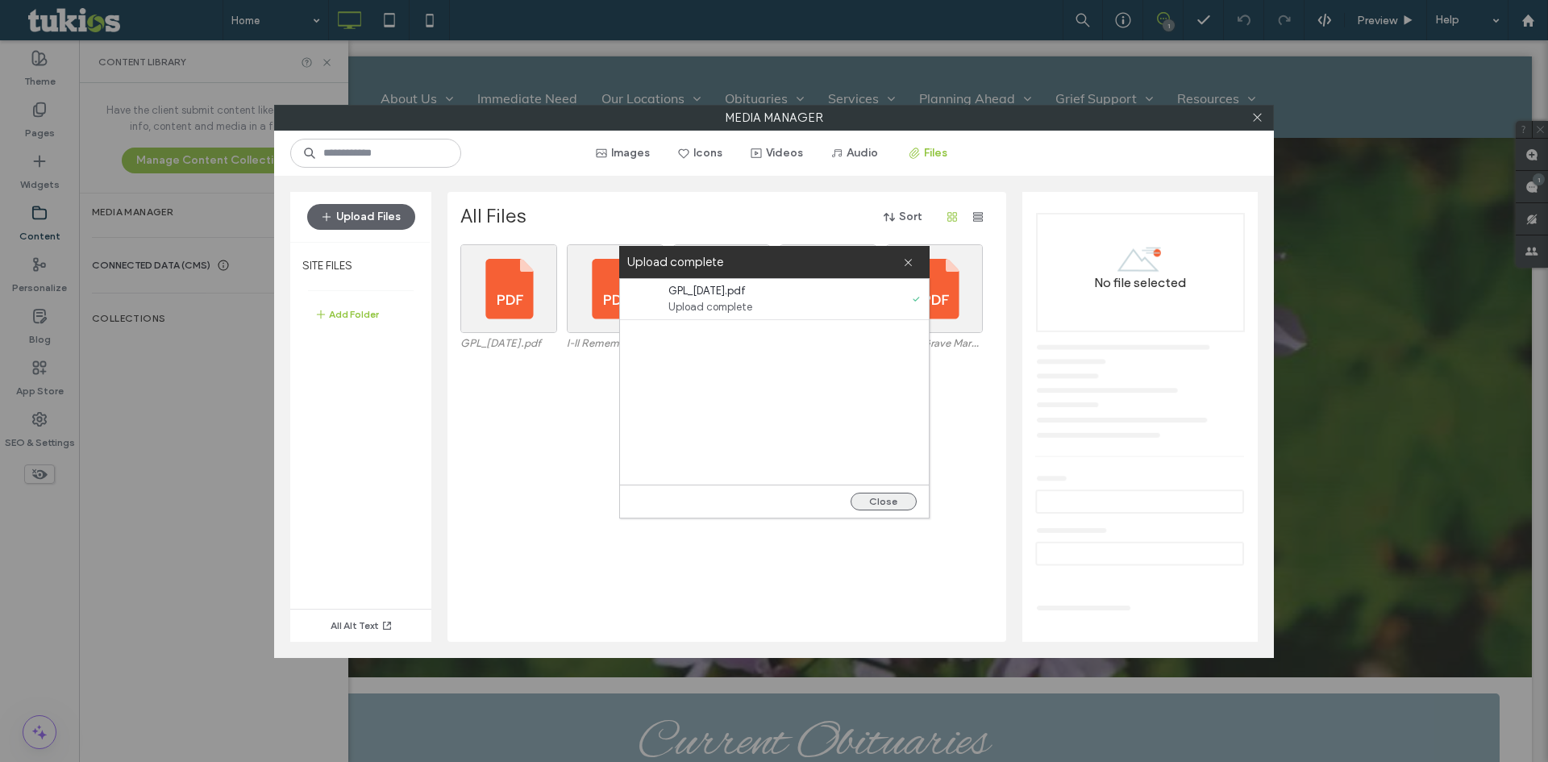
click at [905, 498] on button "Close" at bounding box center [884, 502] width 66 height 18
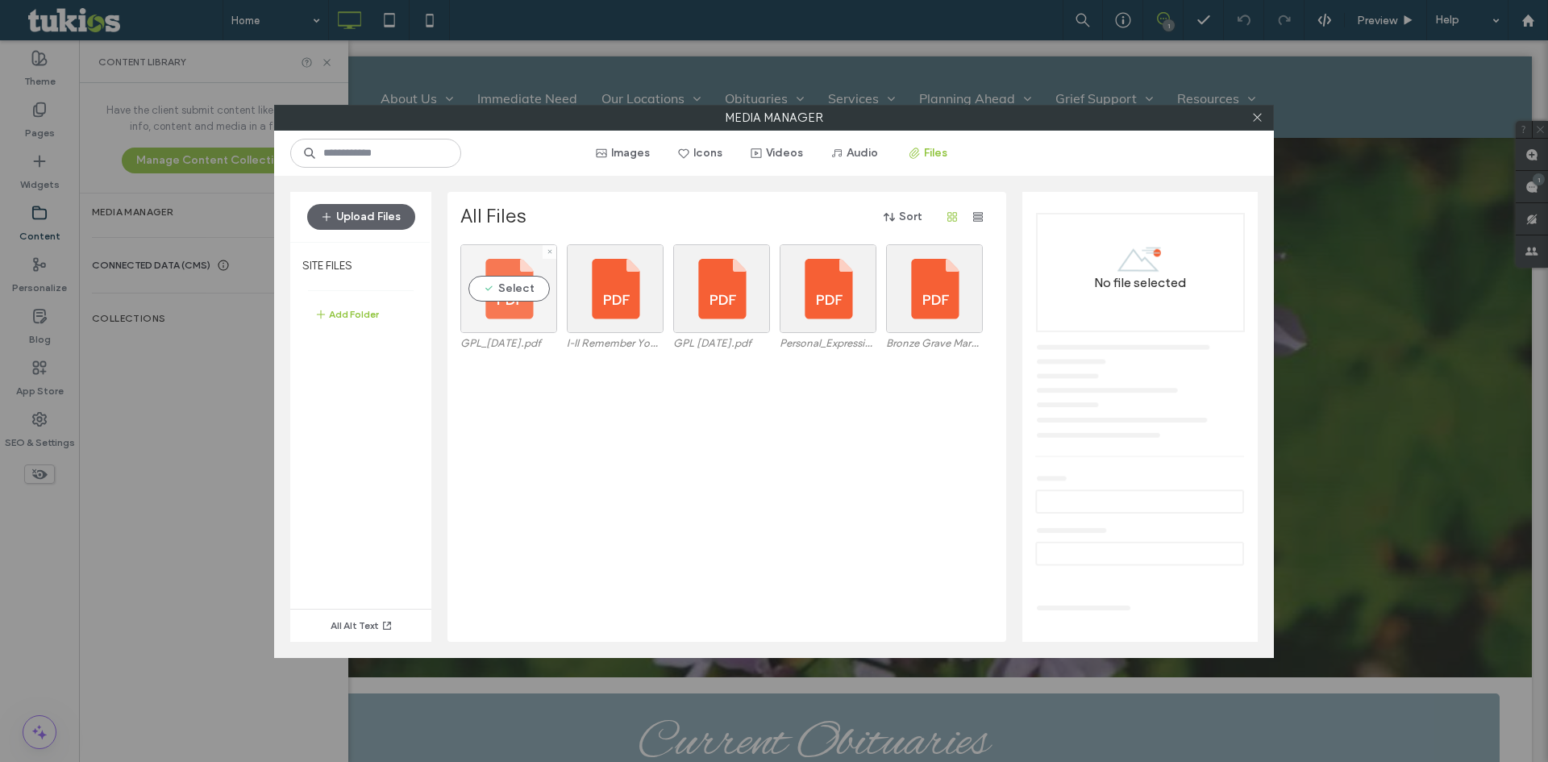
click at [509, 274] on div "Select" at bounding box center [508, 288] width 97 height 89
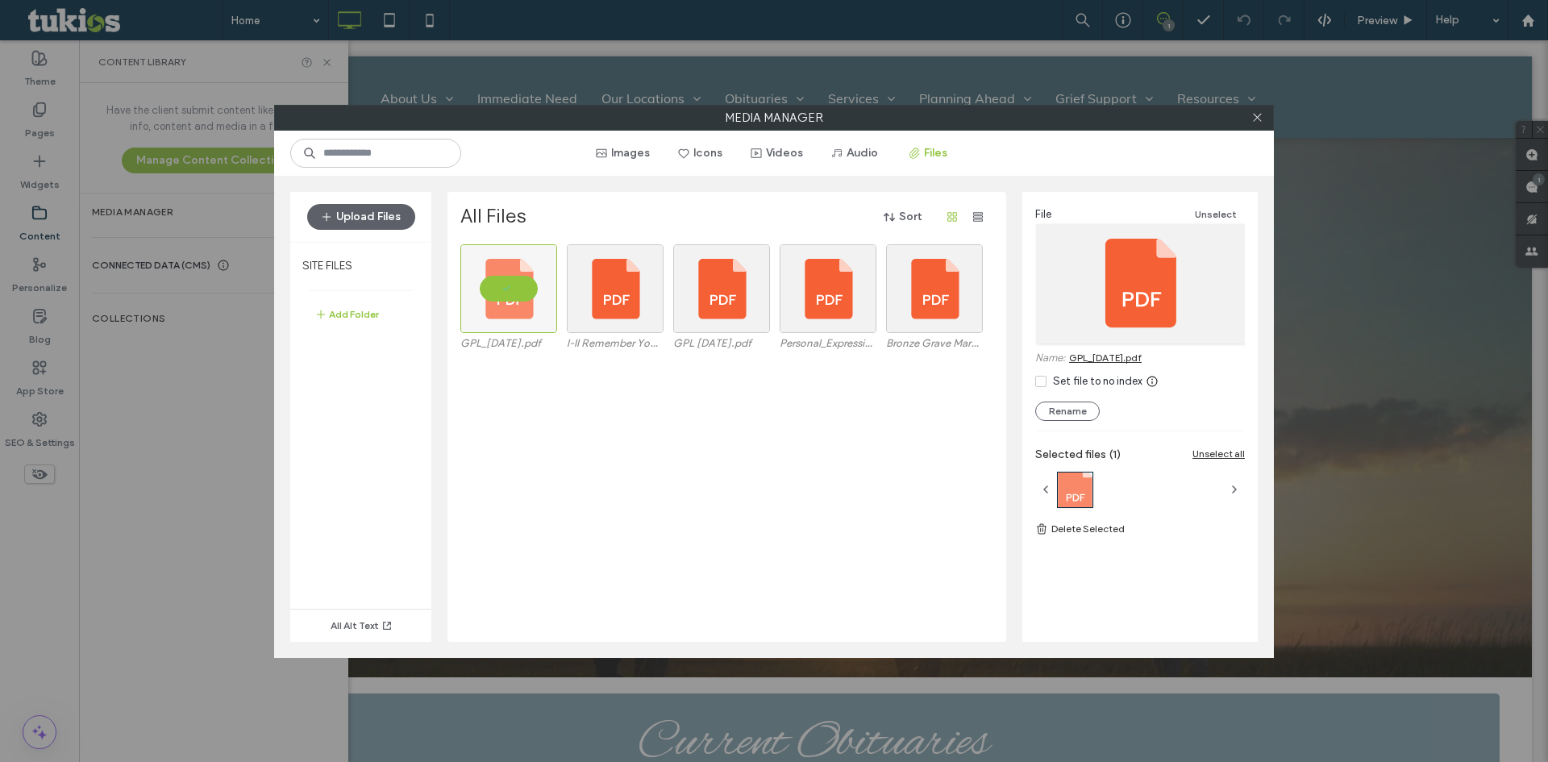
click at [1109, 356] on link "GPL_[DATE].pdf" at bounding box center [1105, 357] width 73 height 12
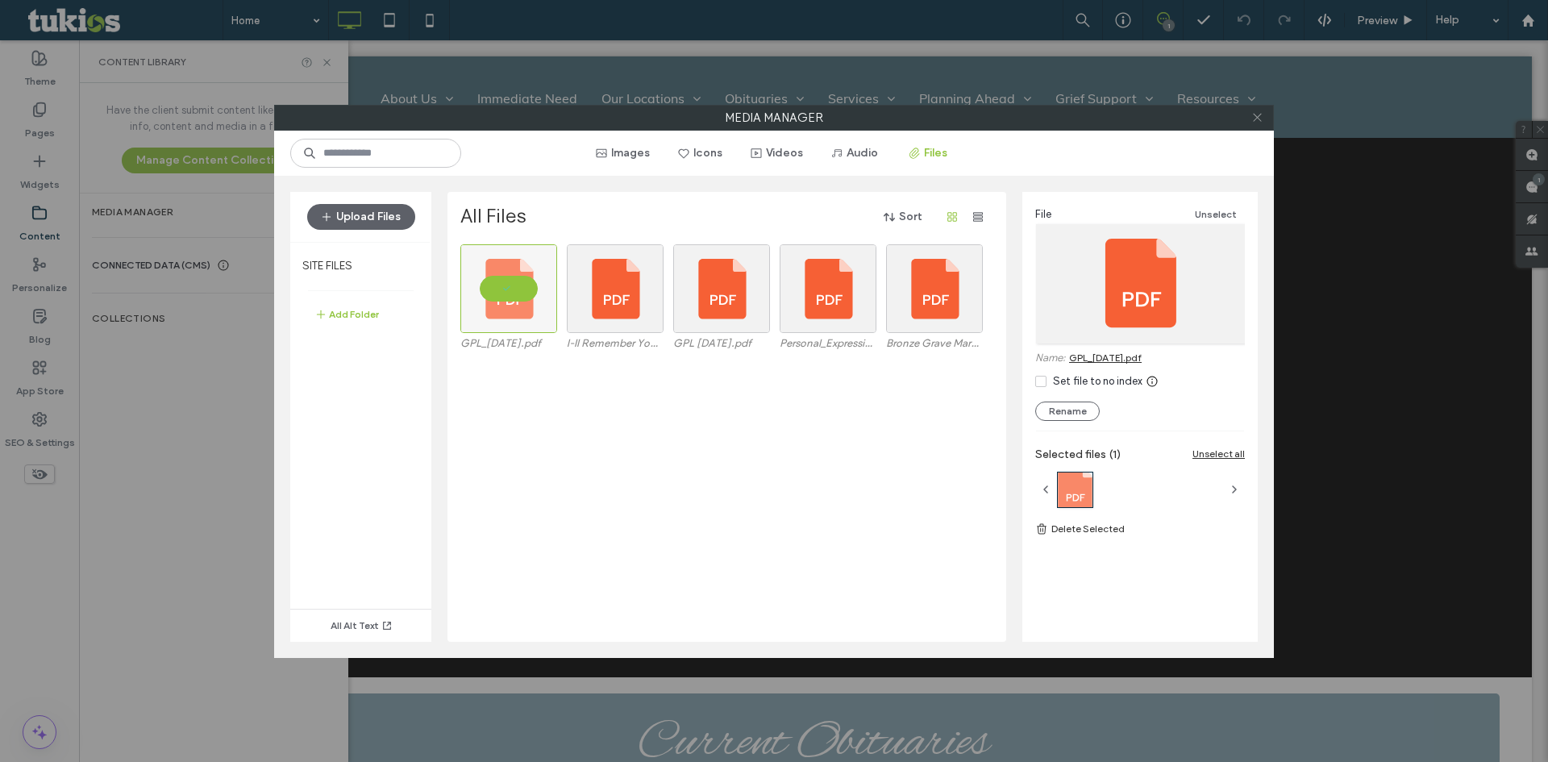
click at [1252, 112] on icon at bounding box center [1257, 117] width 12 height 12
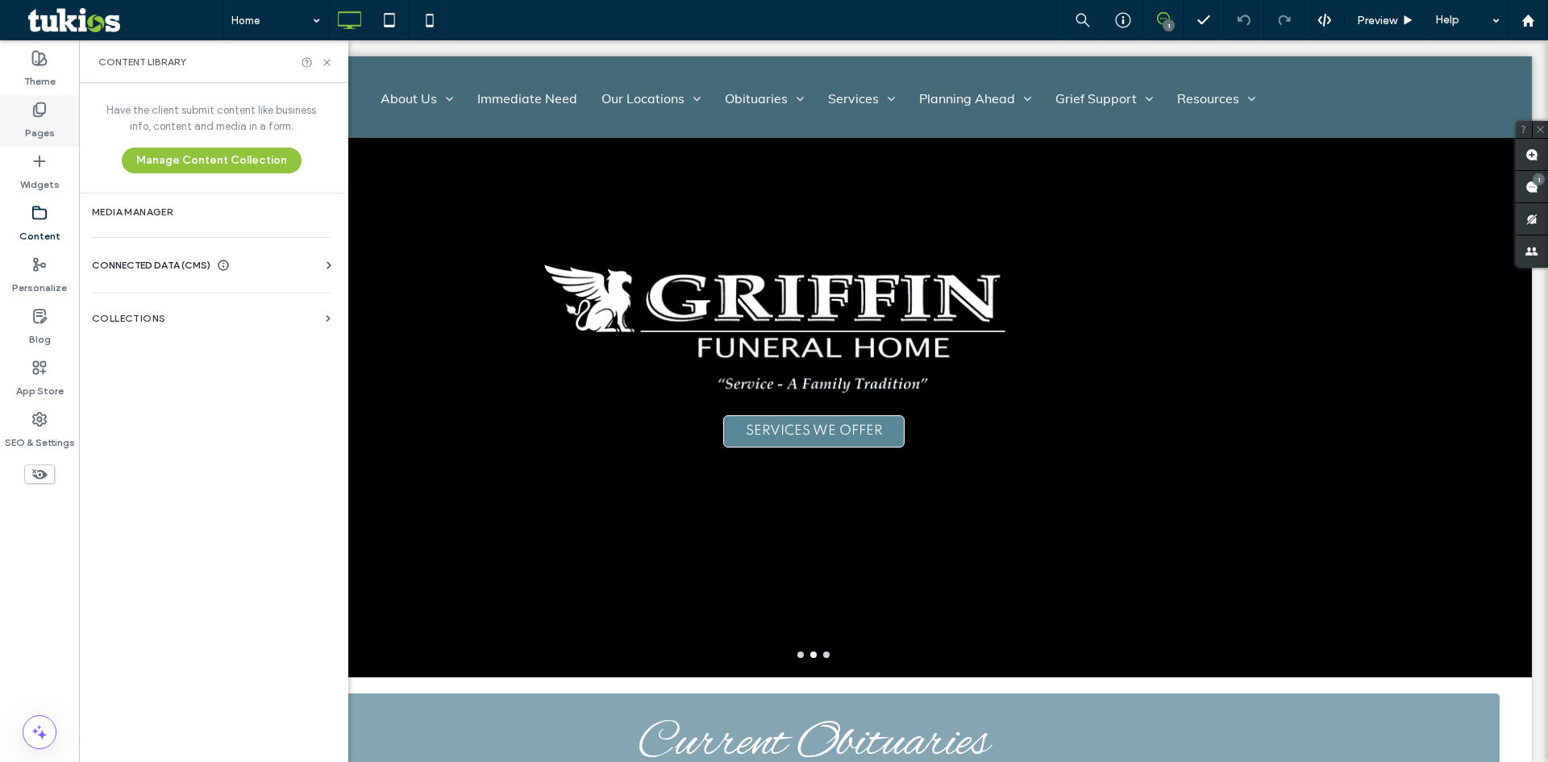
click at [44, 131] on label "Pages" at bounding box center [40, 129] width 30 height 23
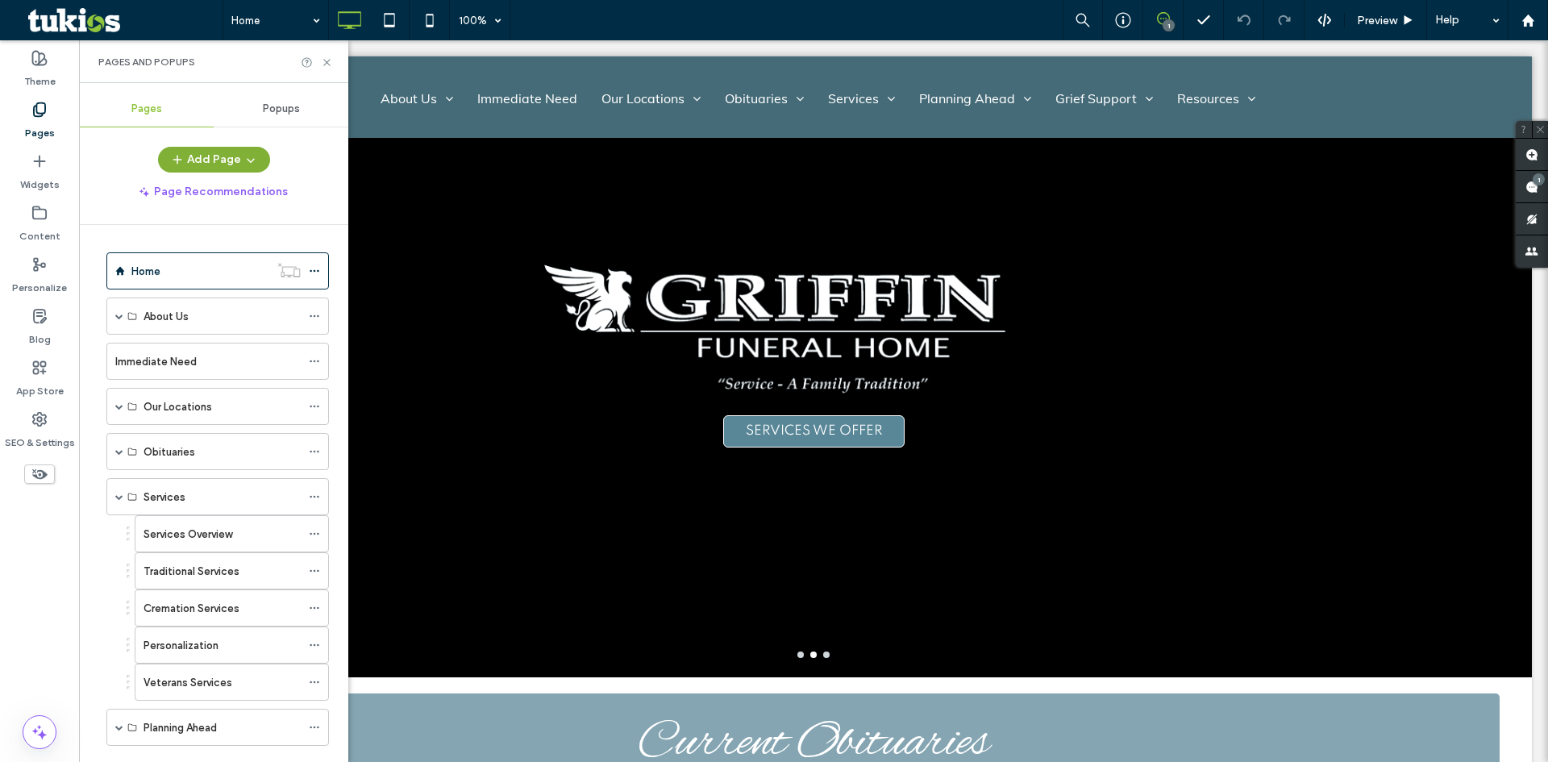
click at [176, 158] on icon "button" at bounding box center [177, 159] width 13 height 13
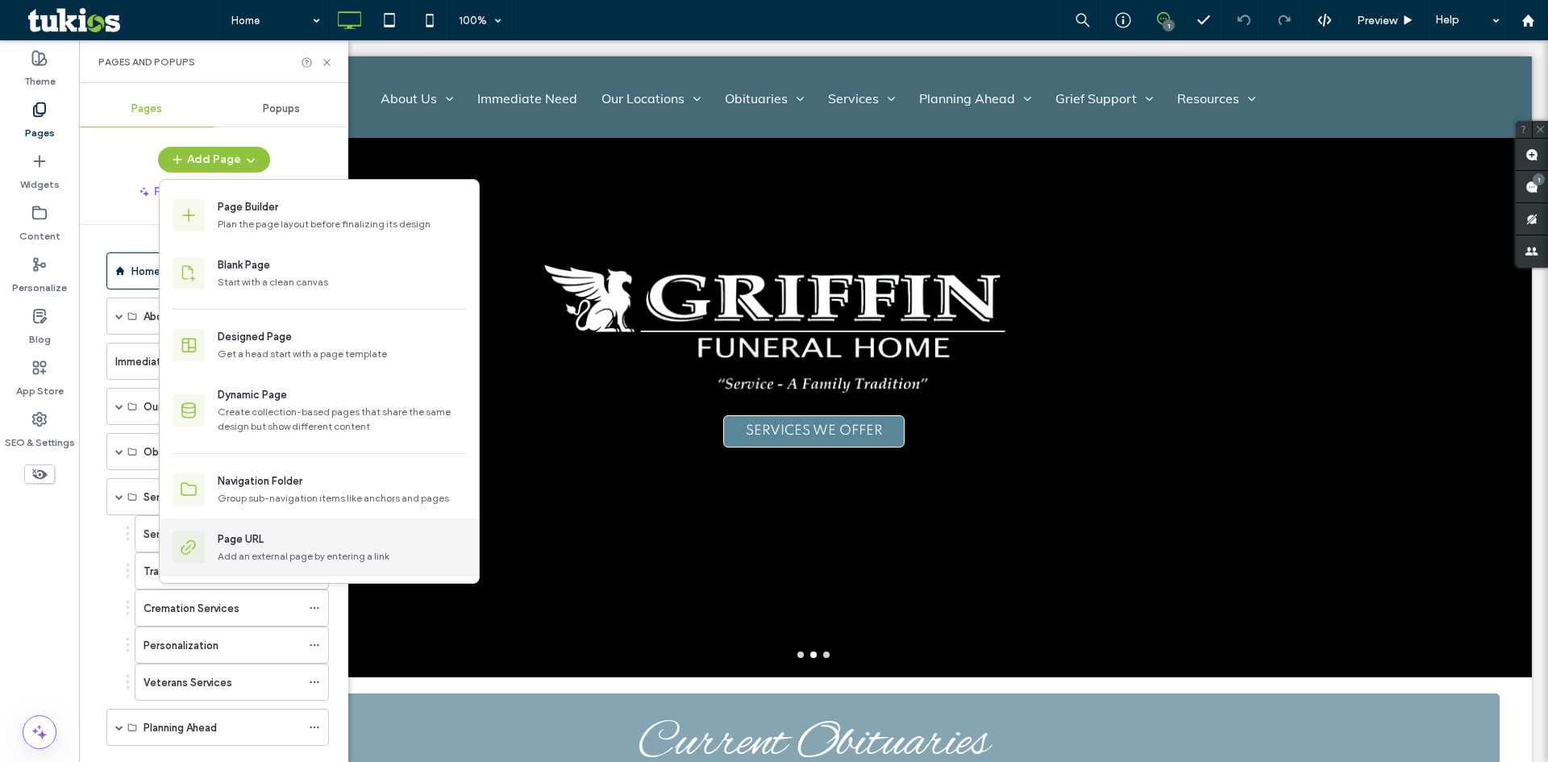
click at [294, 543] on div "Page URL" at bounding box center [342, 539] width 248 height 16
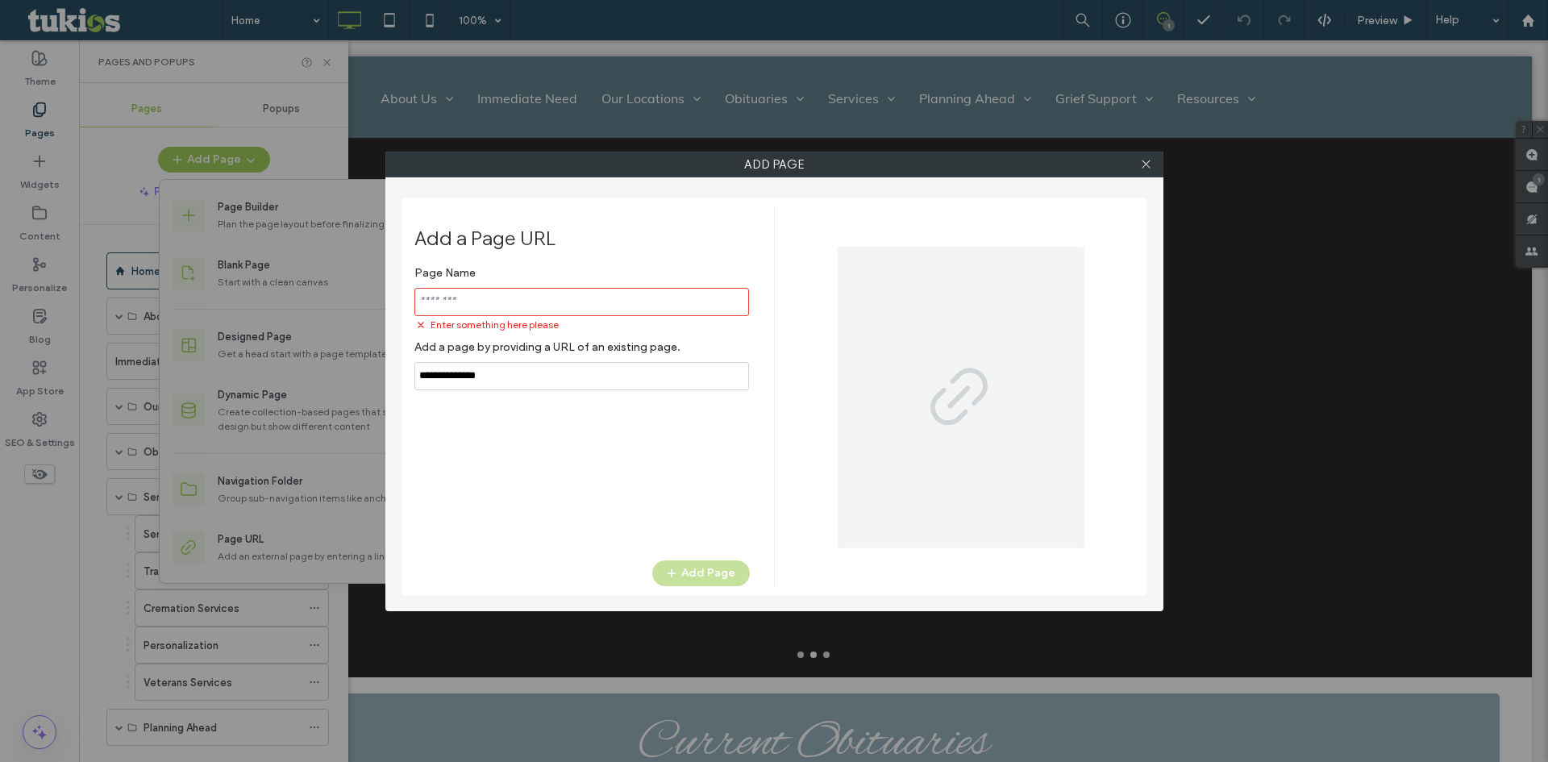
drag, startPoint x: 532, startPoint y: 368, endPoint x: 211, endPoint y: 385, distance: 321.3
click at [240, 384] on div "Add Page Add a Page URL Page Name Enter something here please Add a page by pro…" at bounding box center [774, 381] width 1548 height 762
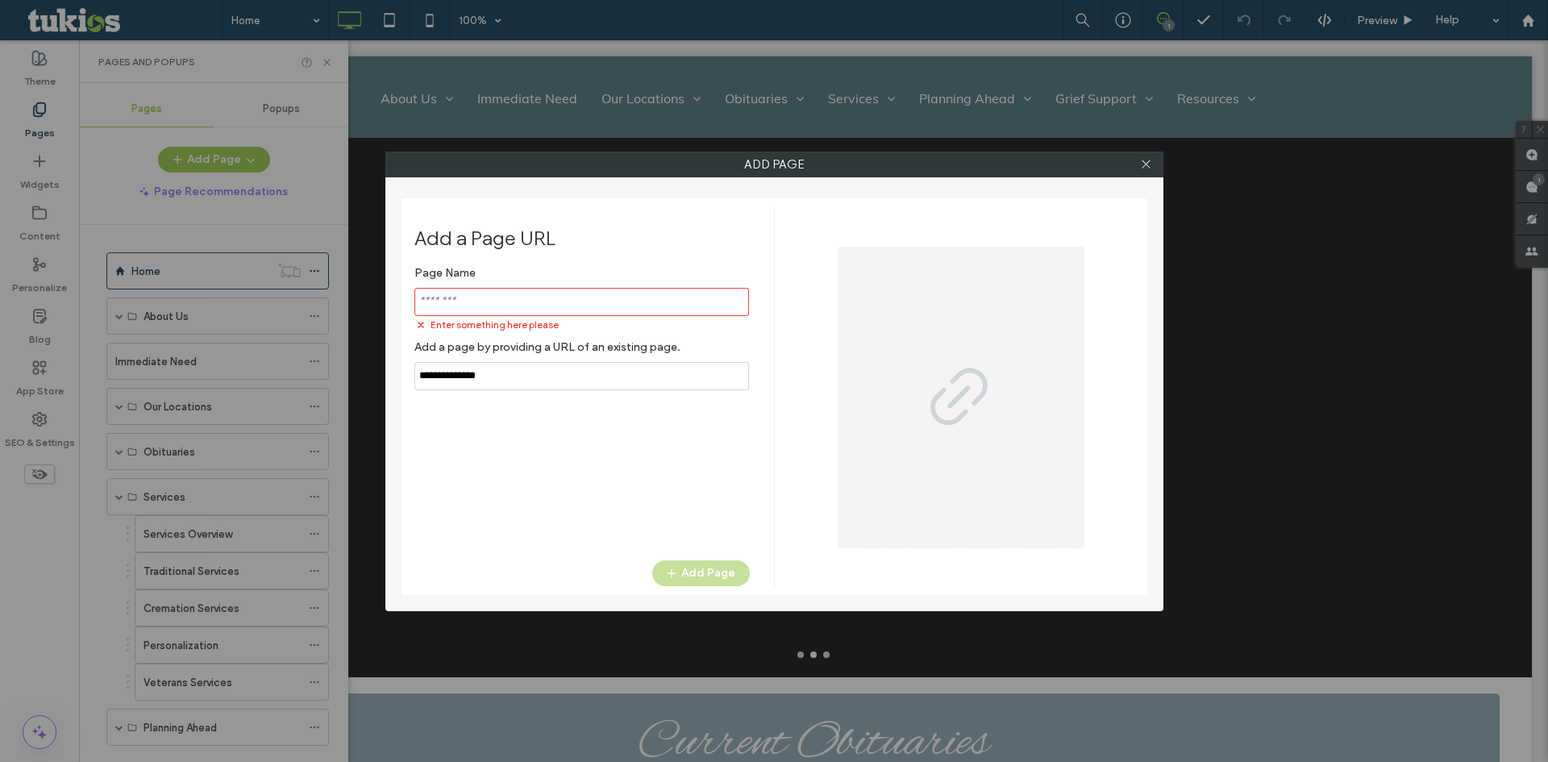
paste input "**********"
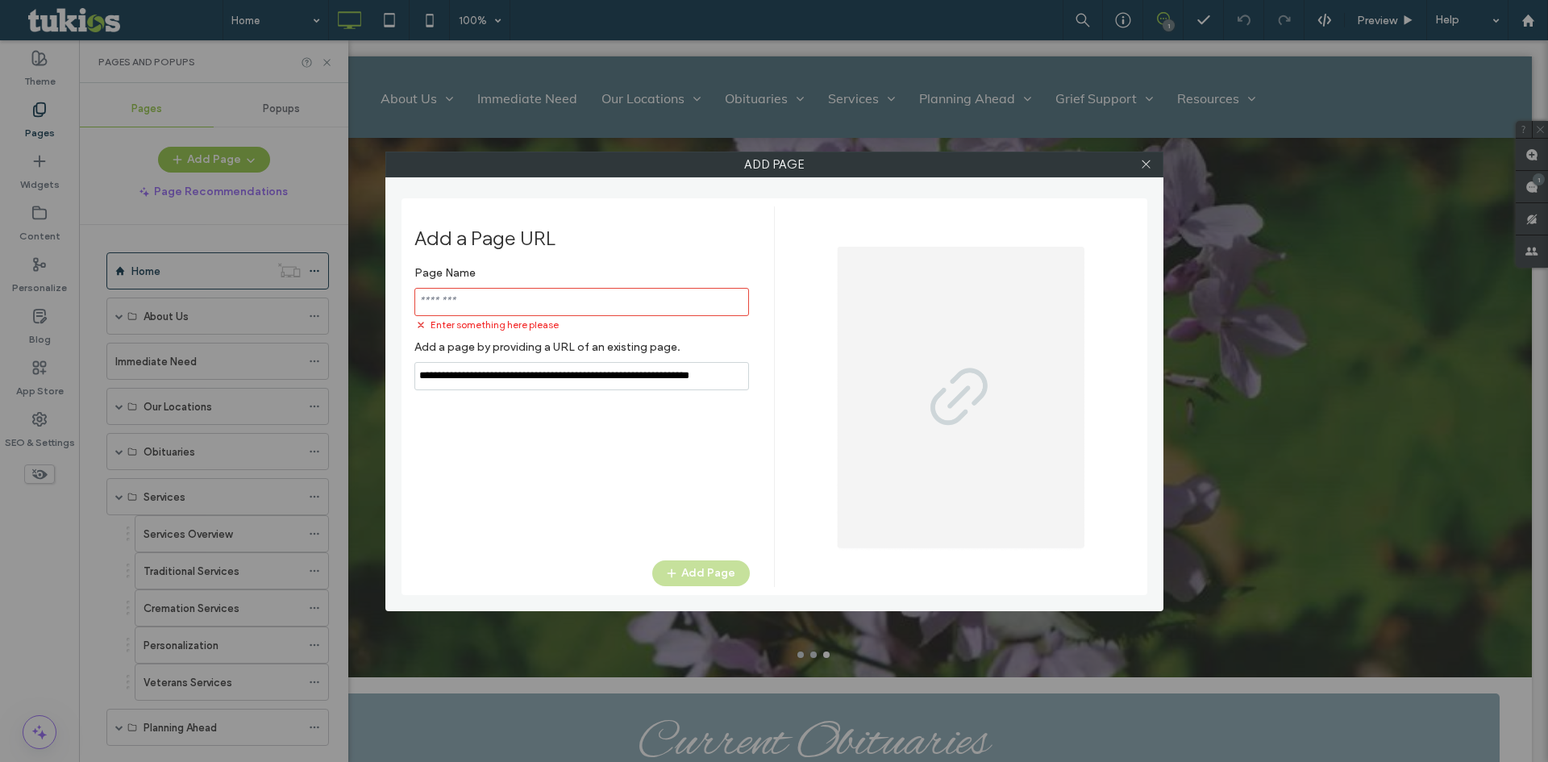
type input "**********"
drag, startPoint x: 578, startPoint y: 300, endPoint x: 506, endPoint y: 300, distance: 71.7
click at [506, 300] on input "notEmpty" at bounding box center [581, 302] width 335 height 28
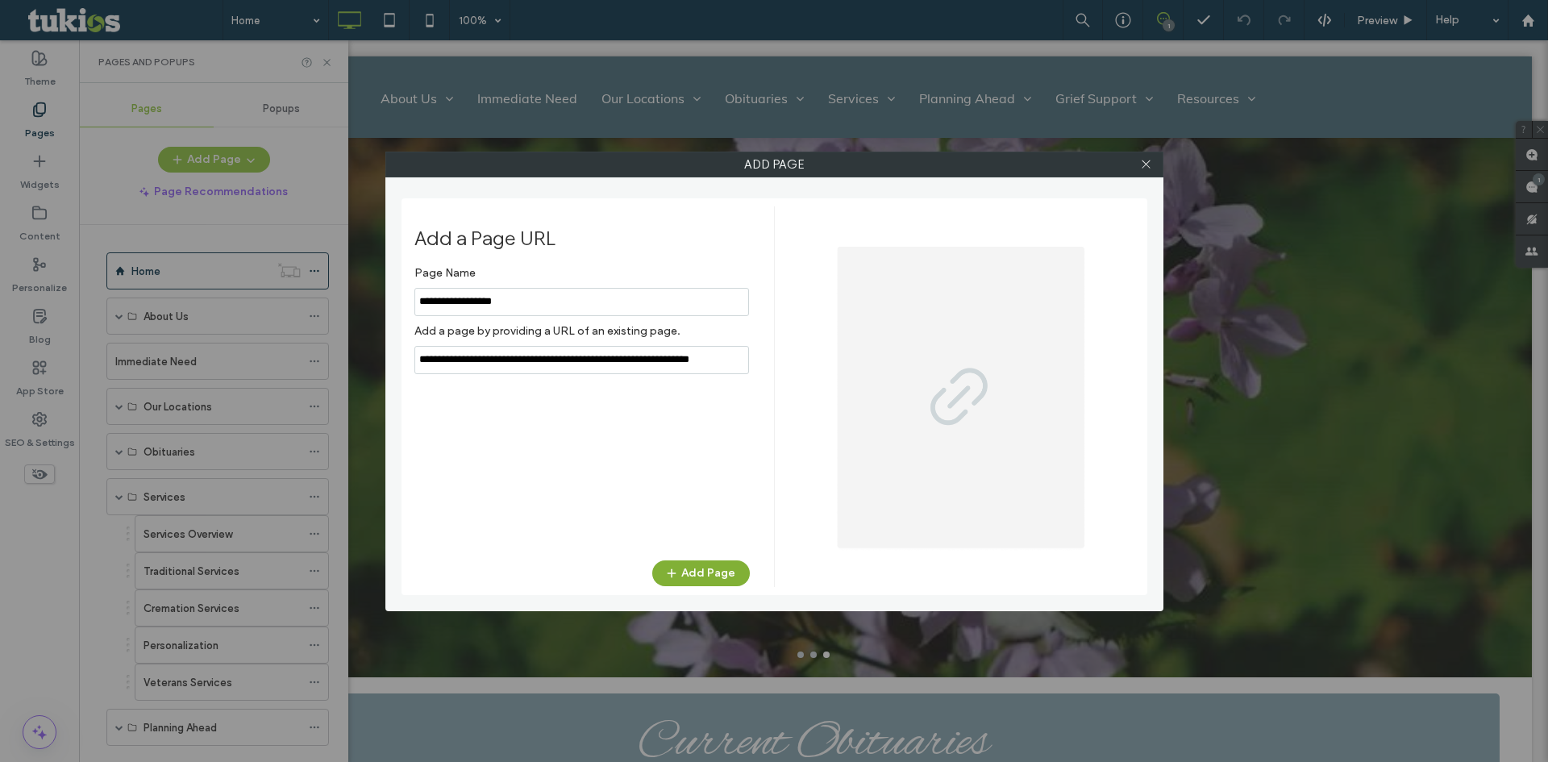
type input "**********"
click at [701, 563] on button "Add Page" at bounding box center [701, 573] width 98 height 26
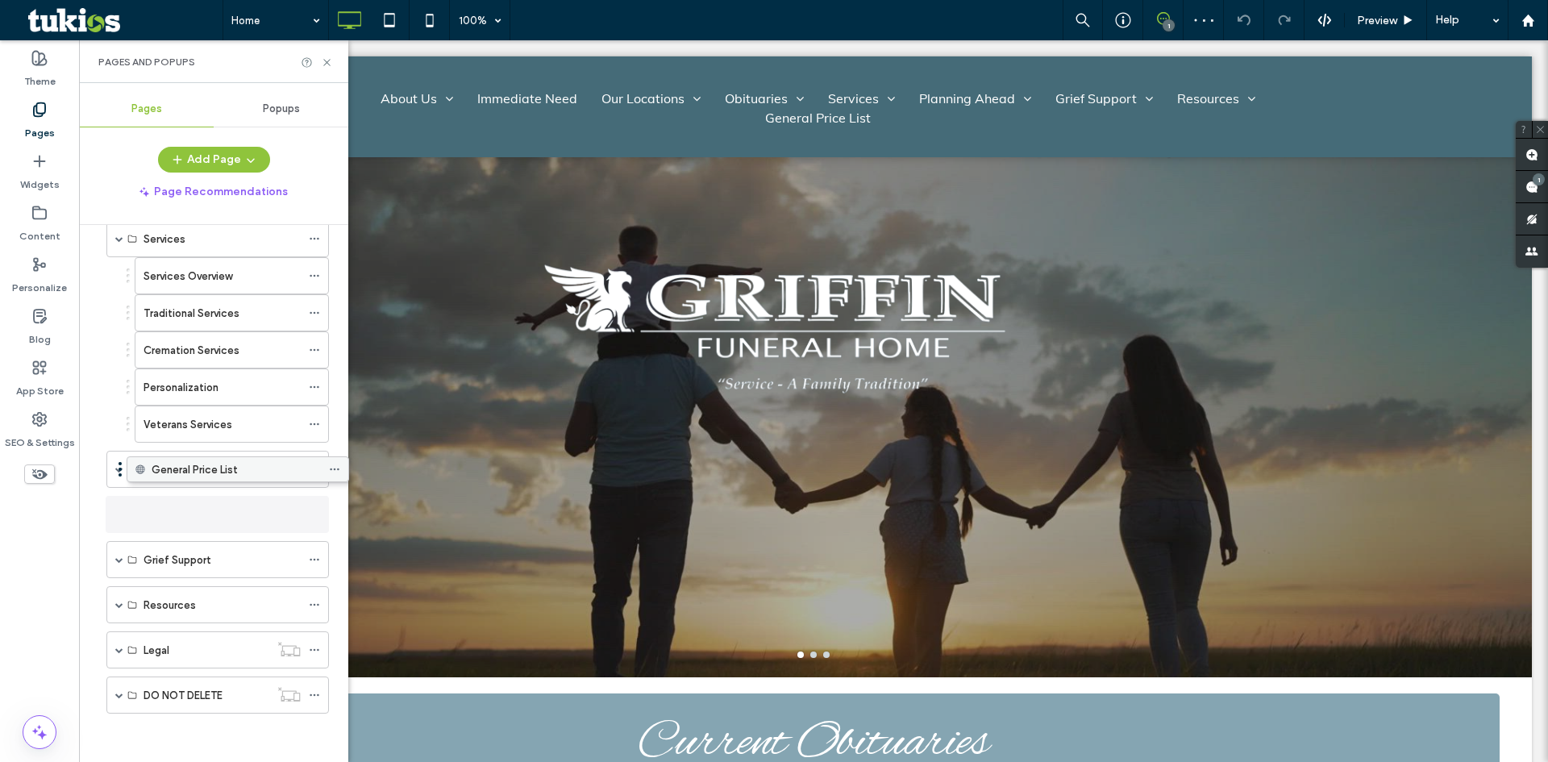
scroll to position [250, 0]
drag, startPoint x: 198, startPoint y: 692, endPoint x: 235, endPoint y: 444, distance: 250.9
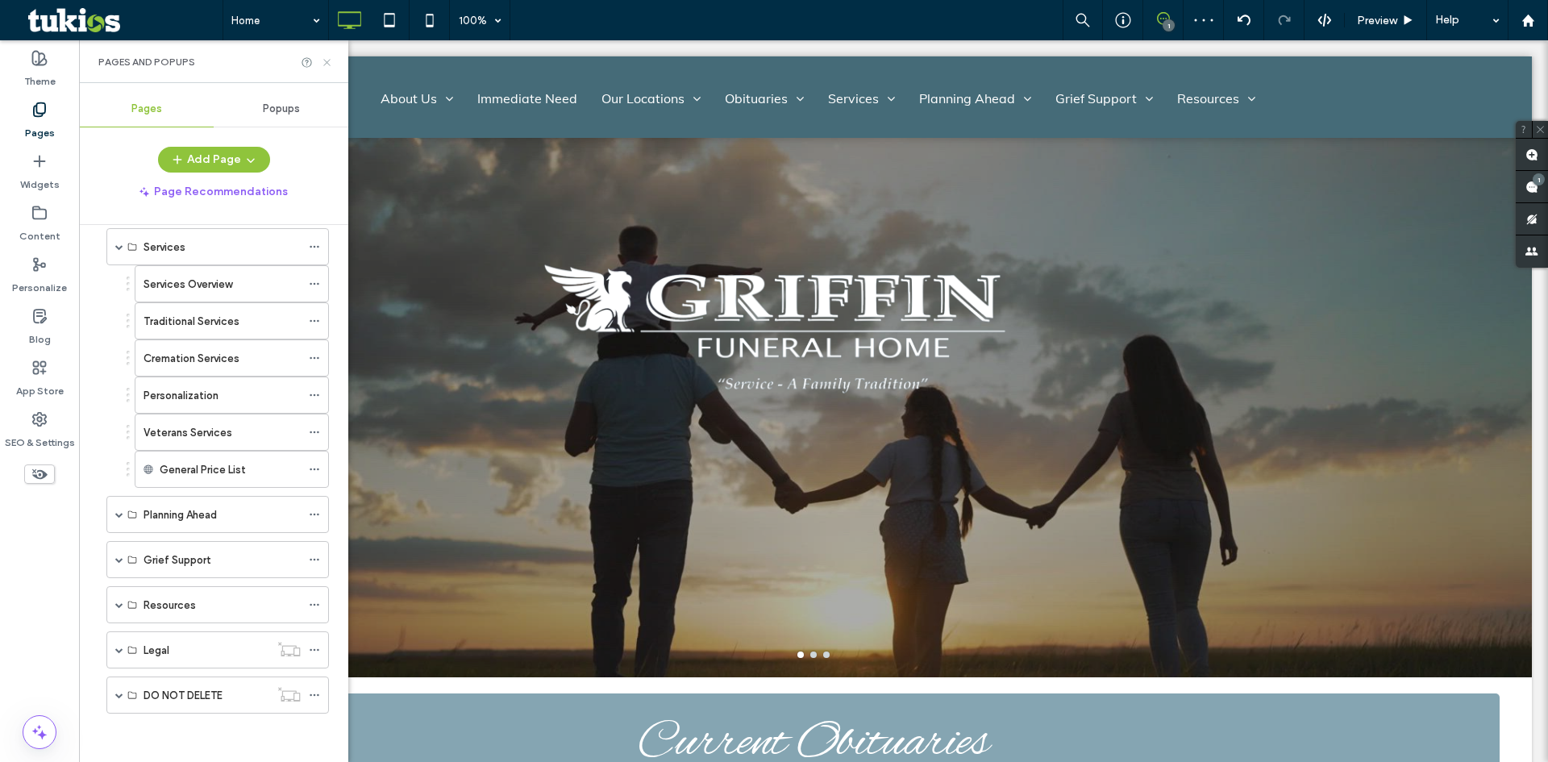
click at [322, 66] on icon at bounding box center [327, 62] width 12 height 12
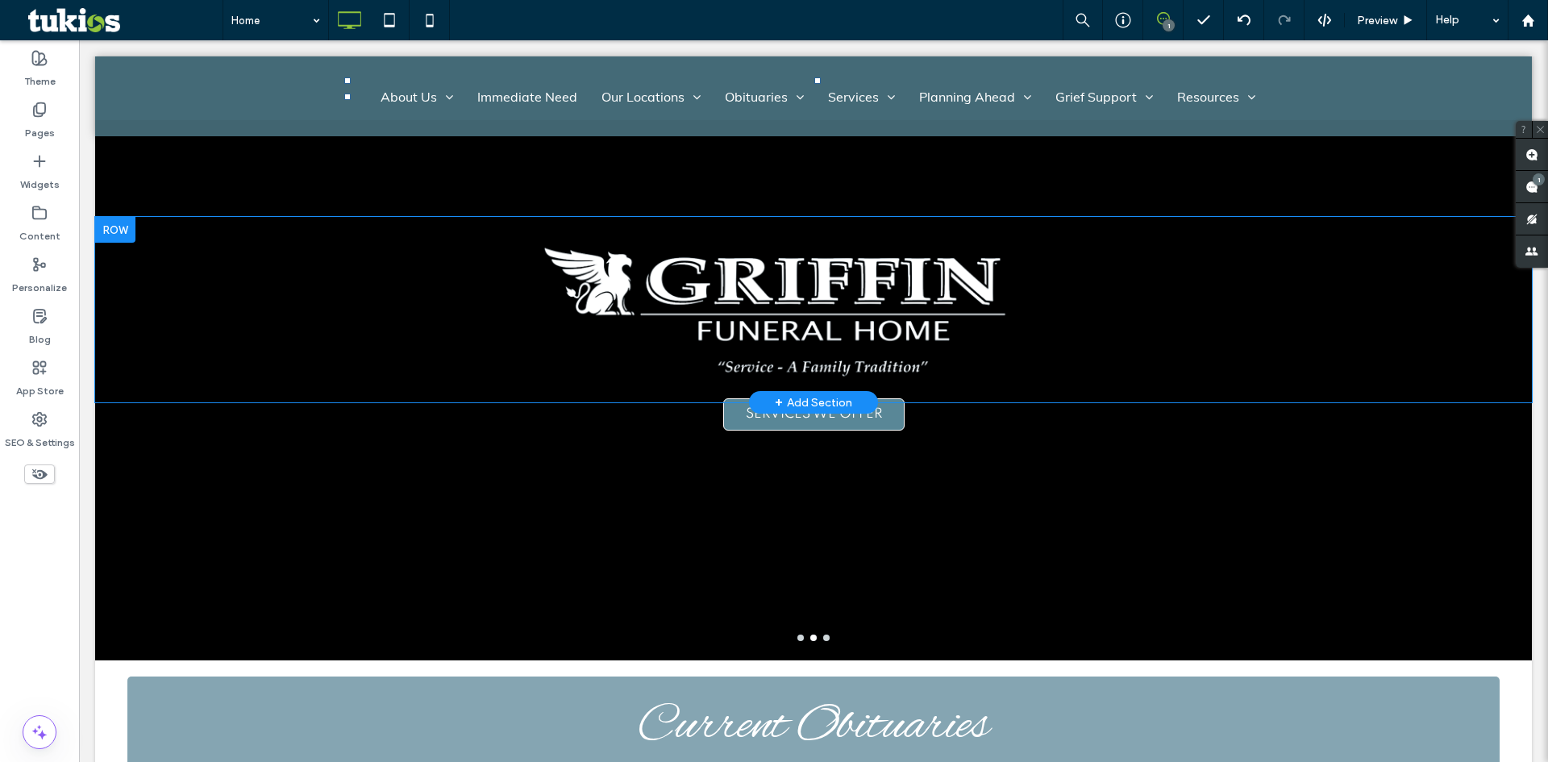
scroll to position [0, 0]
